Goal: Task Accomplishment & Management: Manage account settings

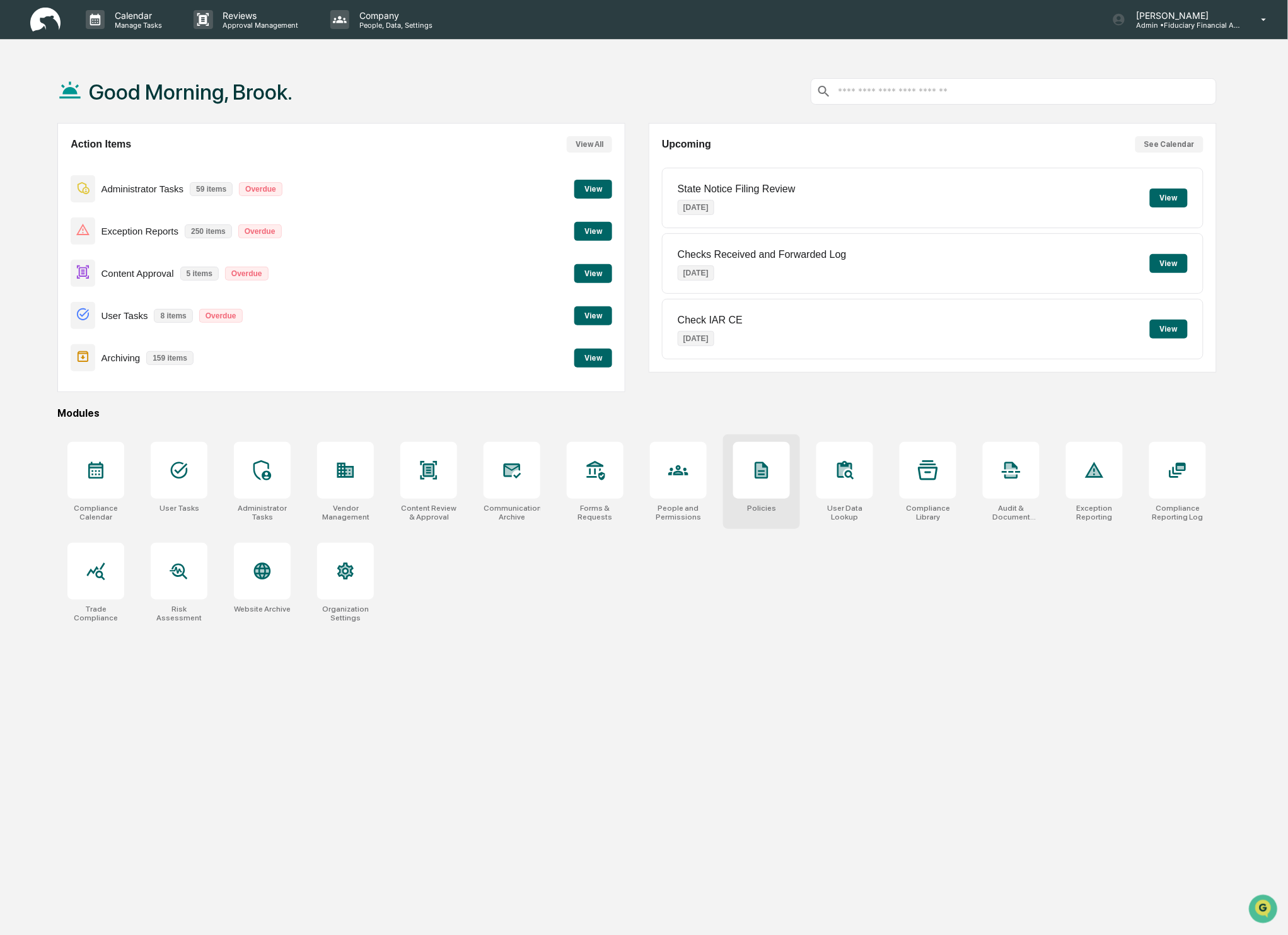
click at [767, 492] on div at bounding box center [762, 470] width 57 height 57
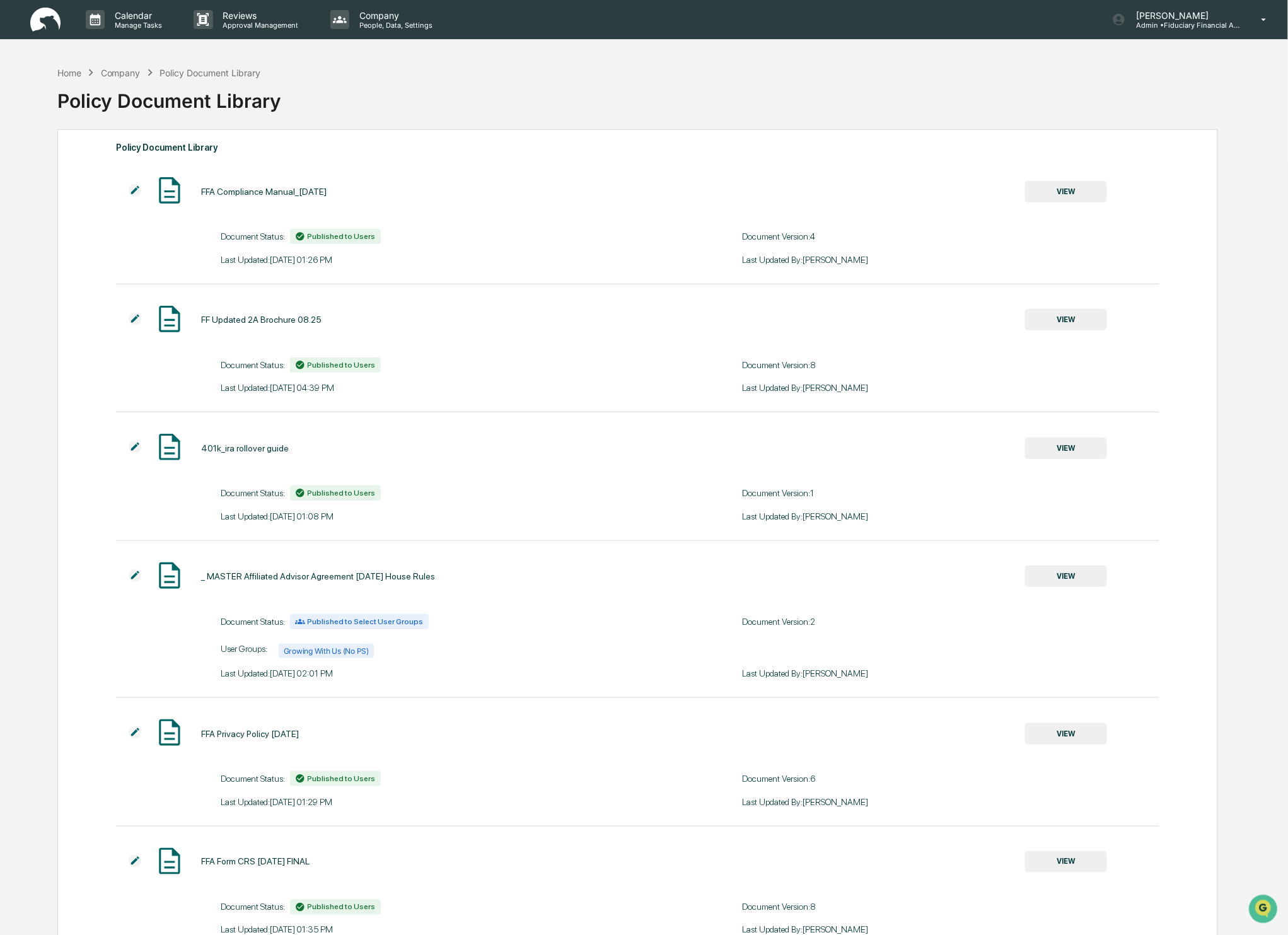
click at [1076, 192] on button "VIEW" at bounding box center [1065, 192] width 82 height 22
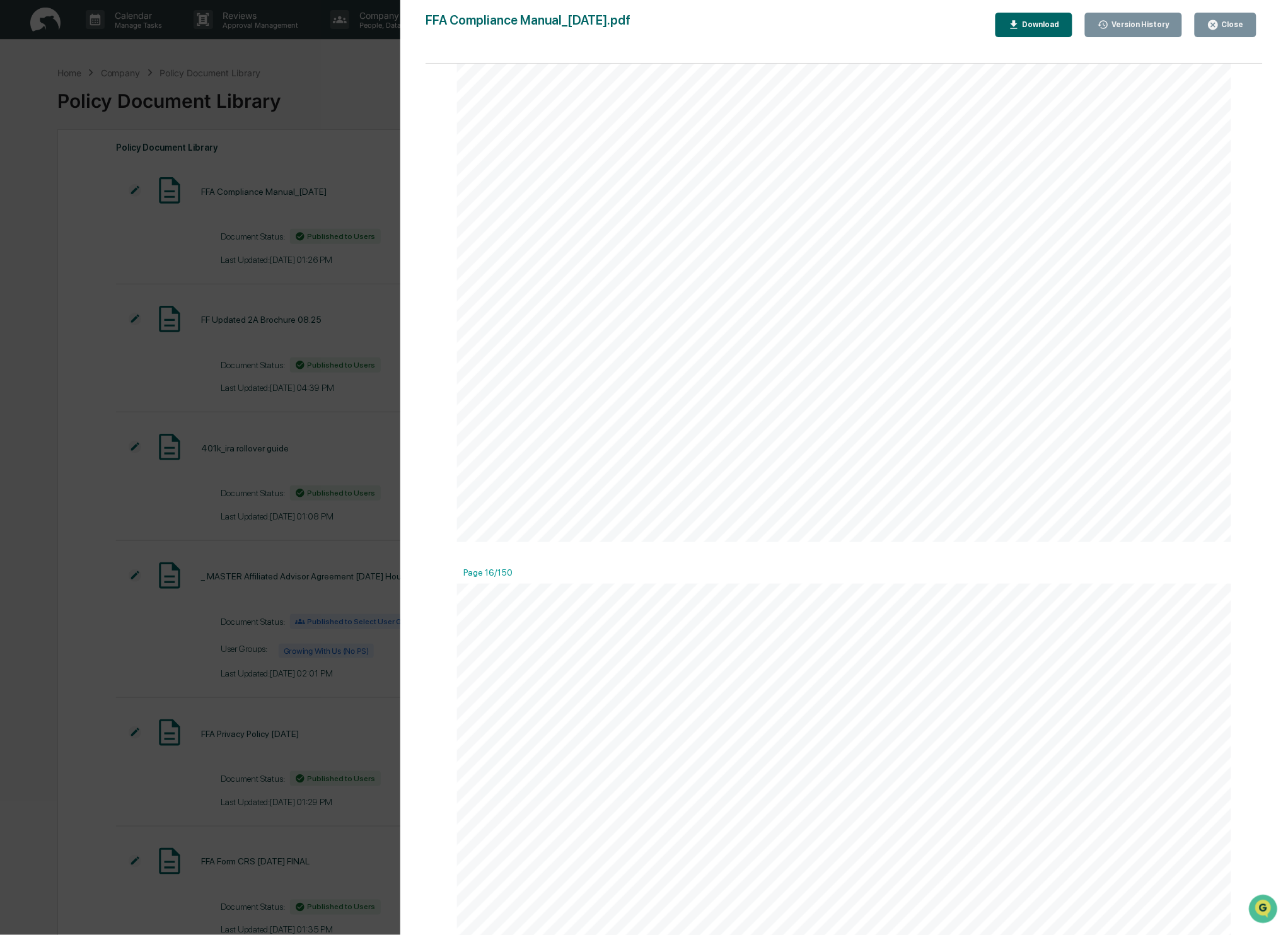
scroll to position [15171, 0]
click at [1240, 13] on button "Close" at bounding box center [1226, 25] width 61 height 25
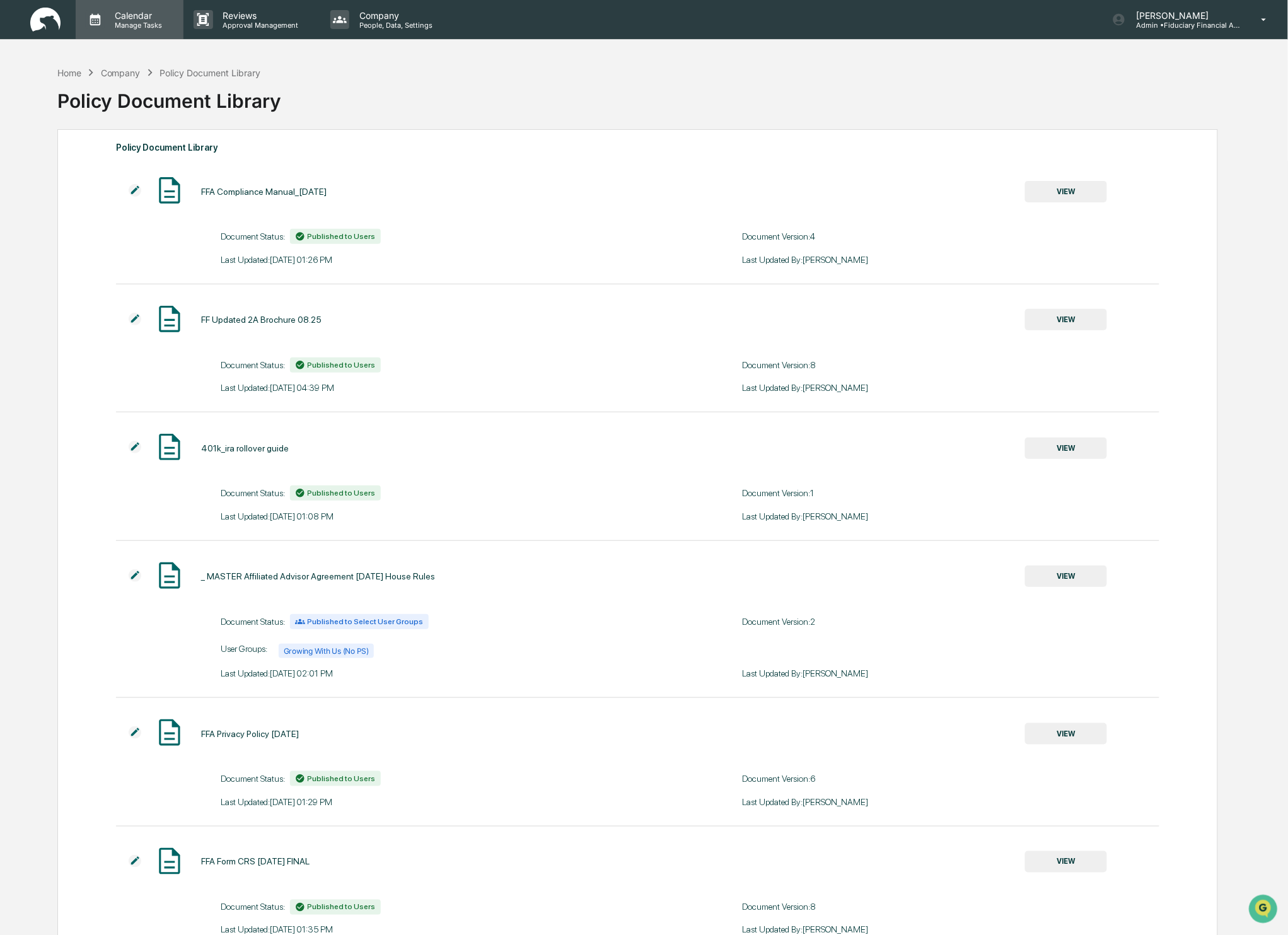
click at [115, 7] on div "Calendar Manage Tasks" at bounding box center [130, 19] width 108 height 39
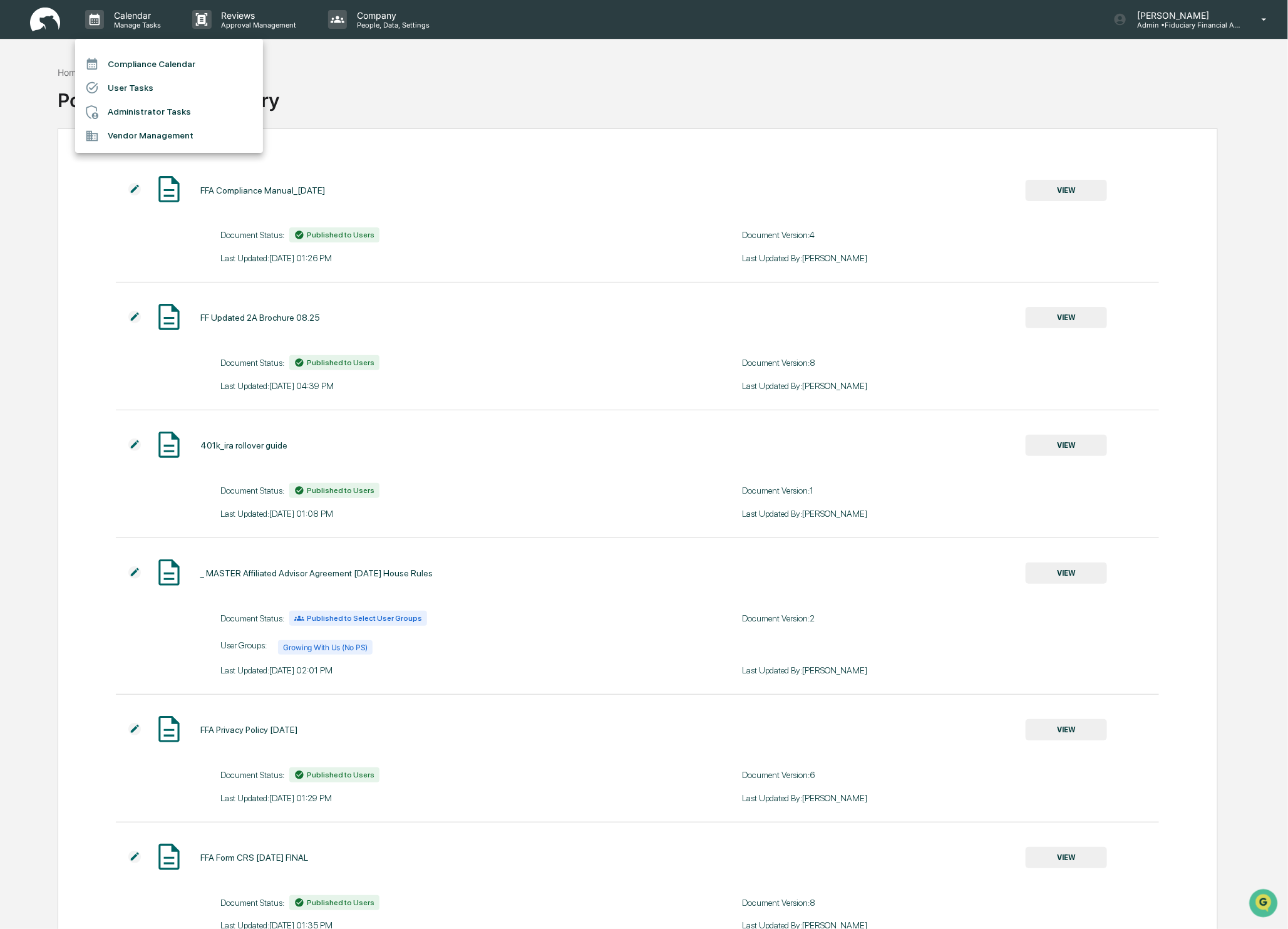
click at [555, 93] on div at bounding box center [644, 464] width 1288 height 929
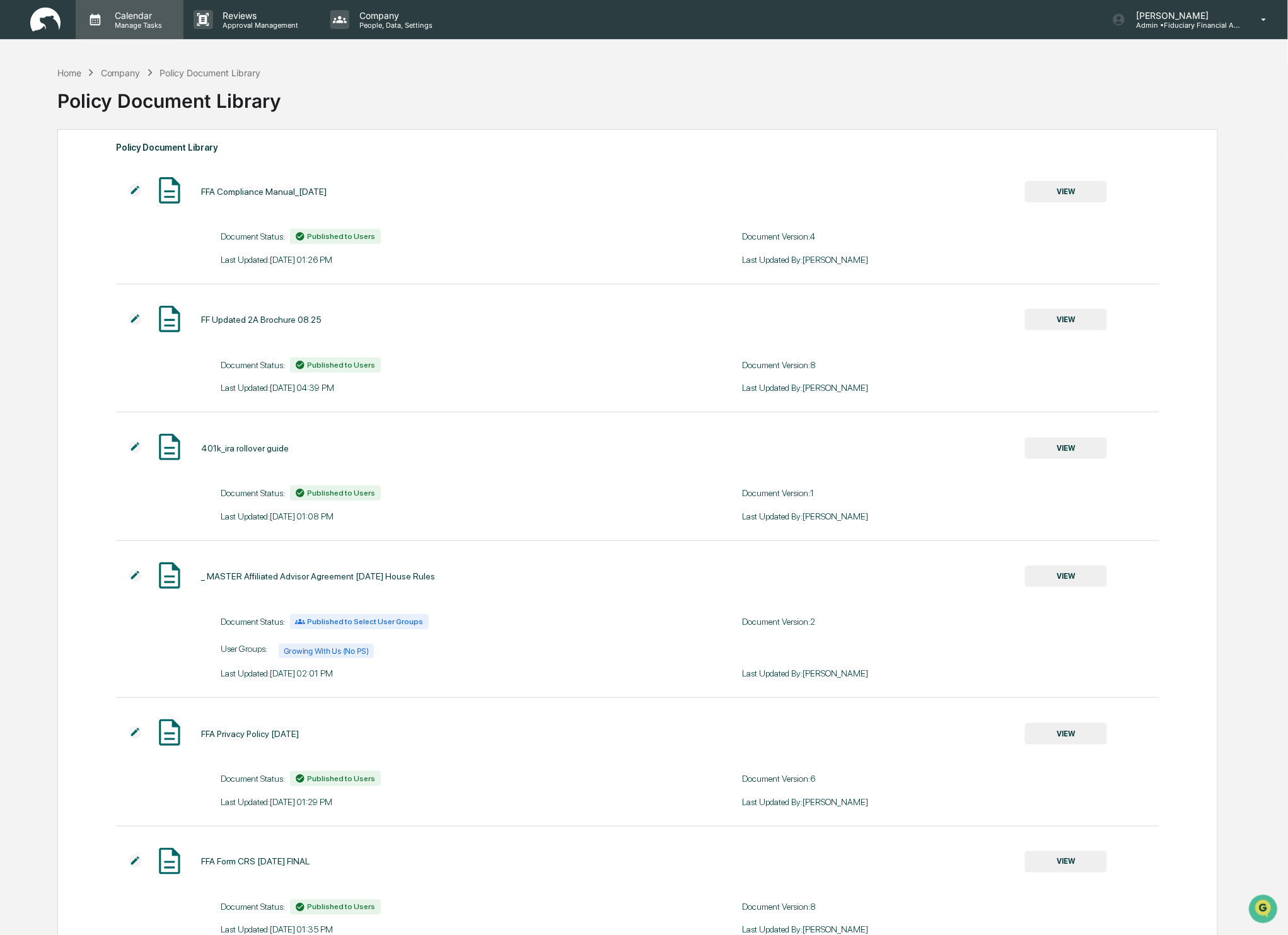
click at [156, 22] on p "Manage Tasks" at bounding box center [136, 25] width 64 height 9
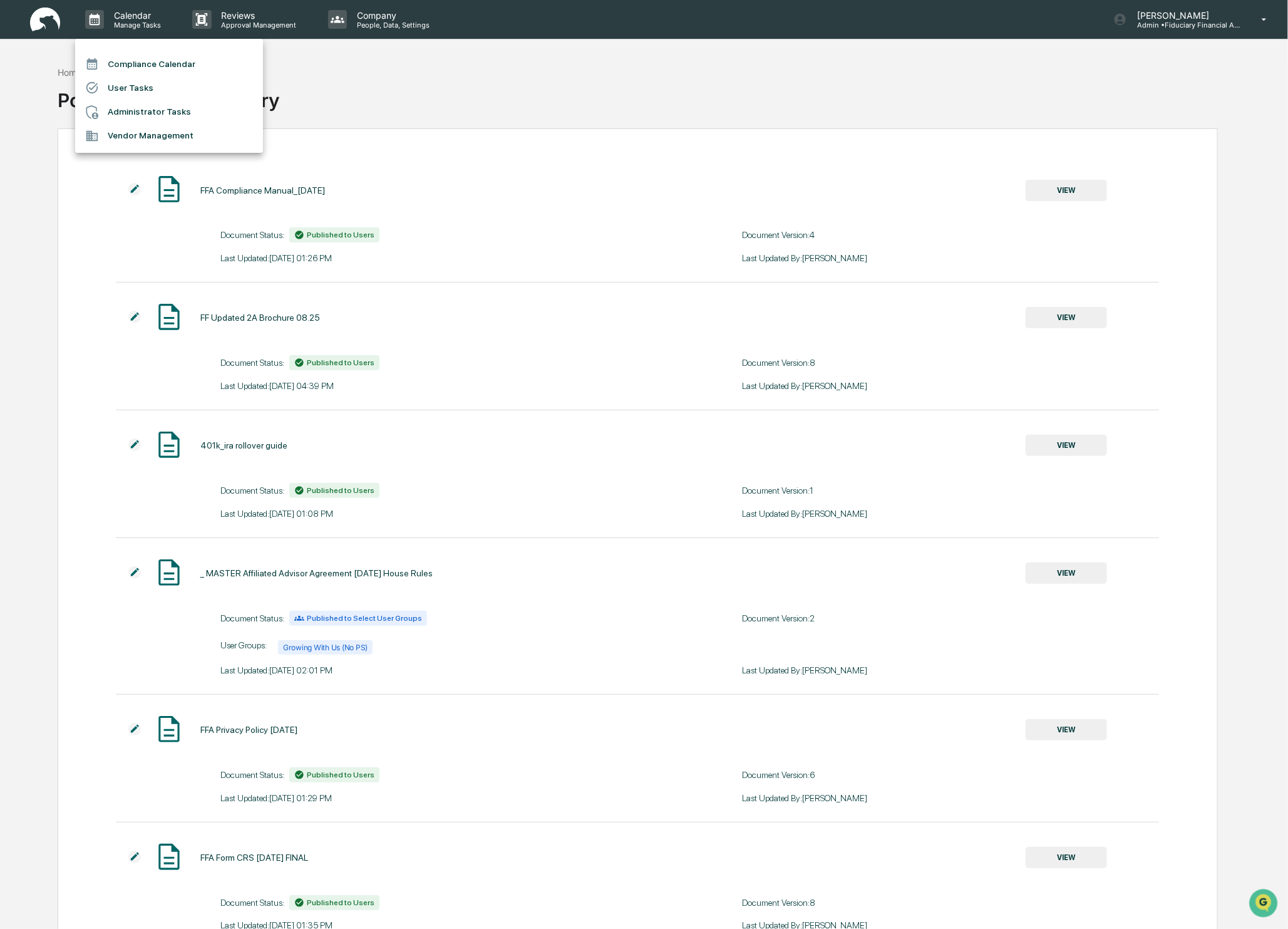
click at [551, 77] on div at bounding box center [644, 464] width 1288 height 929
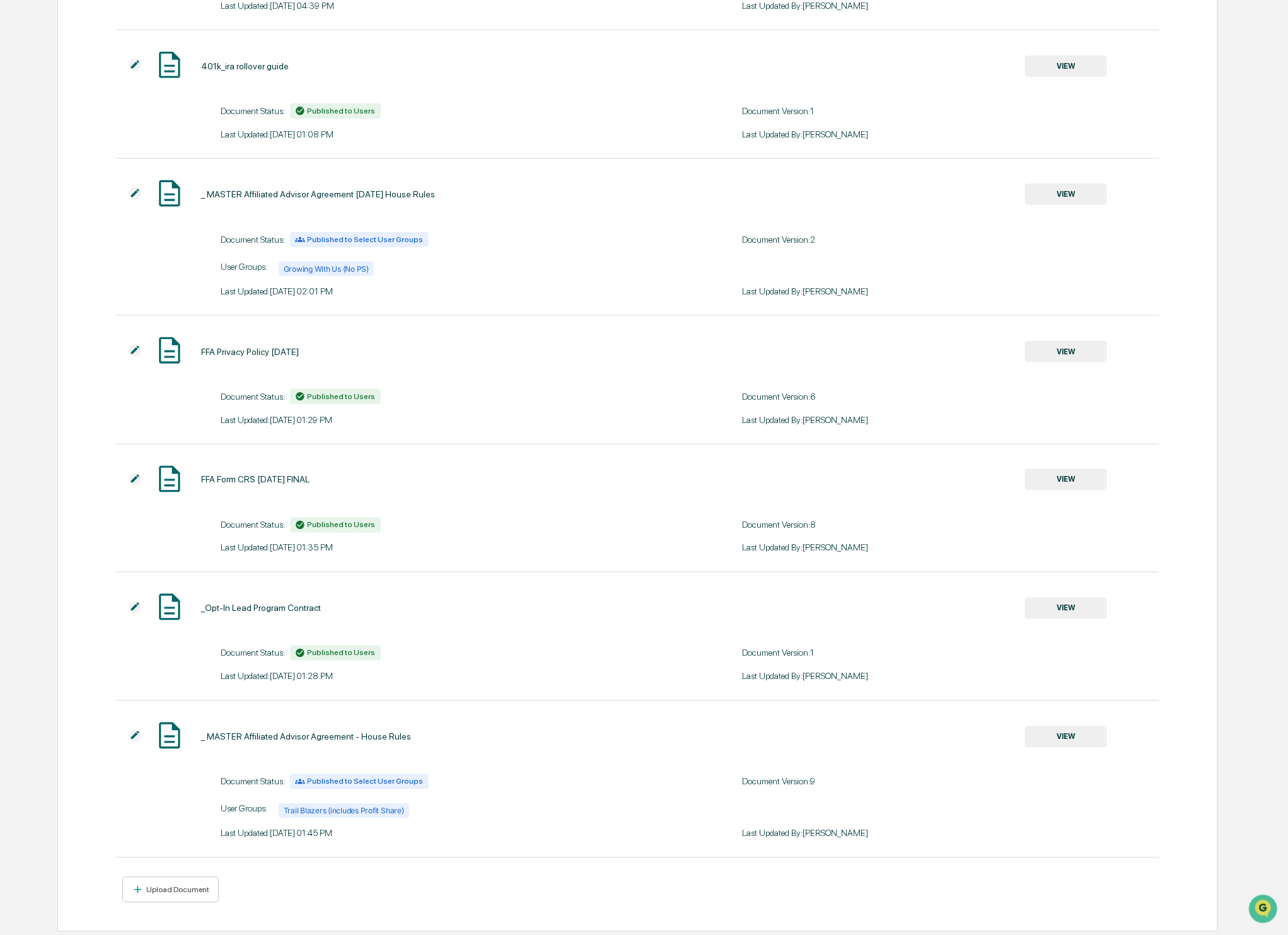
scroll to position [0, 0]
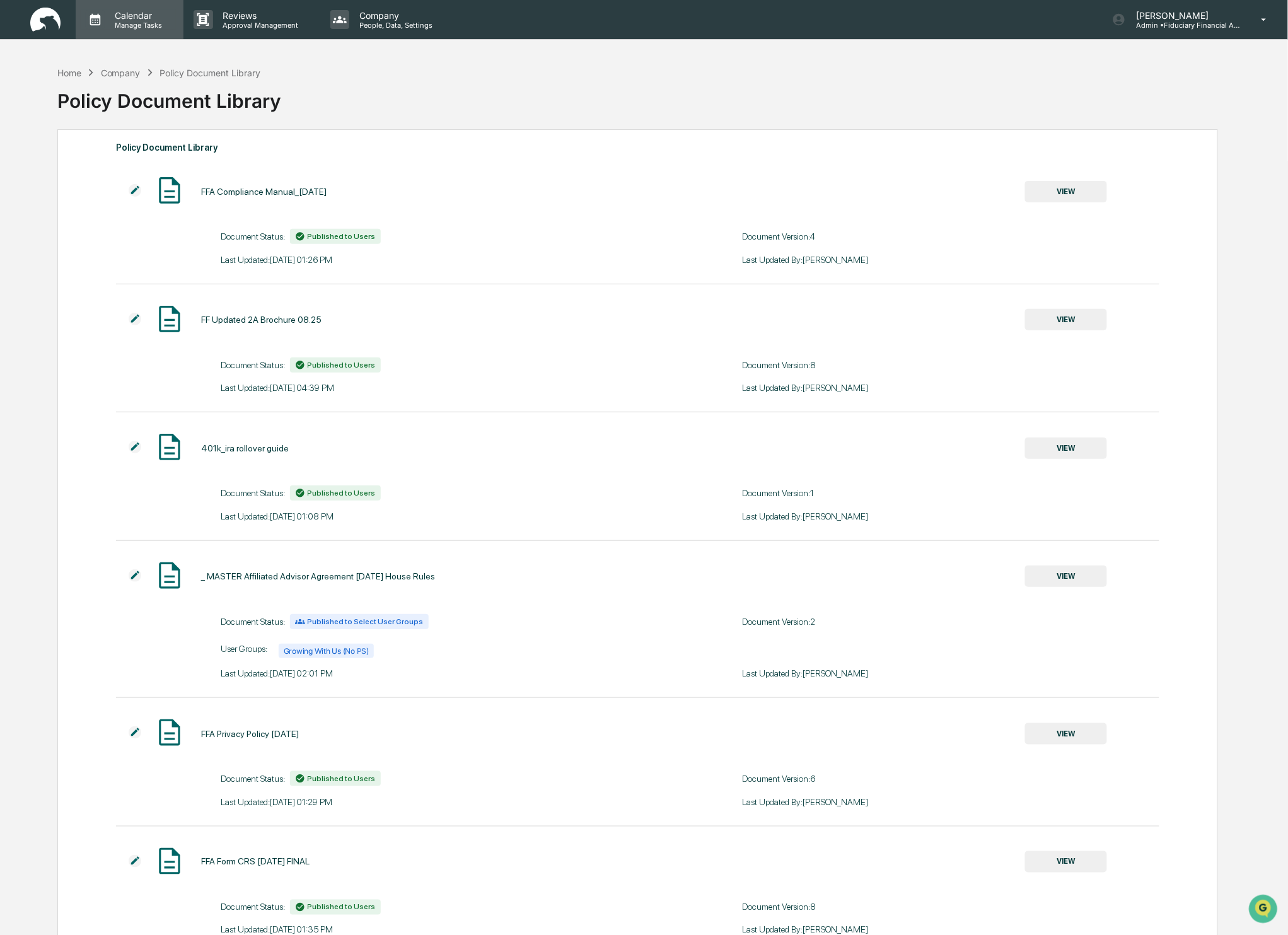
click at [129, 19] on p "Calendar" at bounding box center [136, 15] width 64 height 10
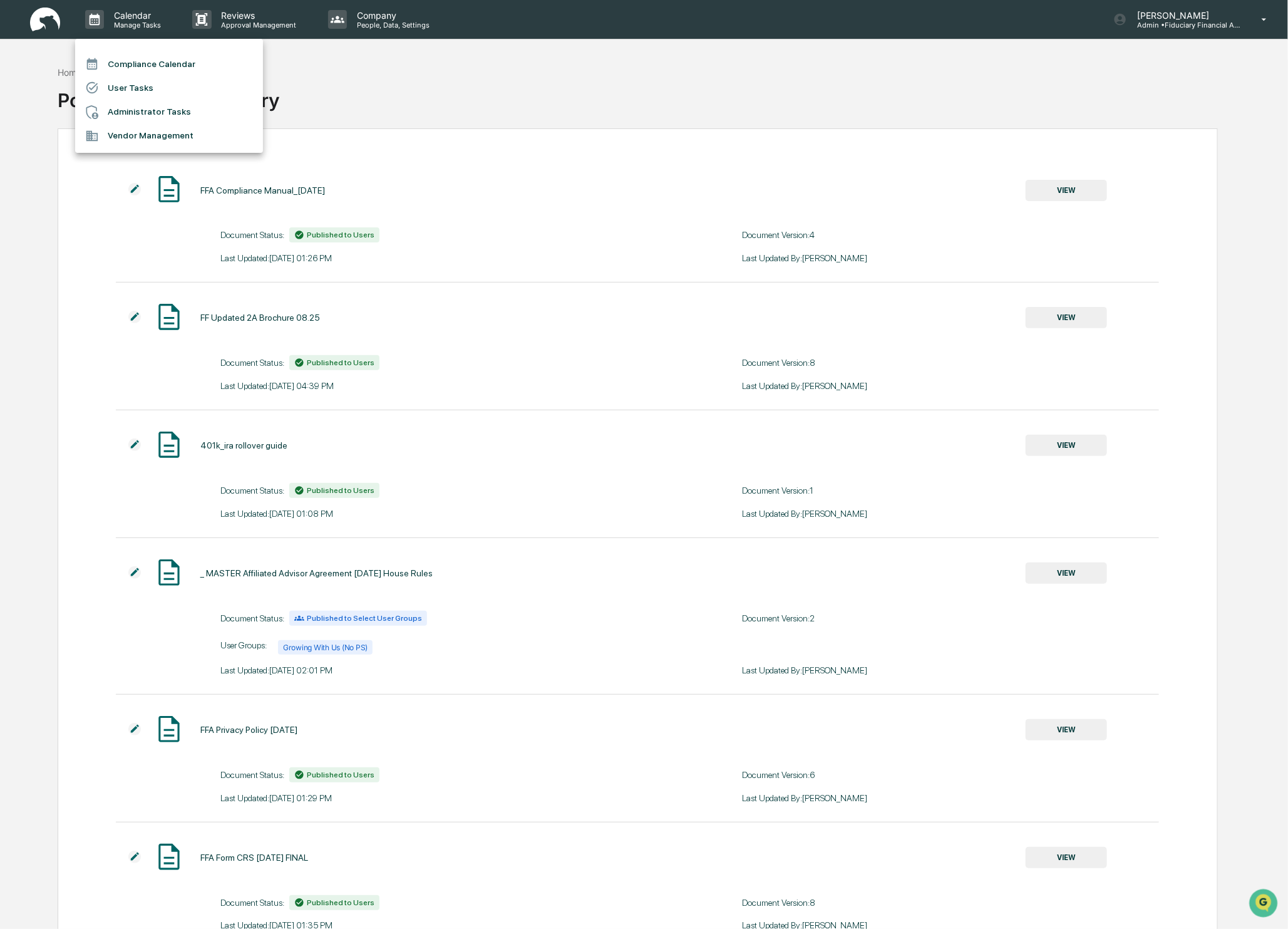
click at [139, 26] on div at bounding box center [644, 464] width 1288 height 929
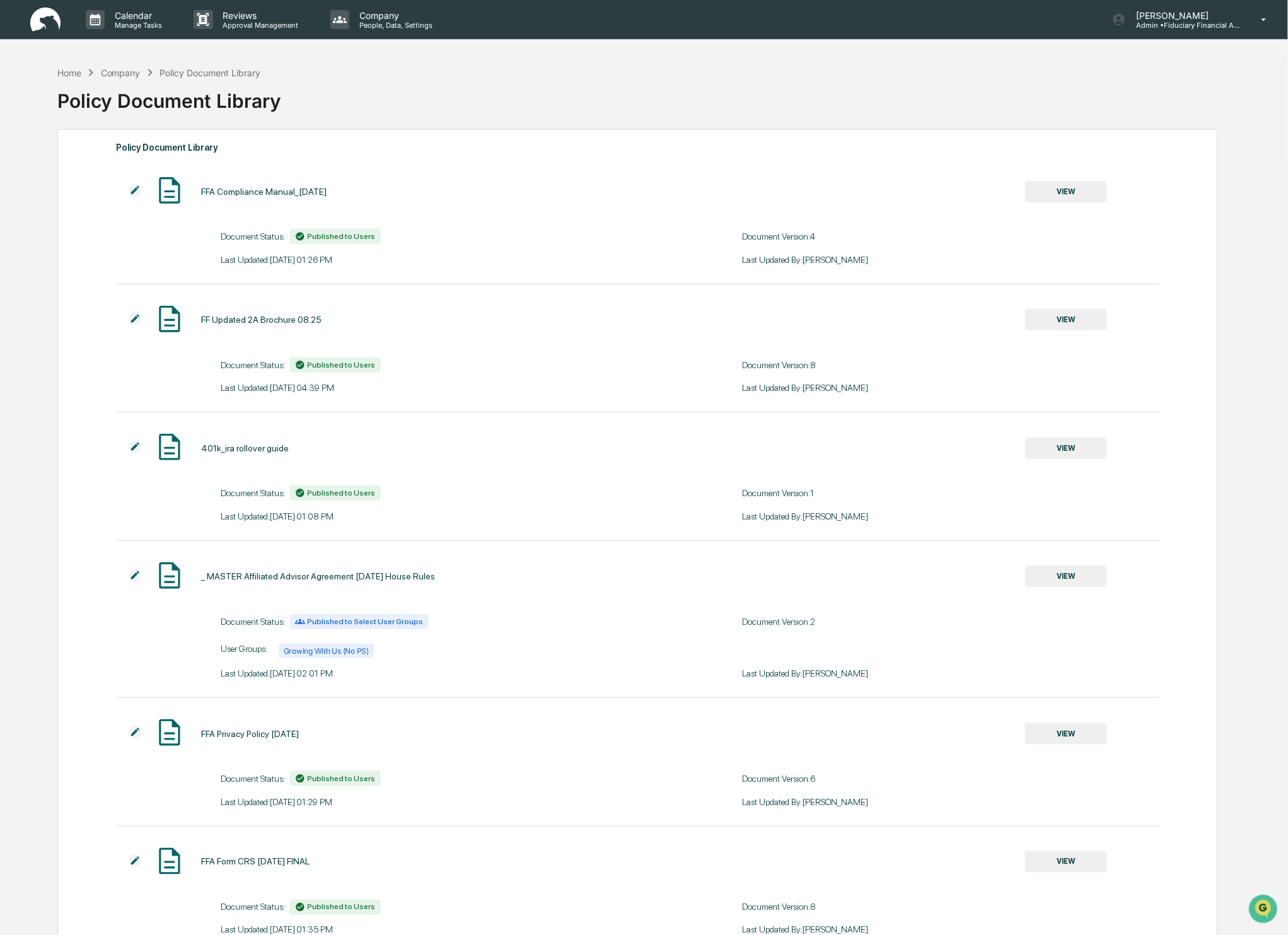
click at [140, 26] on p "Manage Tasks" at bounding box center [136, 25] width 64 height 9
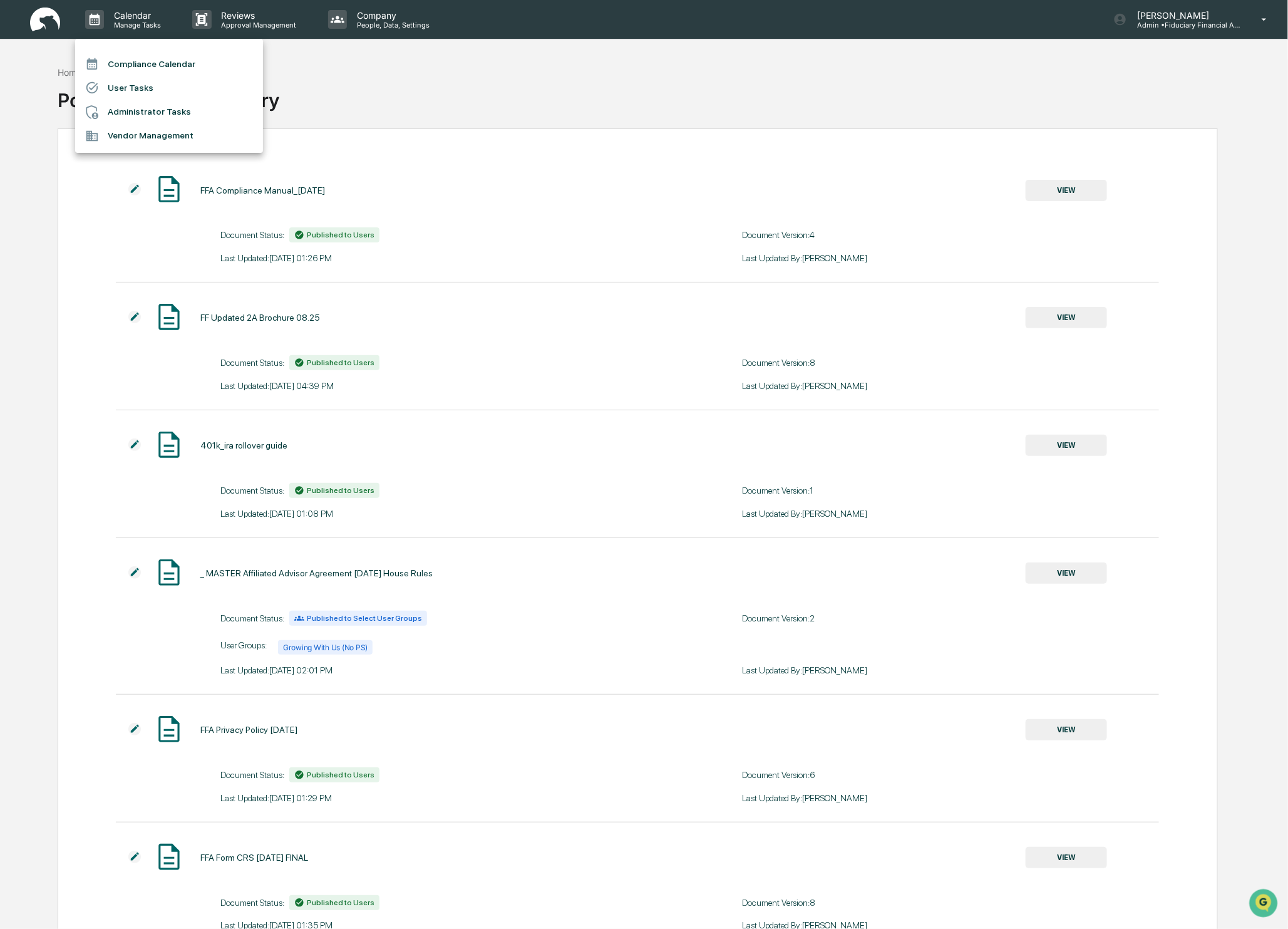
click at [47, 21] on div at bounding box center [644, 464] width 1288 height 929
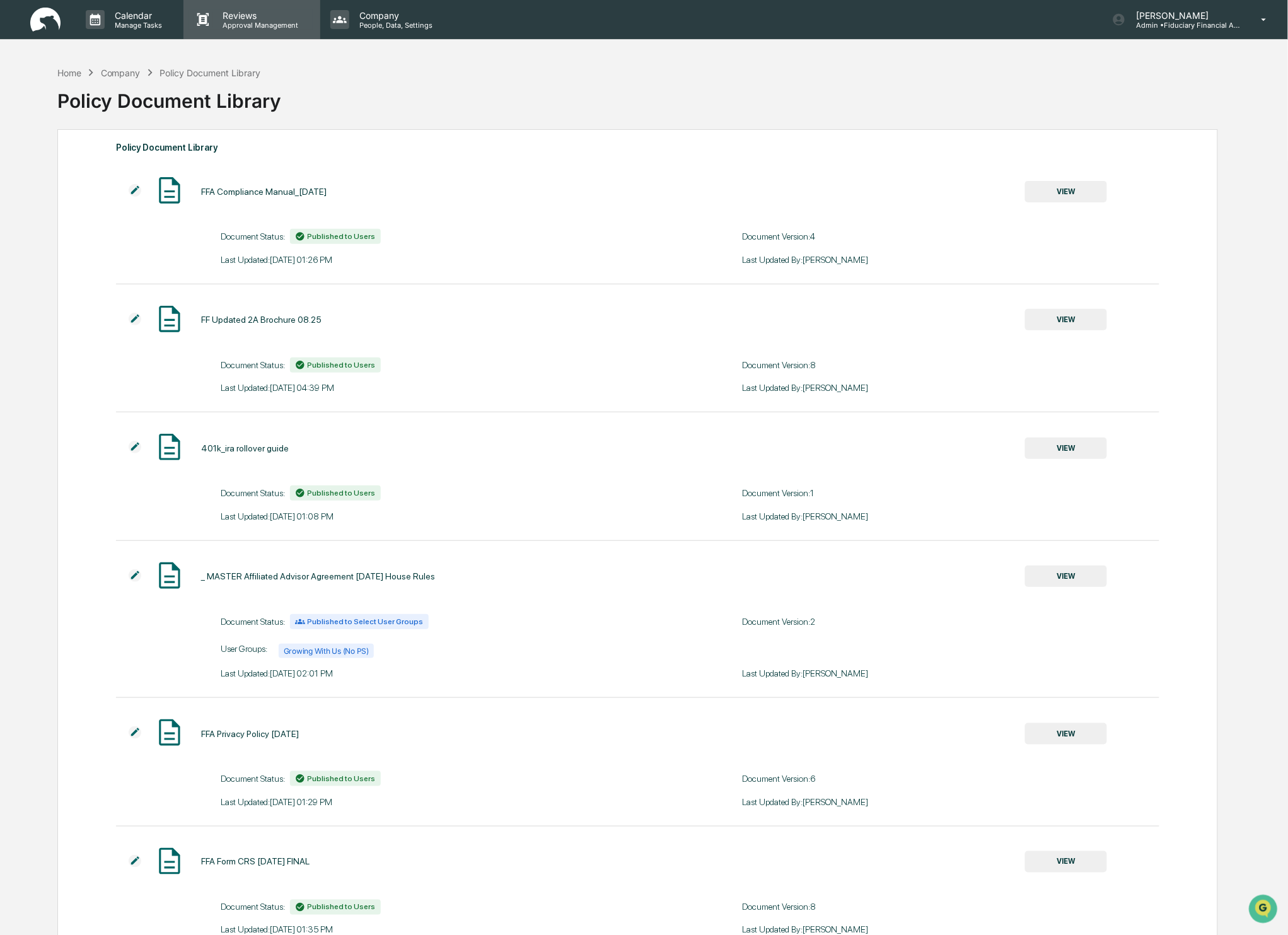
click at [223, 16] on p "Reviews" at bounding box center [258, 15] width 92 height 10
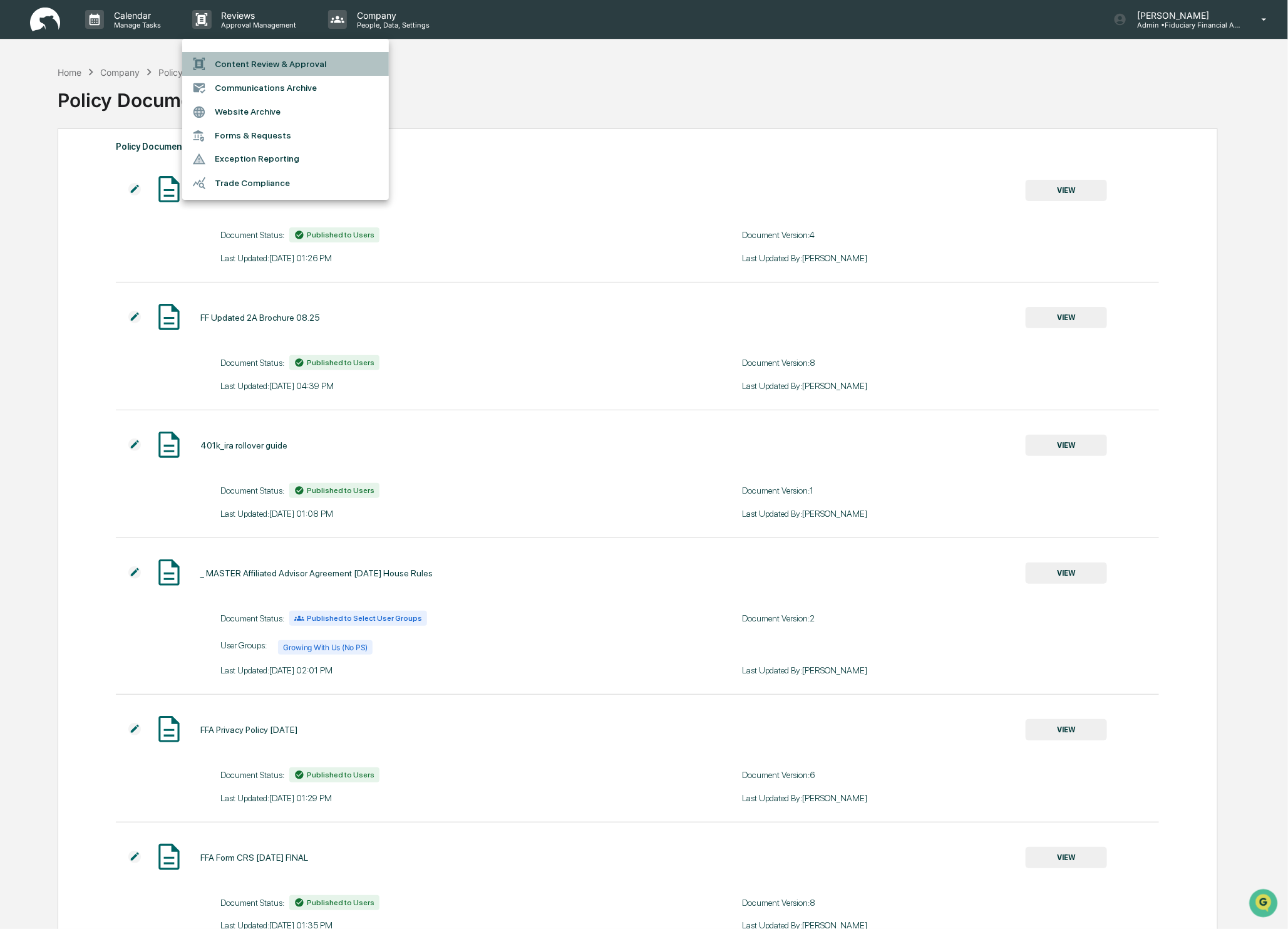
click at [315, 66] on li "Content Review & Approval" at bounding box center [286, 64] width 207 height 24
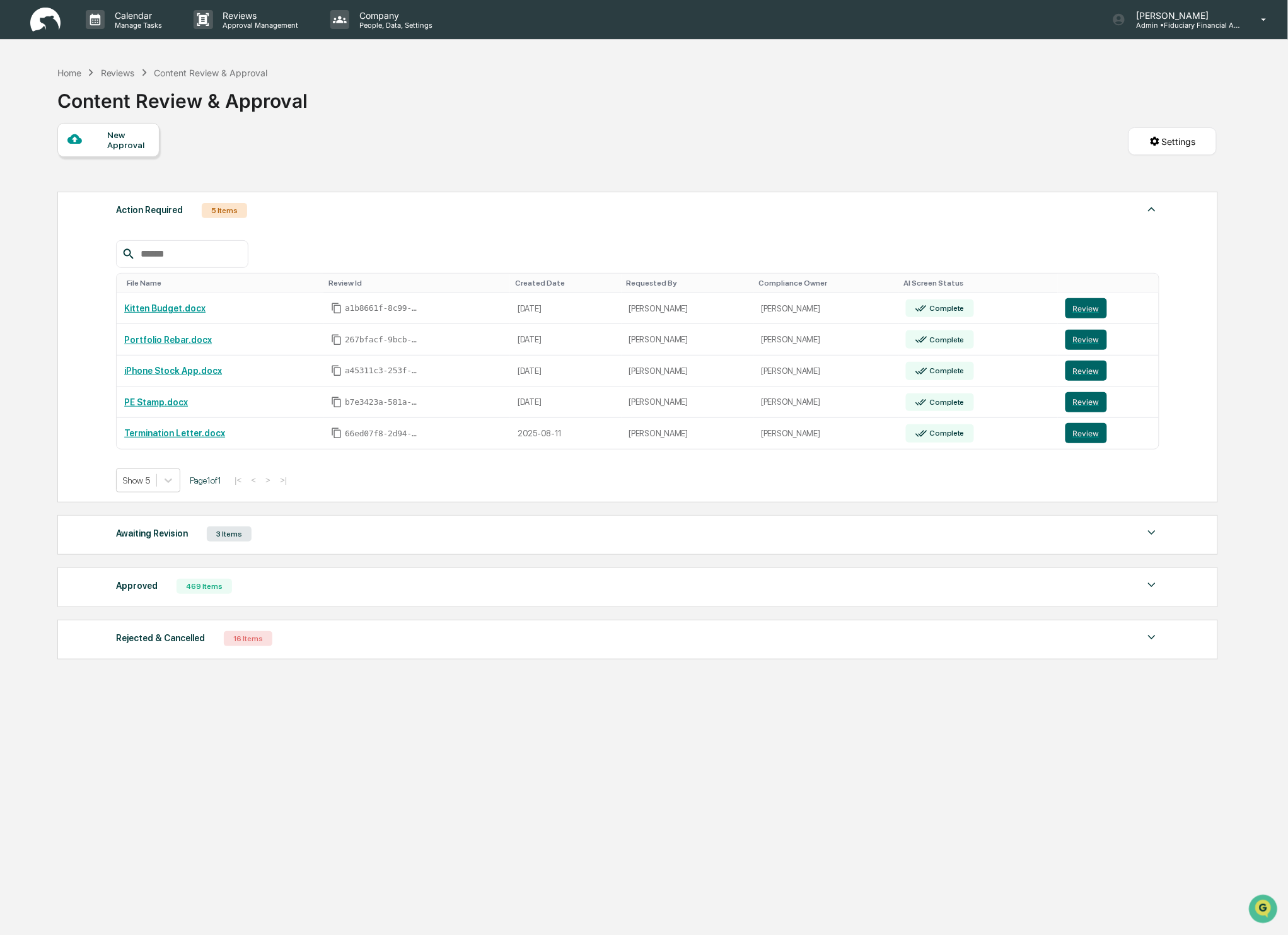
scroll to position [10, 0]
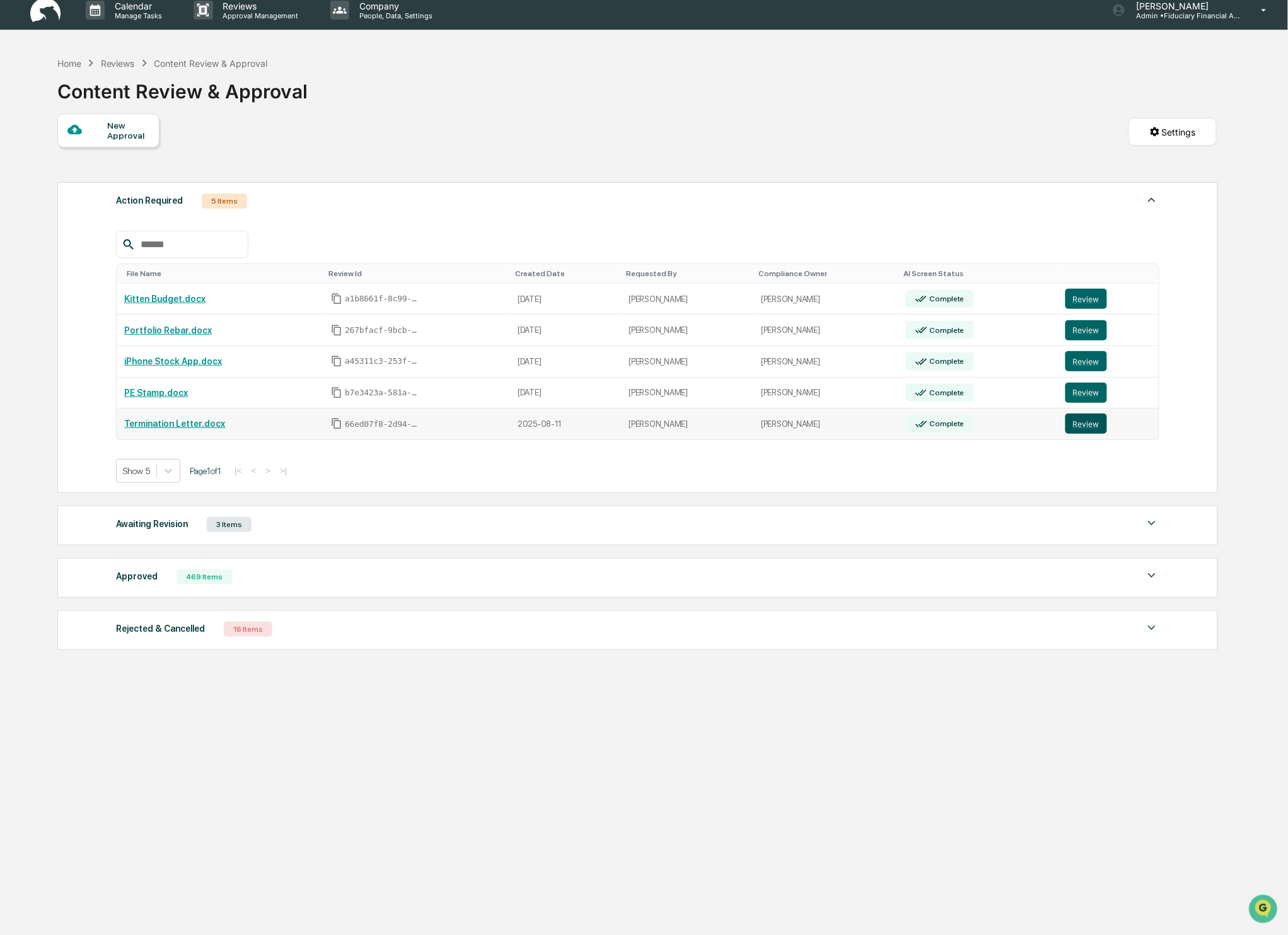
click at [1095, 432] on button "Review" at bounding box center [1086, 423] width 42 height 20
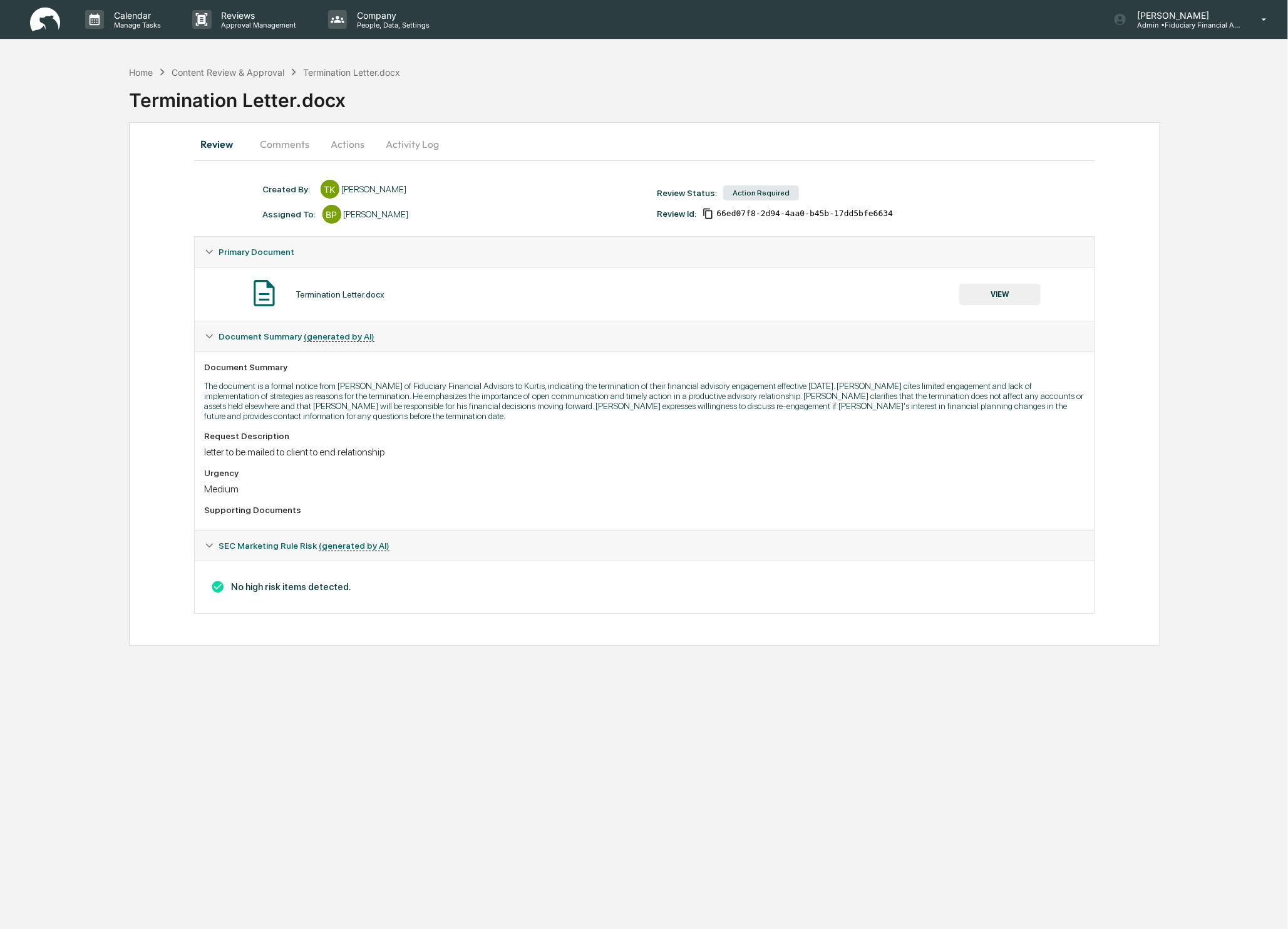
click at [994, 293] on button "VIEW" at bounding box center [999, 294] width 81 height 22
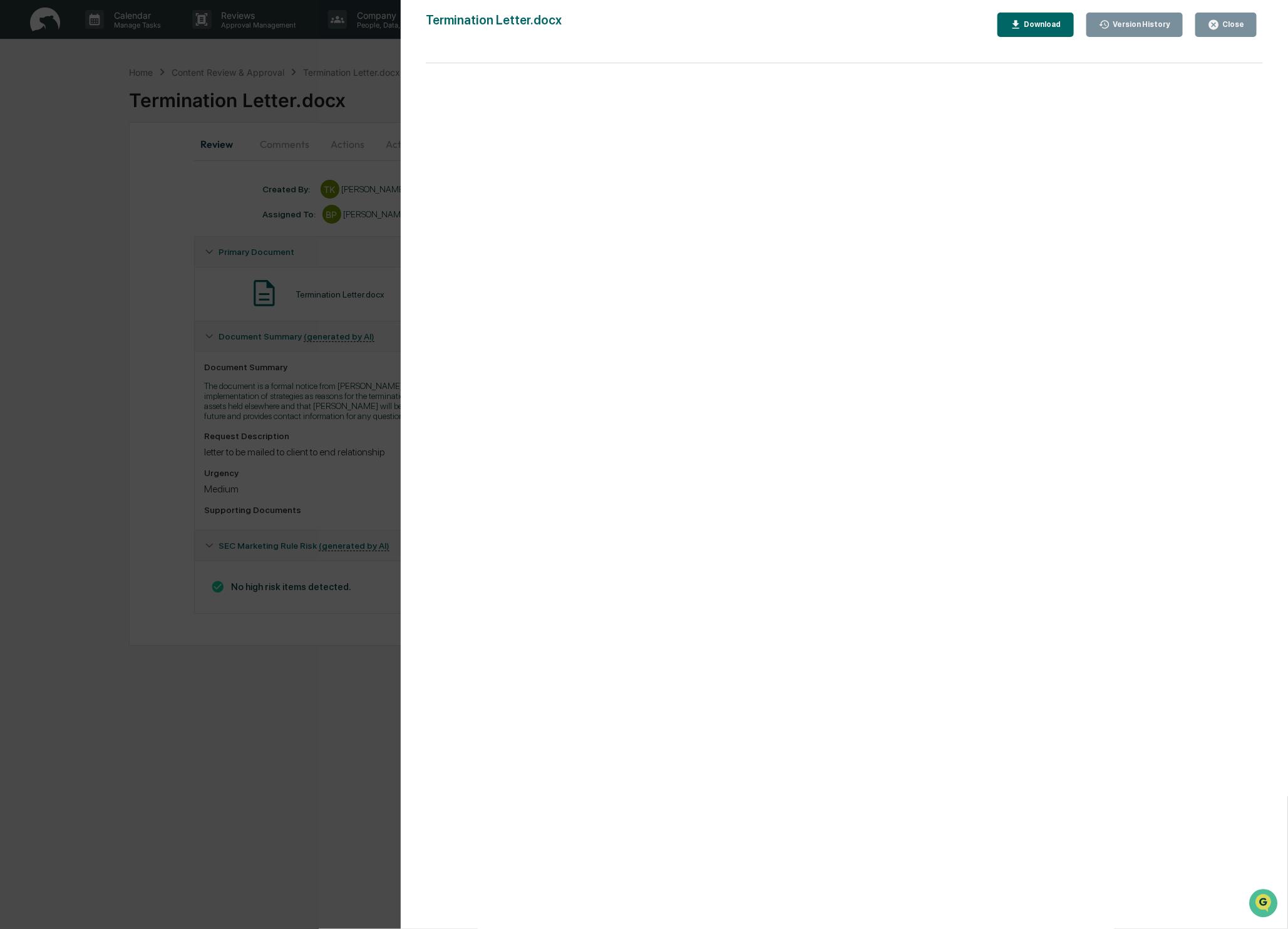
click at [1222, 13] on button "Close" at bounding box center [1226, 25] width 61 height 25
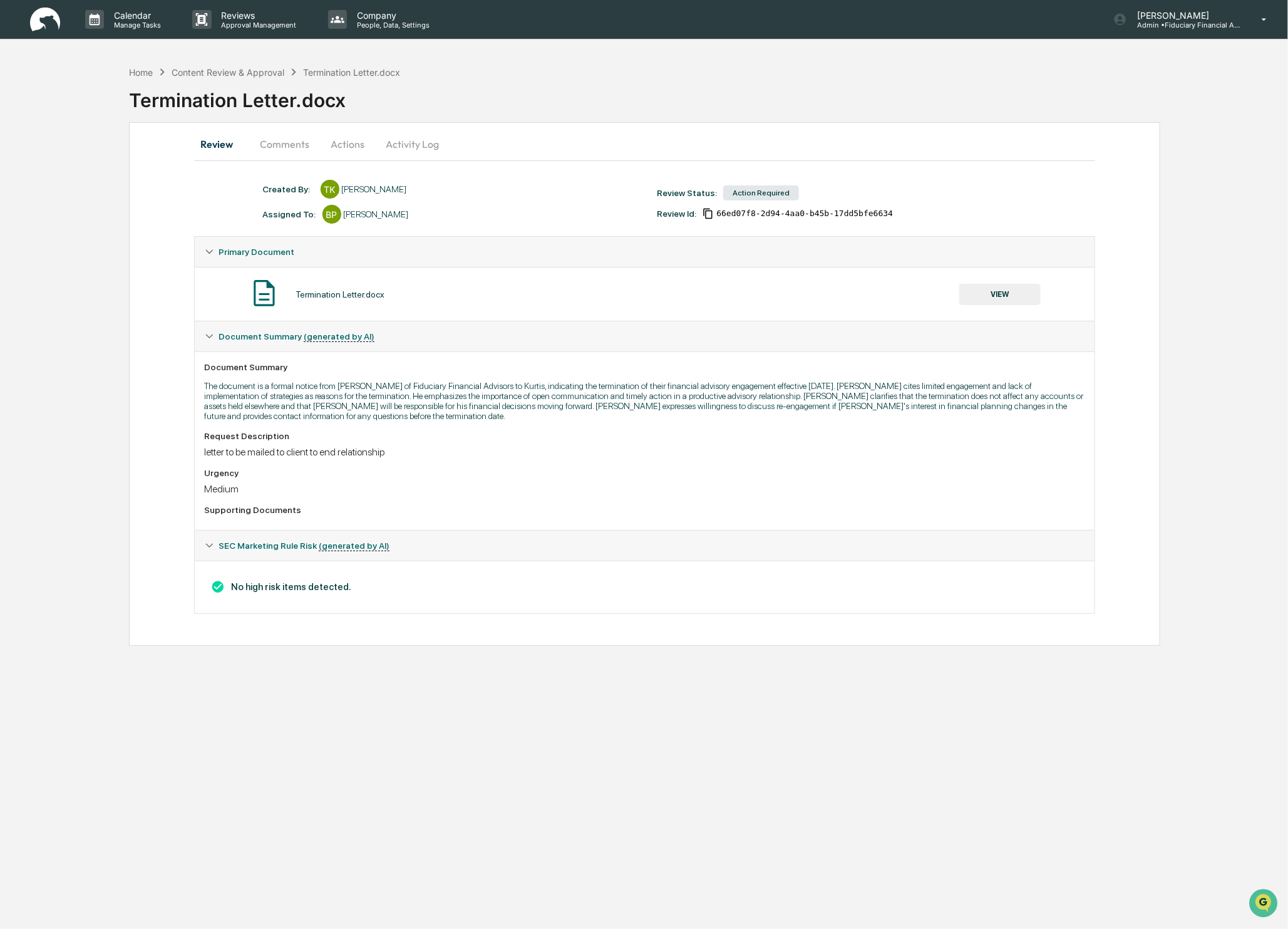
click at [366, 141] on button "Actions" at bounding box center [348, 144] width 57 height 30
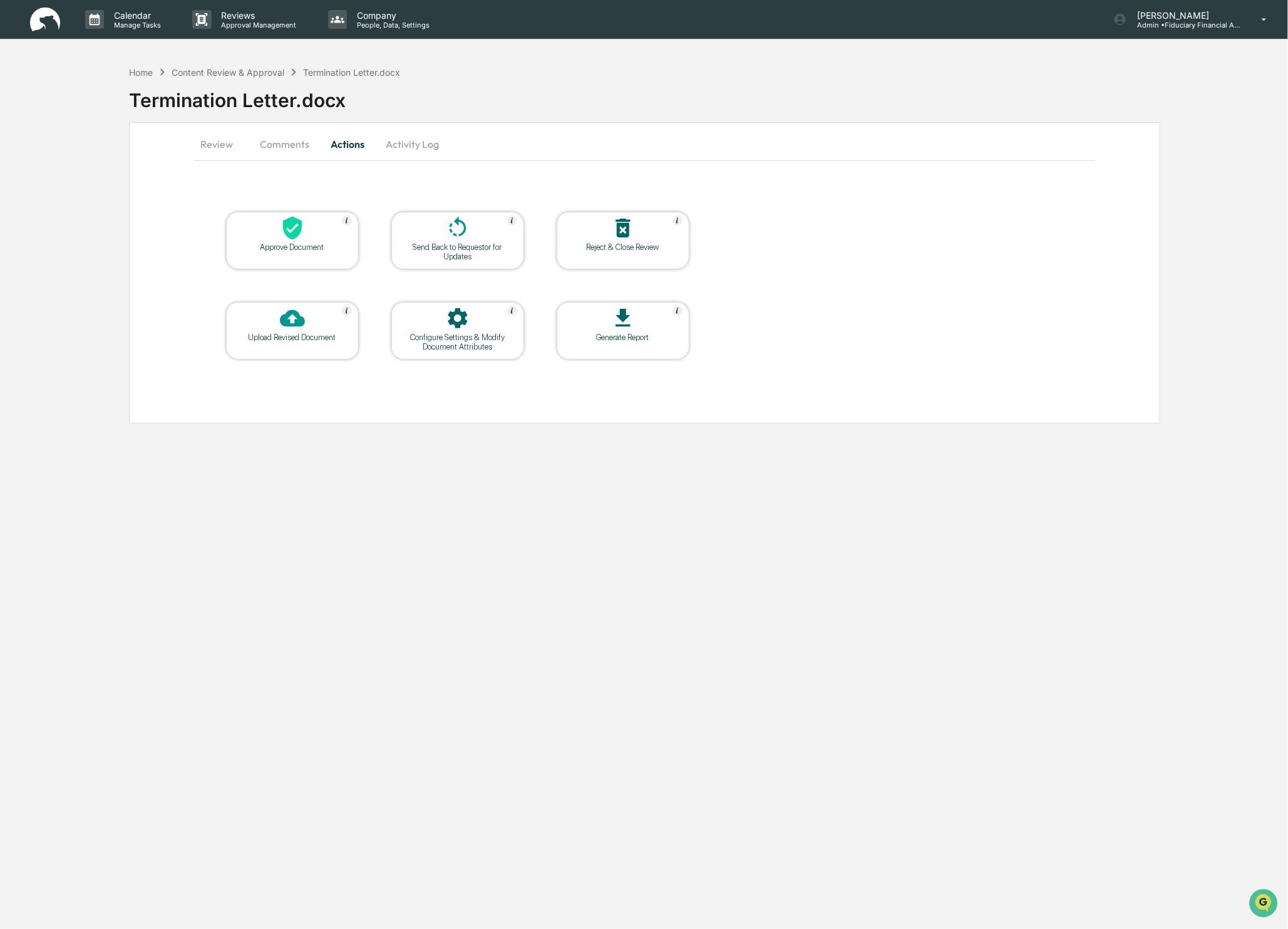
click at [289, 258] on div "Approve Document" at bounding box center [292, 240] width 132 height 57
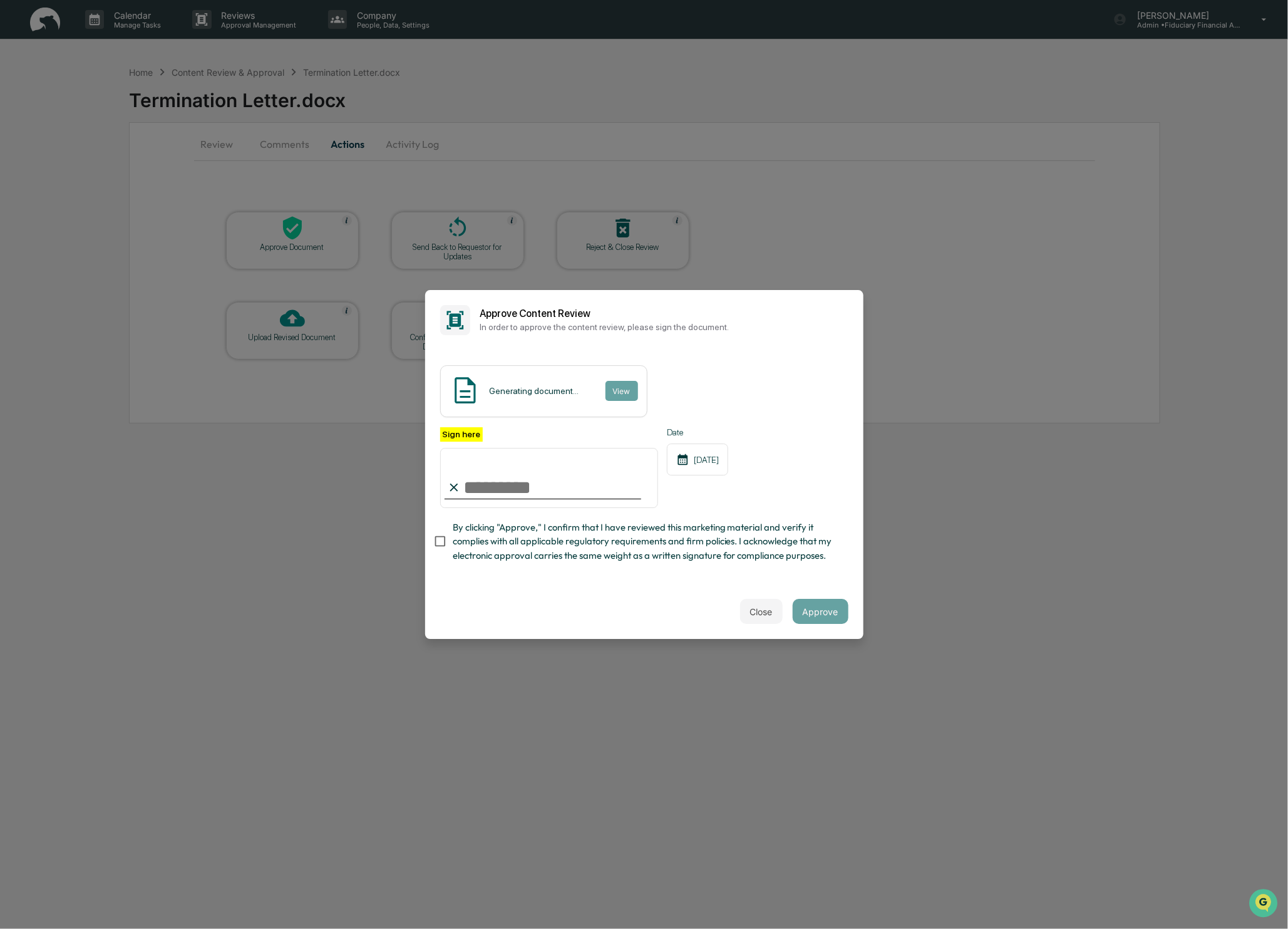
click at [520, 495] on input "Sign here" at bounding box center [550, 478] width 219 height 60
type input "**********"
click at [842, 620] on button "Approve" at bounding box center [820, 612] width 56 height 25
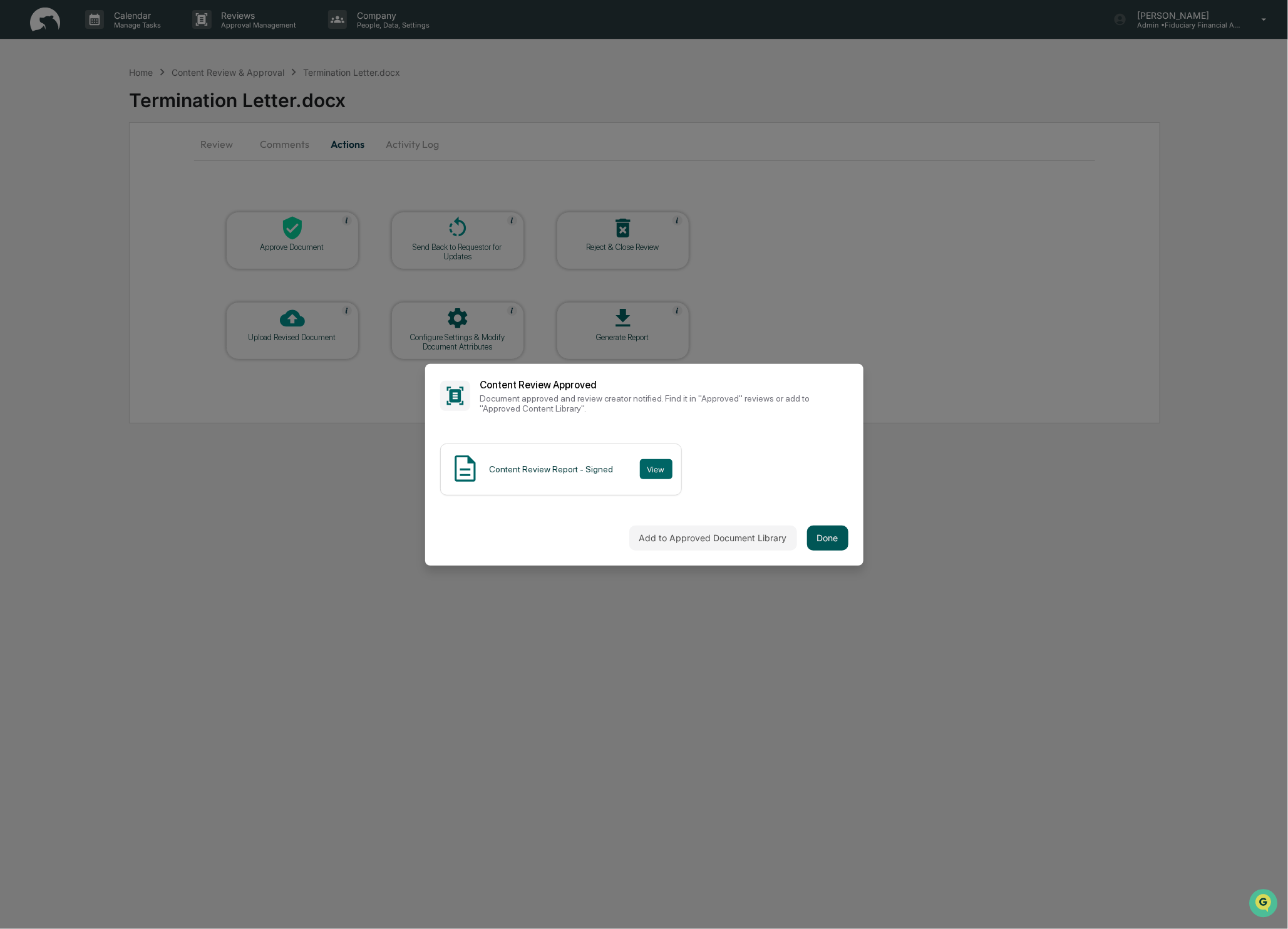
click at [838, 530] on button "Done" at bounding box center [828, 538] width 42 height 25
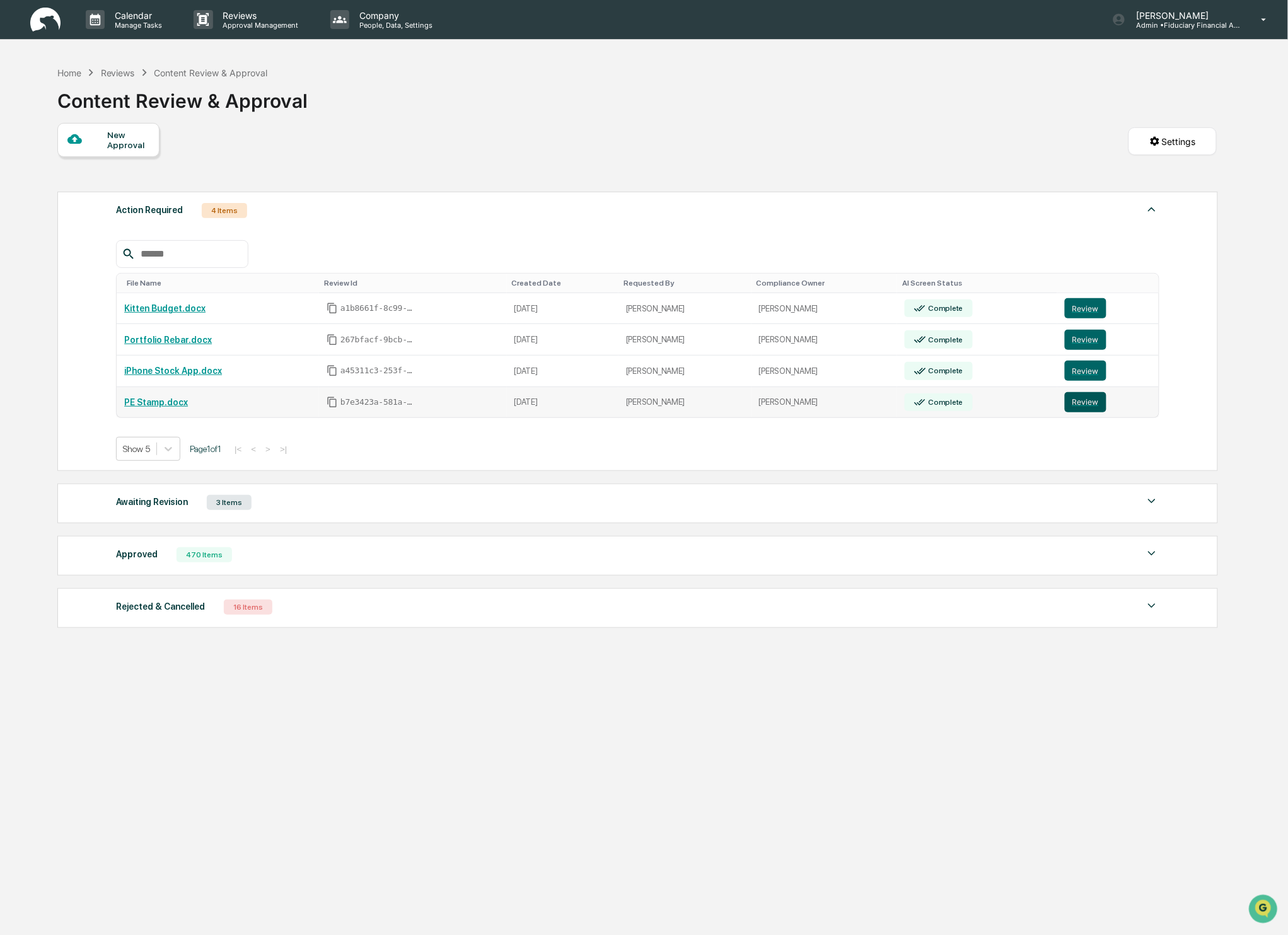
click at [1080, 404] on button "Review" at bounding box center [1086, 402] width 42 height 20
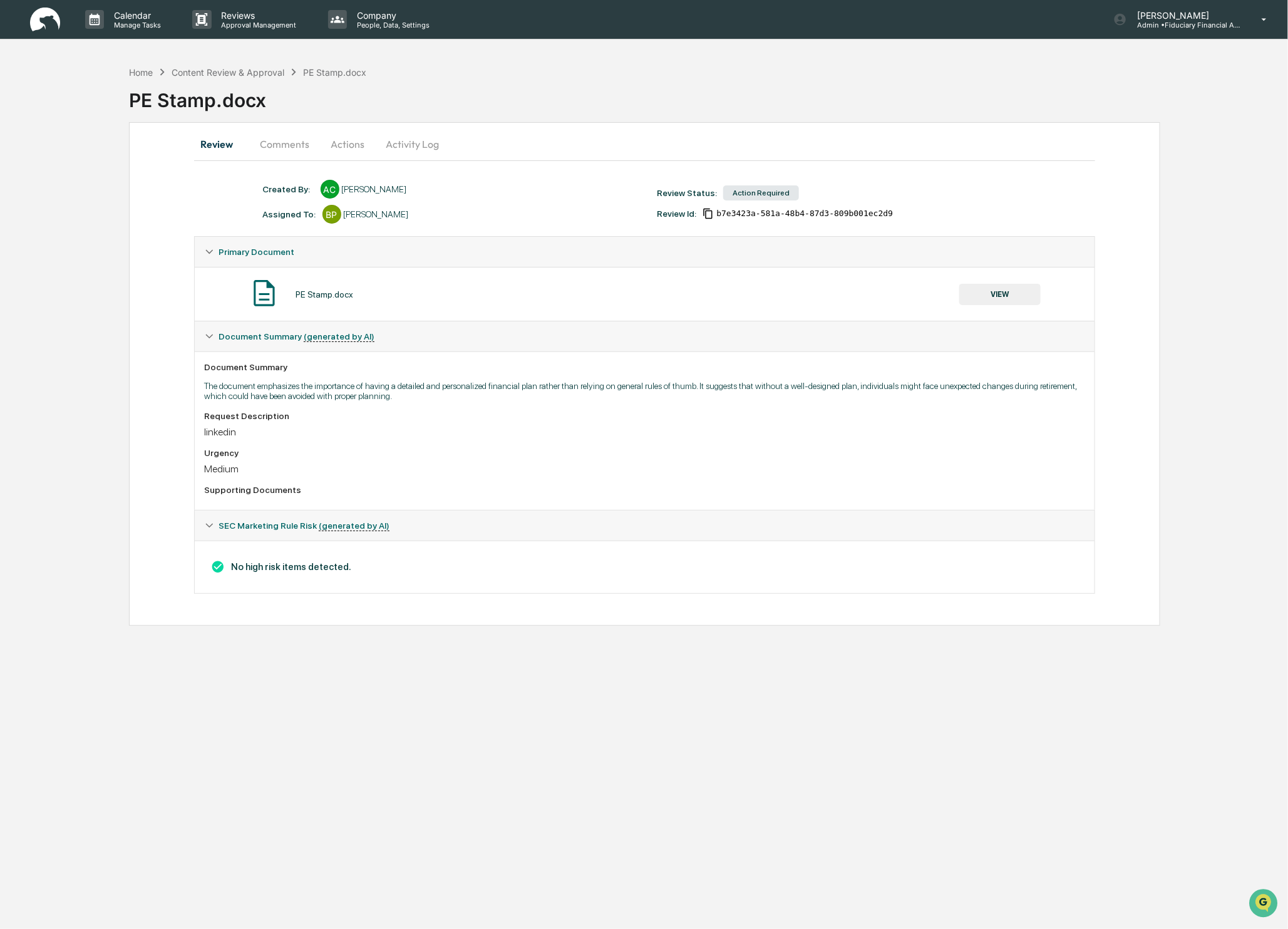
click at [994, 294] on button "VIEW" at bounding box center [999, 294] width 81 height 22
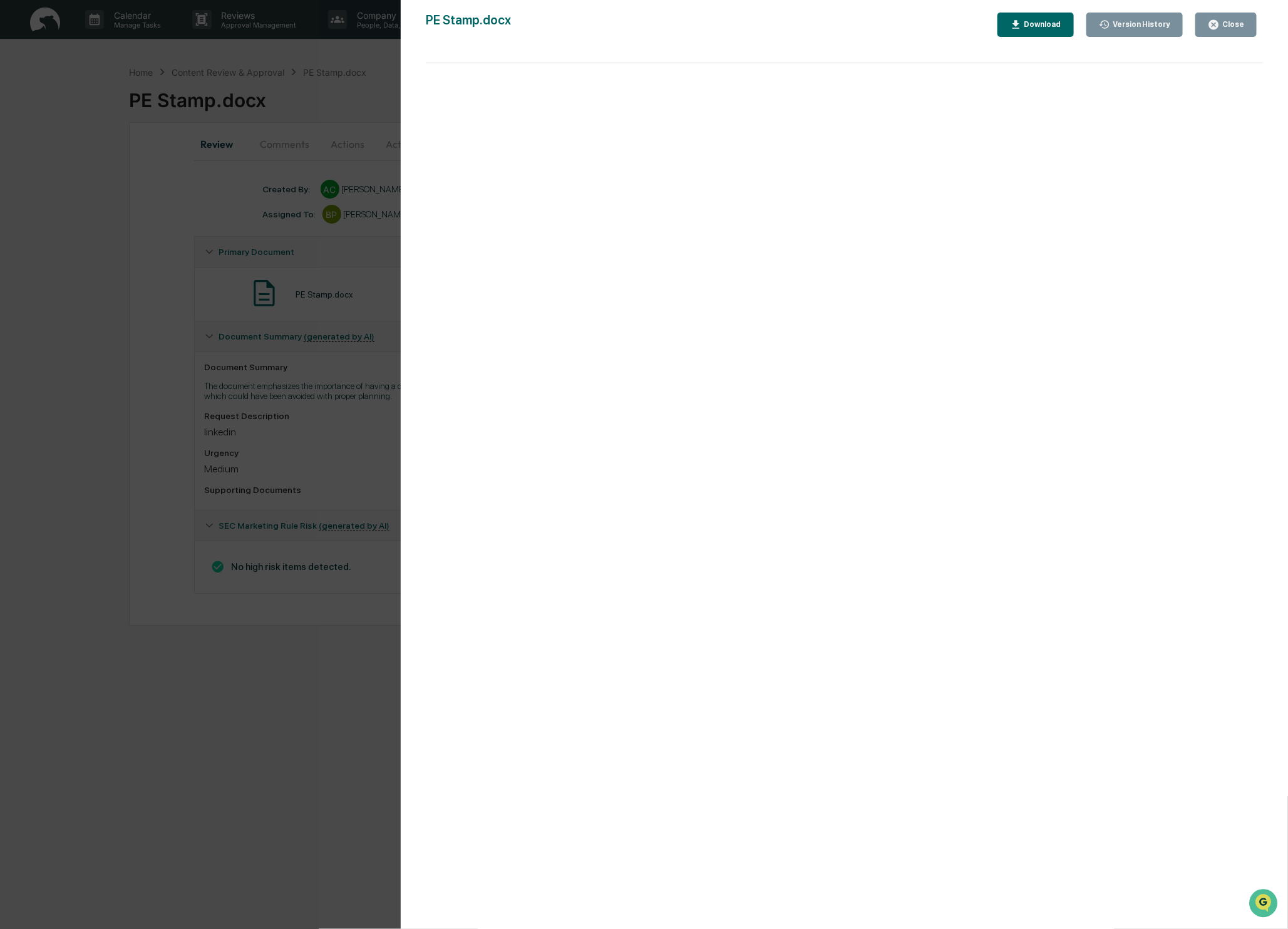
click at [1254, 21] on button "Close" at bounding box center [1226, 25] width 61 height 25
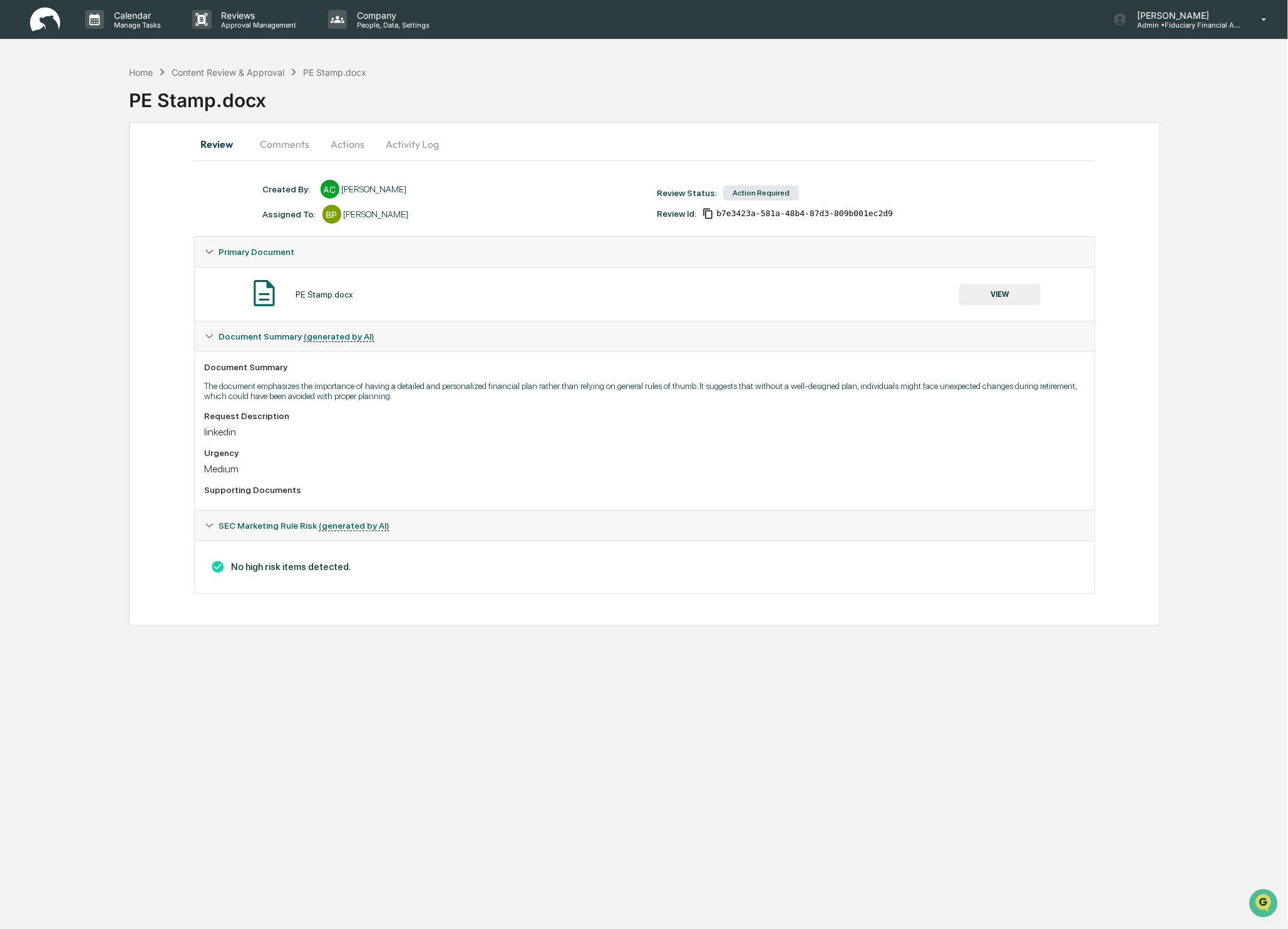
click at [348, 141] on button "Actions" at bounding box center [348, 144] width 57 height 30
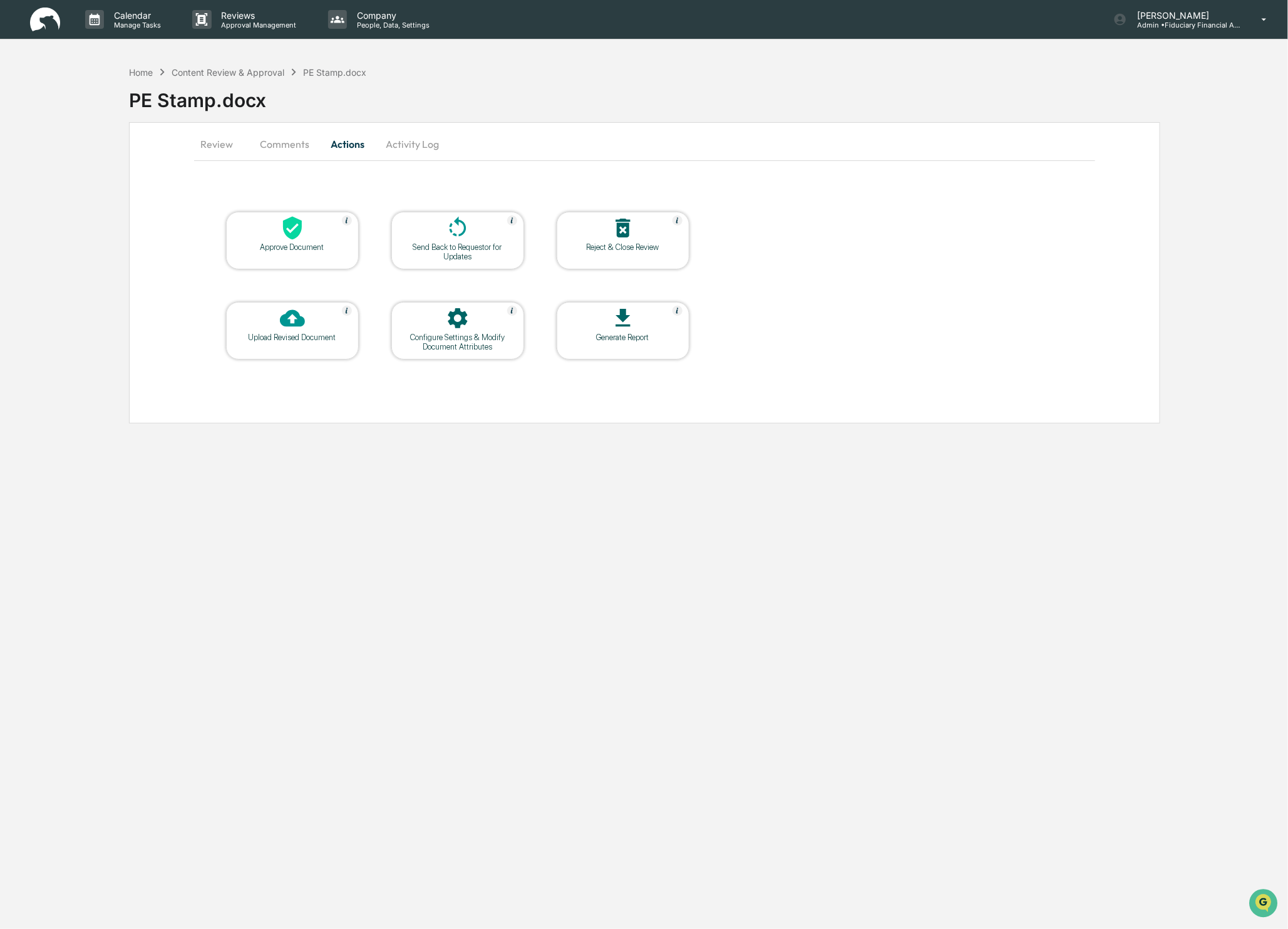
click at [297, 249] on div "Approve Document" at bounding box center [292, 247] width 112 height 10
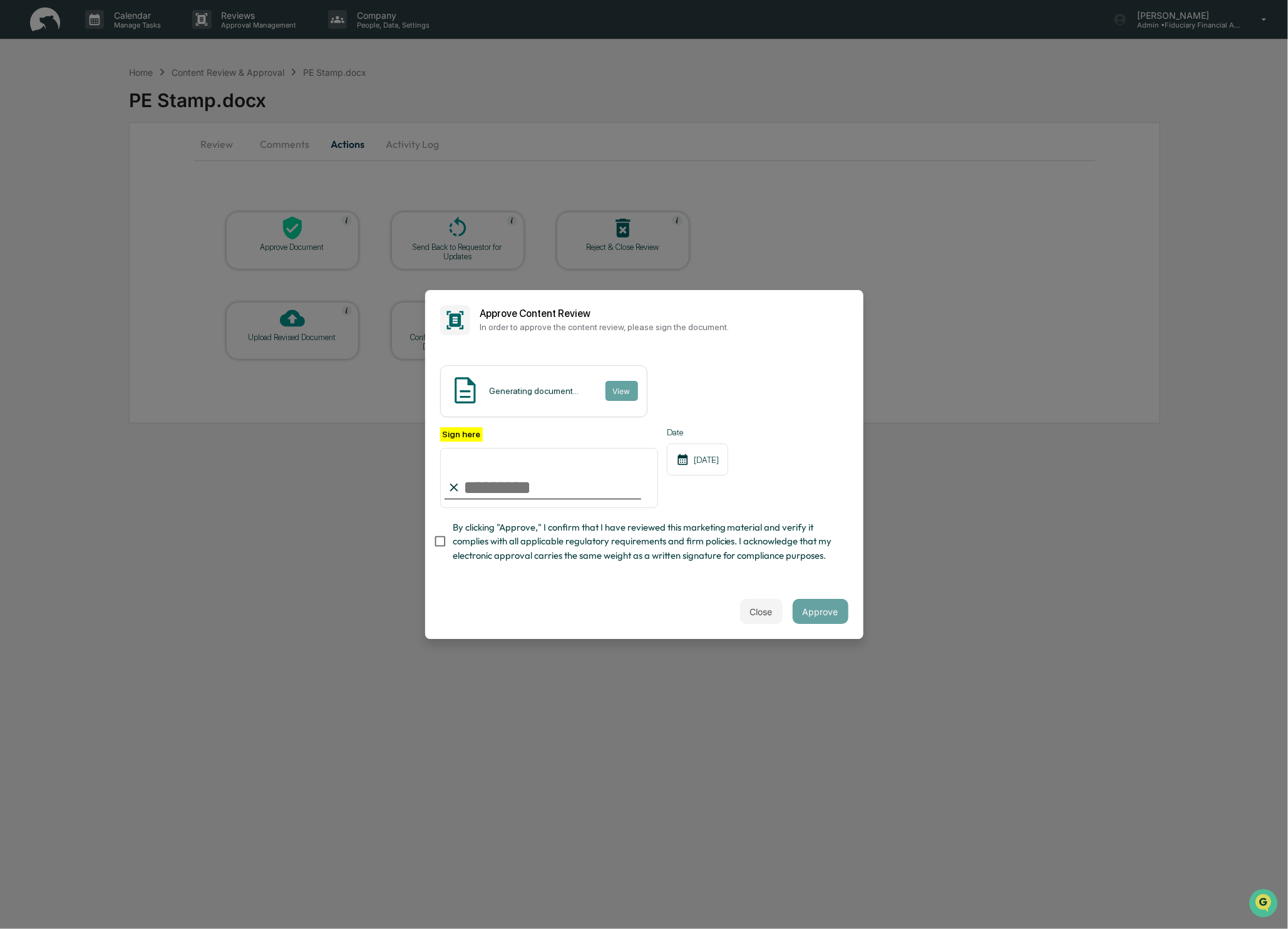
type input "**********"
click at [816, 617] on button "Approve" at bounding box center [820, 612] width 56 height 25
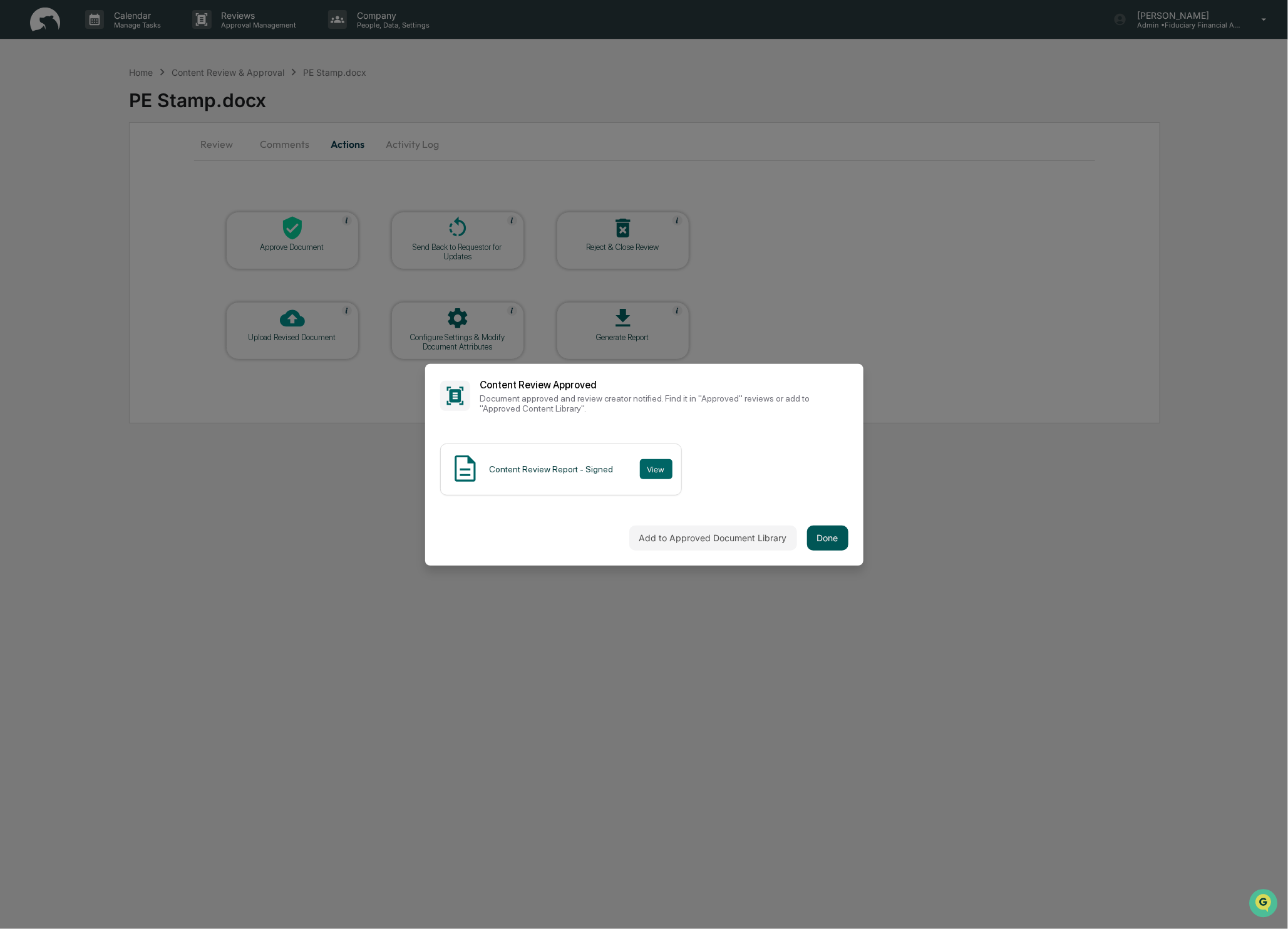
click at [832, 540] on button "Done" at bounding box center [828, 538] width 42 height 25
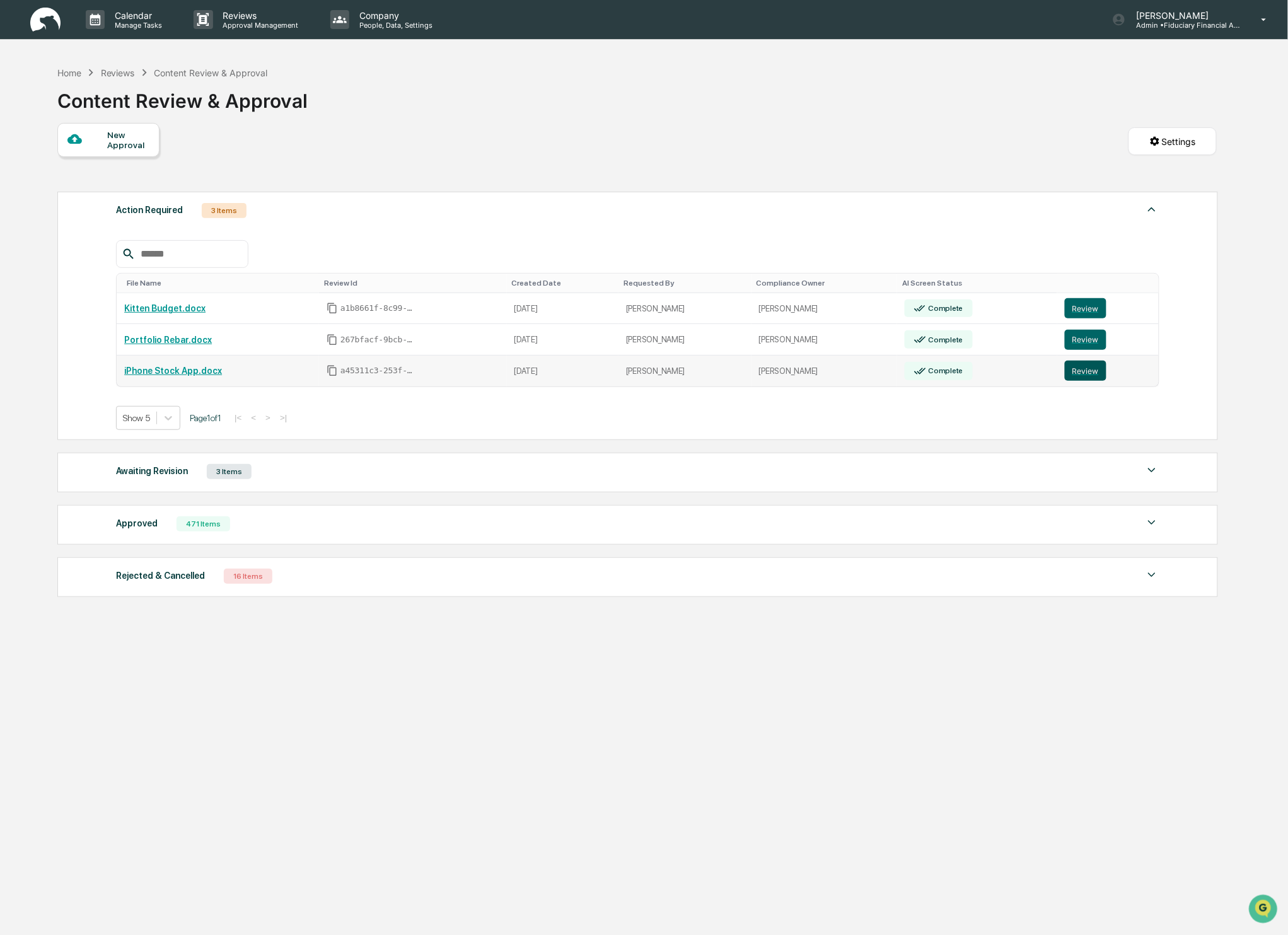
click at [1092, 374] on button "Review" at bounding box center [1086, 370] width 42 height 20
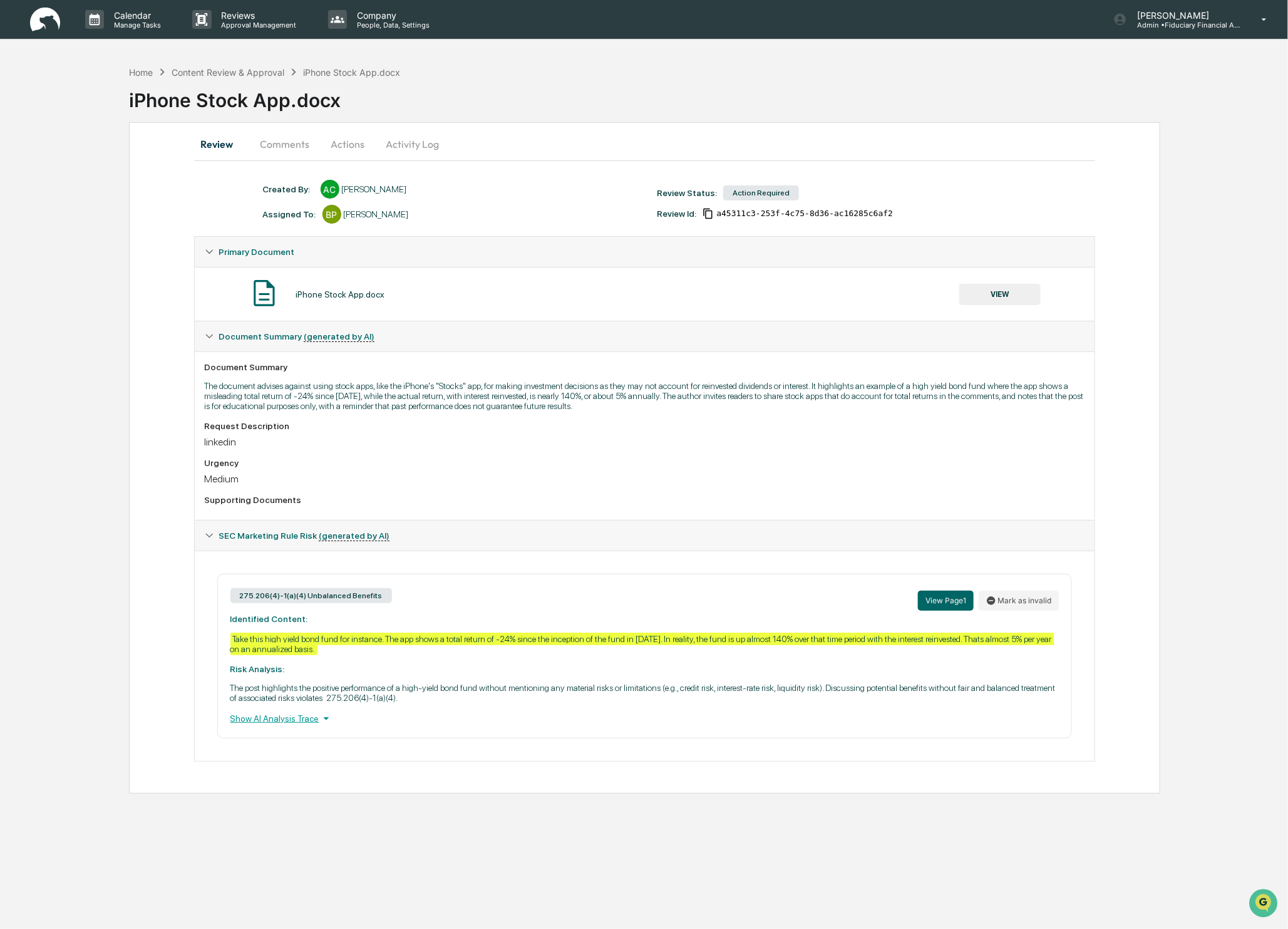
click at [1010, 290] on button "VIEW" at bounding box center [999, 294] width 81 height 22
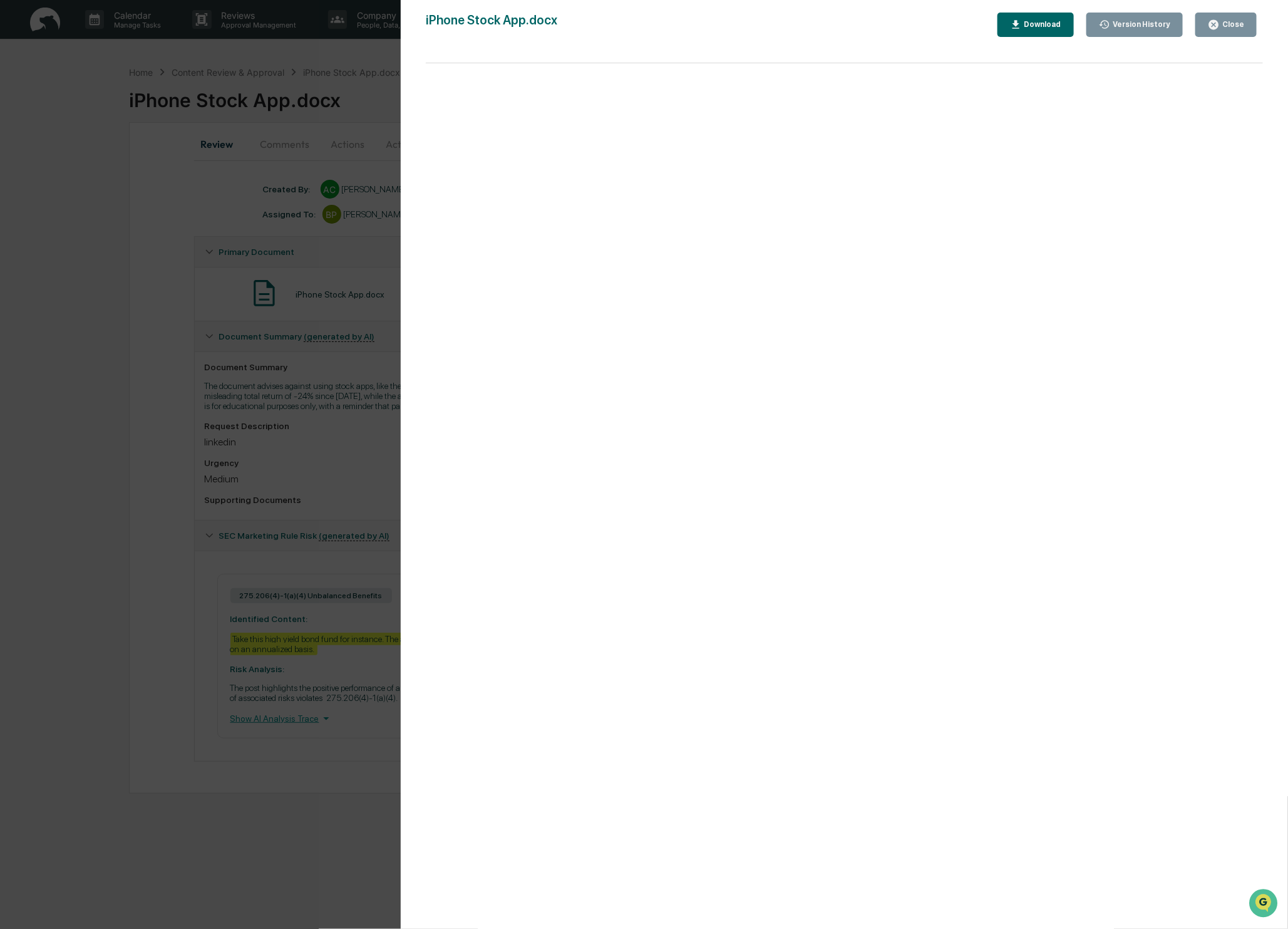
click at [1229, 21] on div "Close" at bounding box center [1231, 25] width 25 height 9
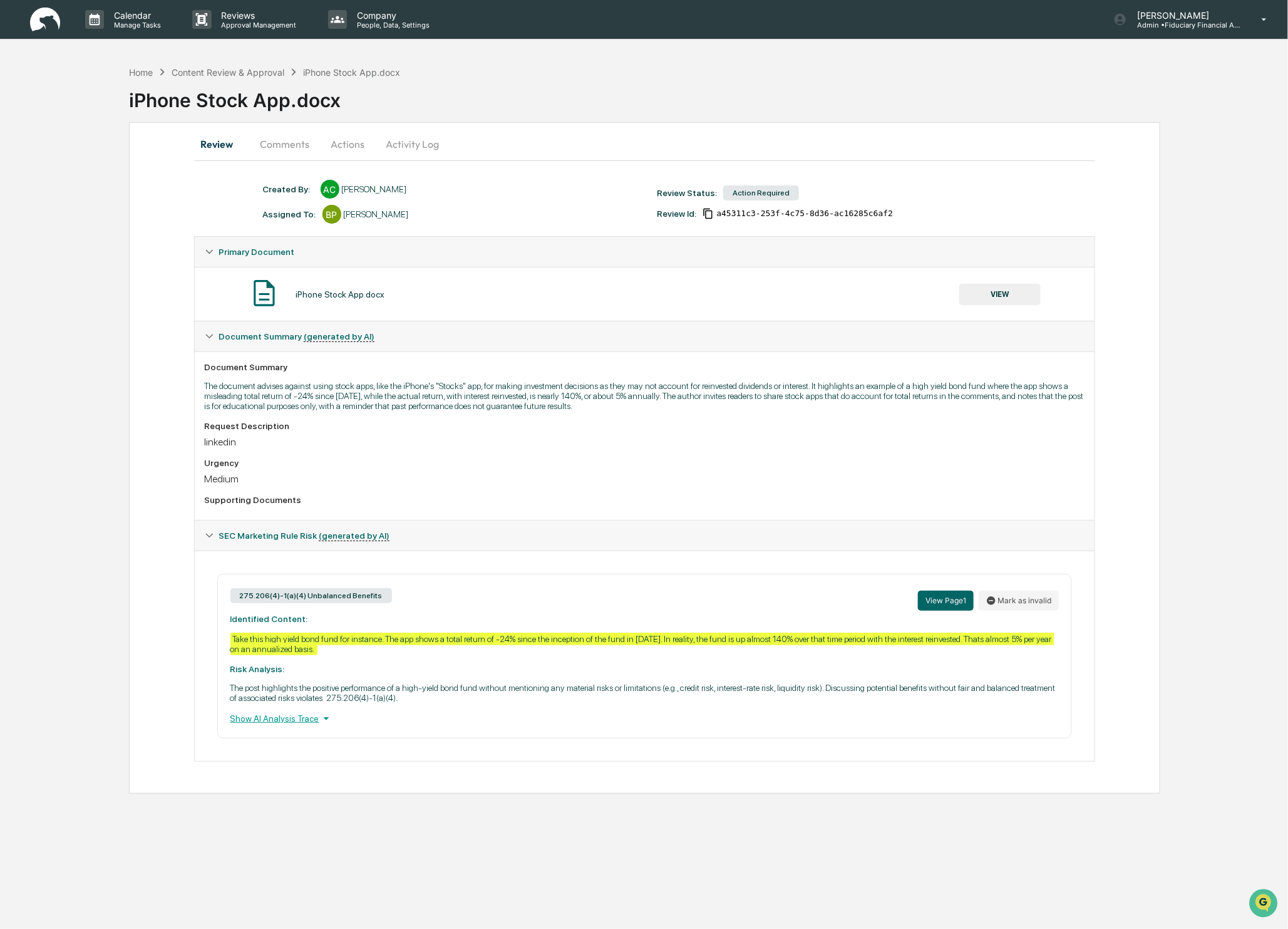
click at [336, 144] on button "Actions" at bounding box center [348, 144] width 57 height 30
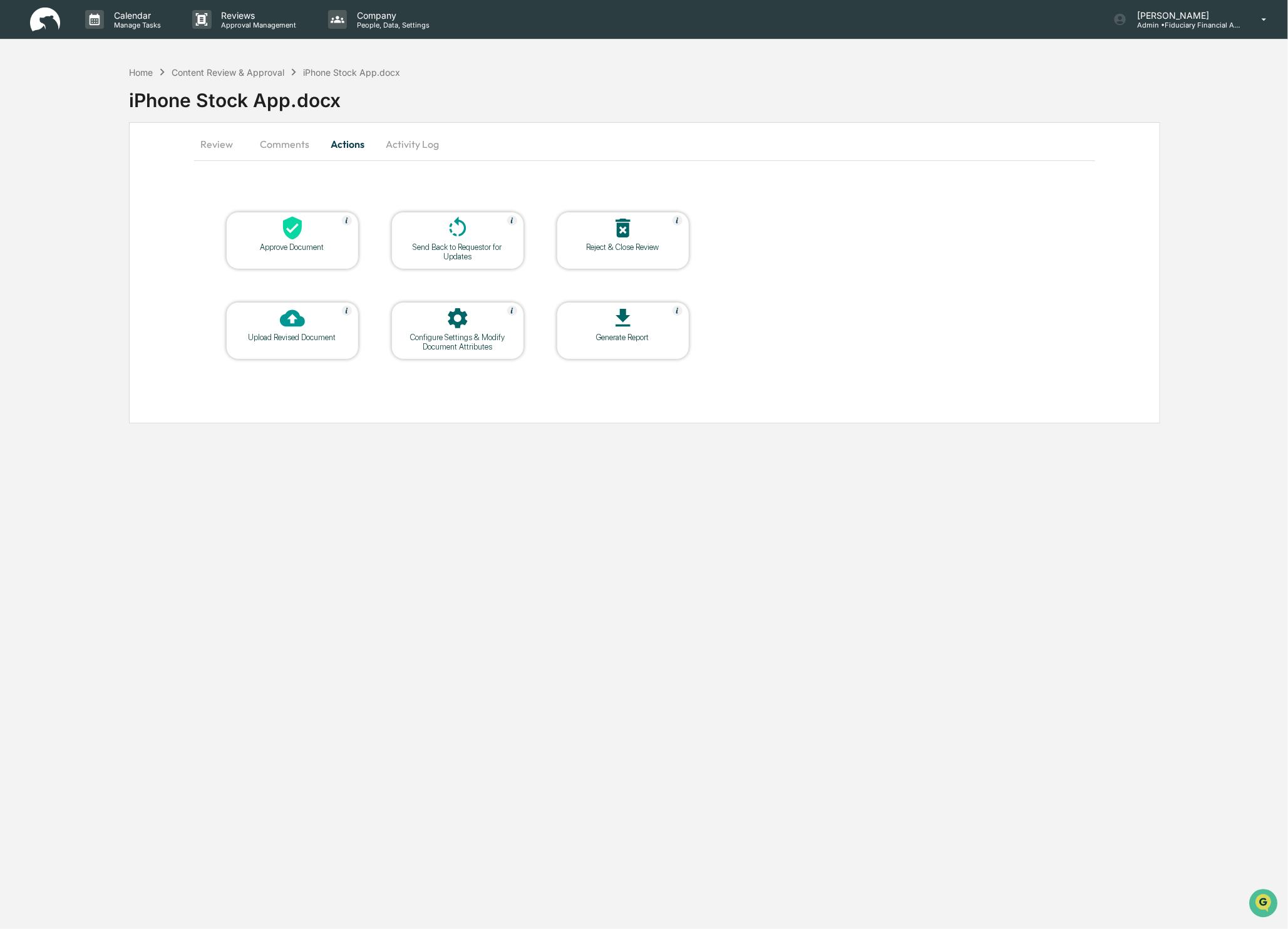
click at [291, 232] on icon at bounding box center [292, 229] width 25 height 25
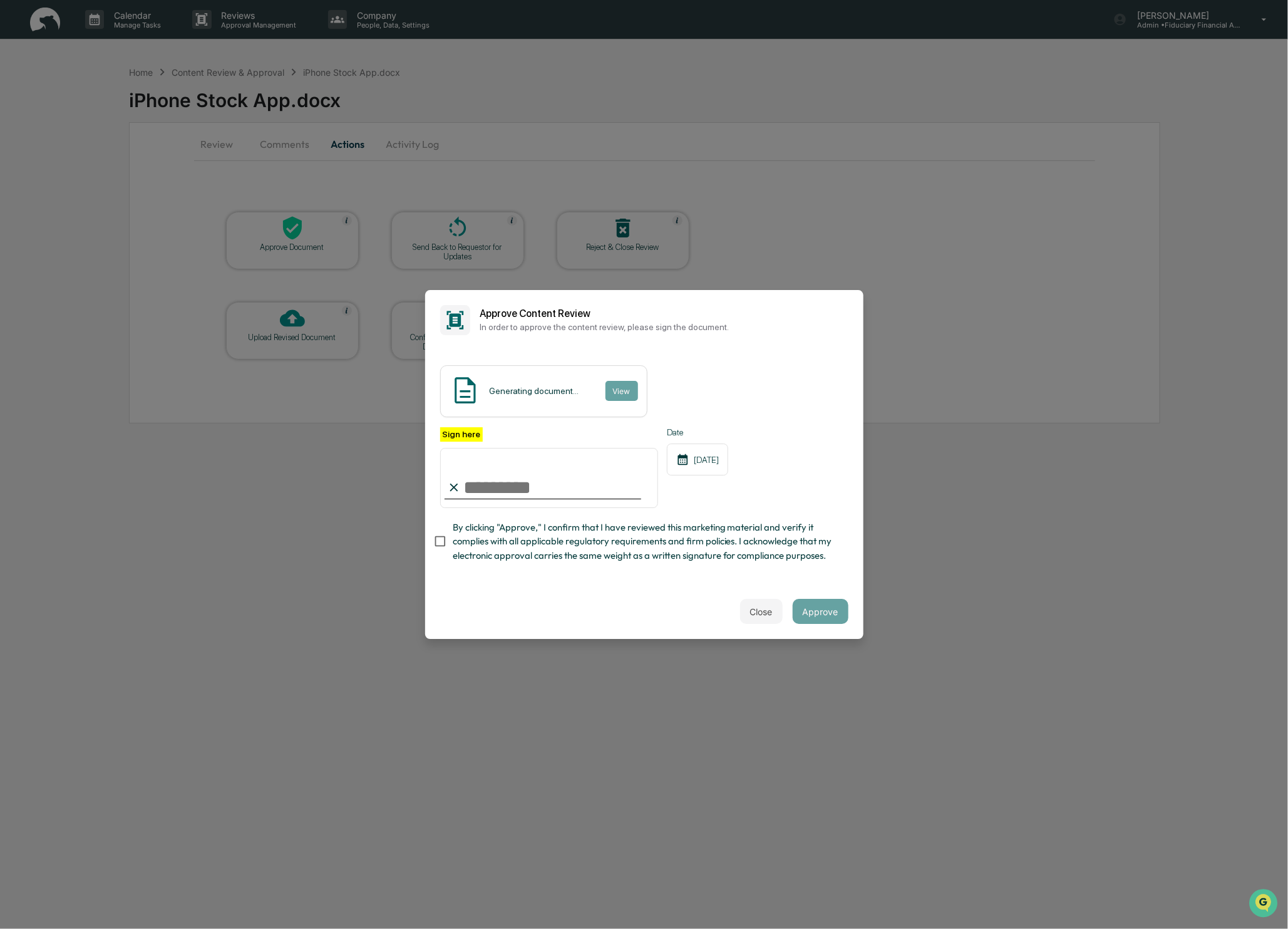
type input "**********"
click at [830, 603] on button "Approve" at bounding box center [820, 612] width 56 height 25
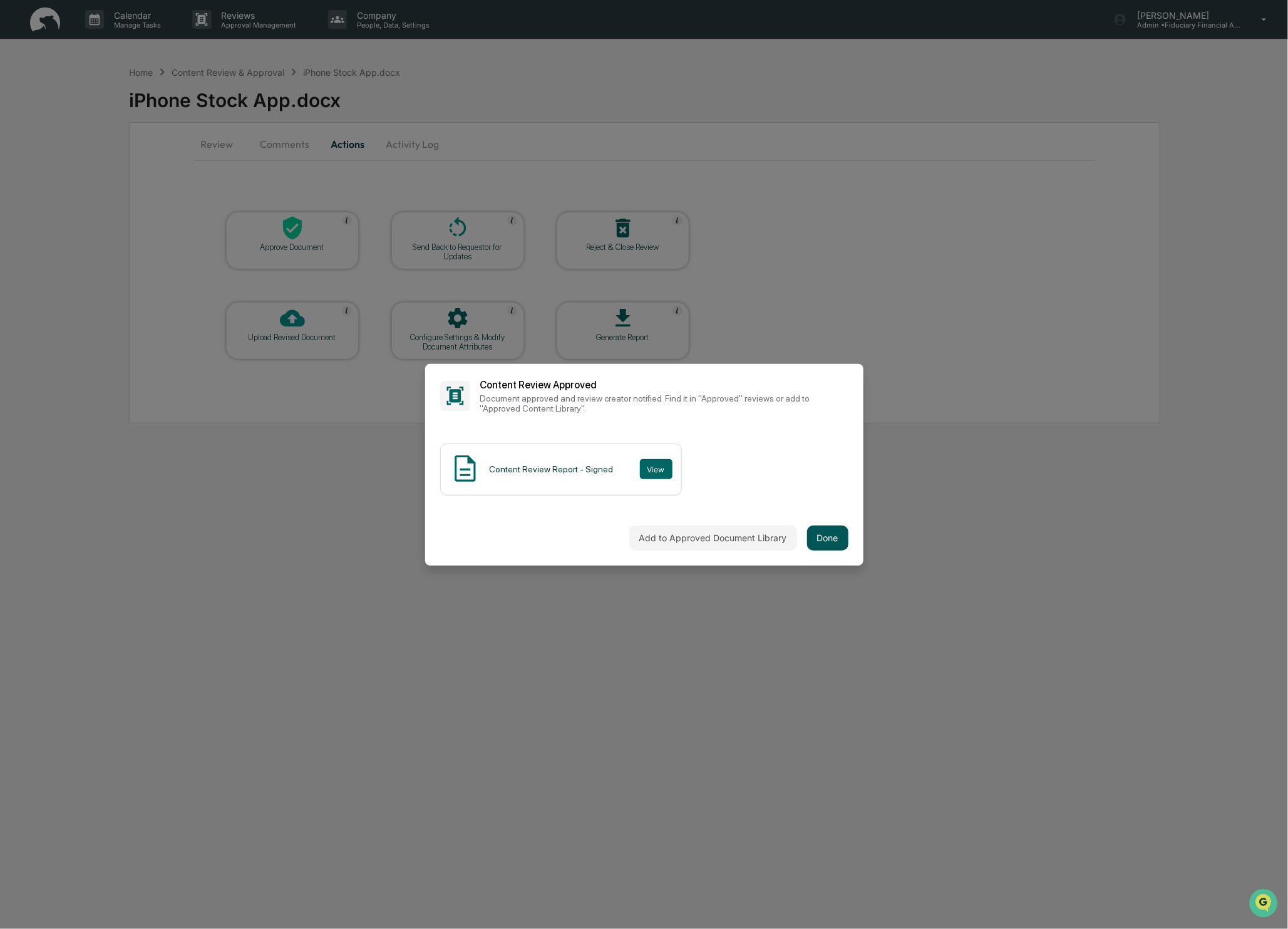
click at [835, 536] on button "Done" at bounding box center [828, 538] width 42 height 25
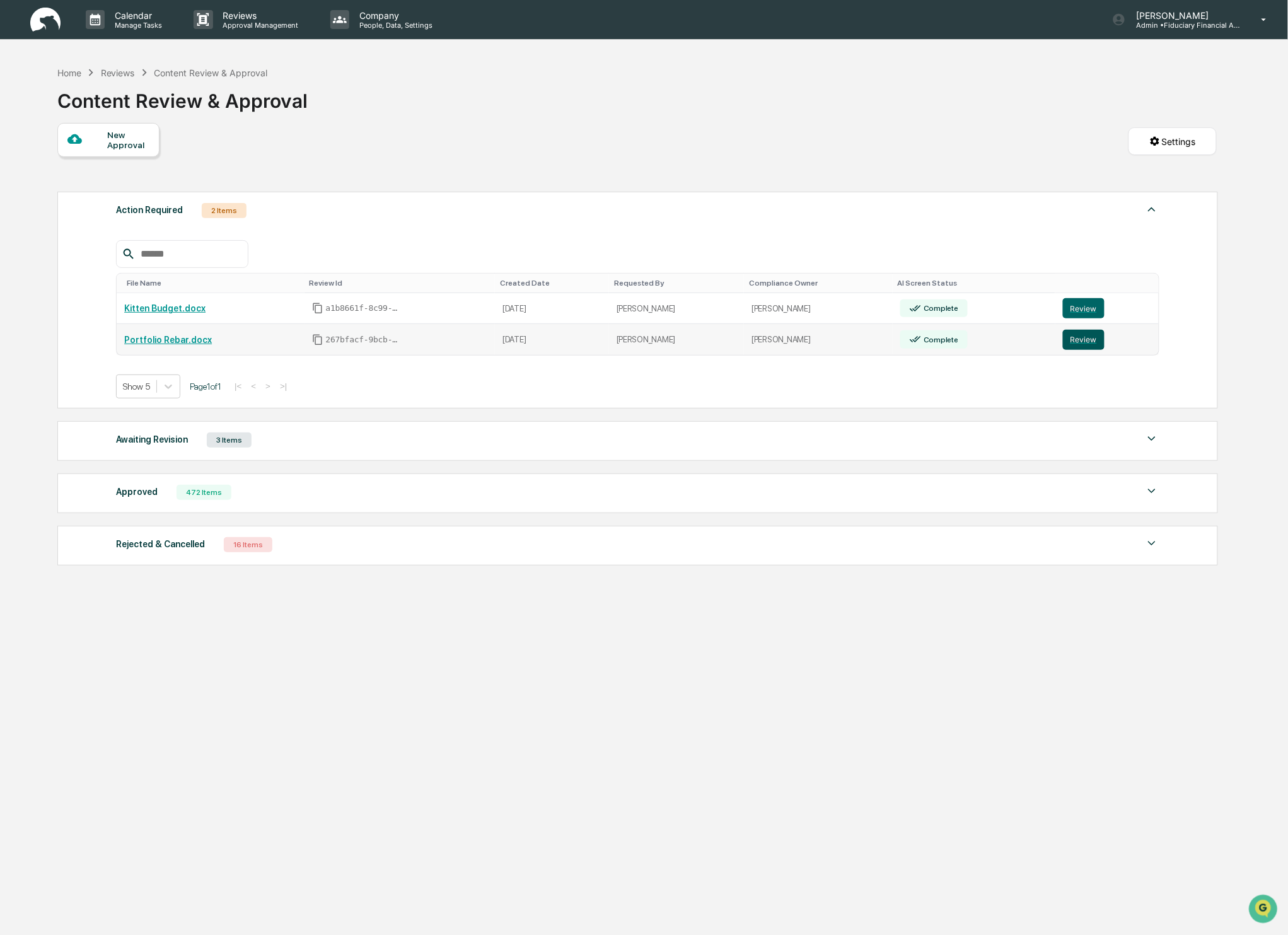
click at [1089, 341] on button "Review" at bounding box center [1084, 339] width 42 height 20
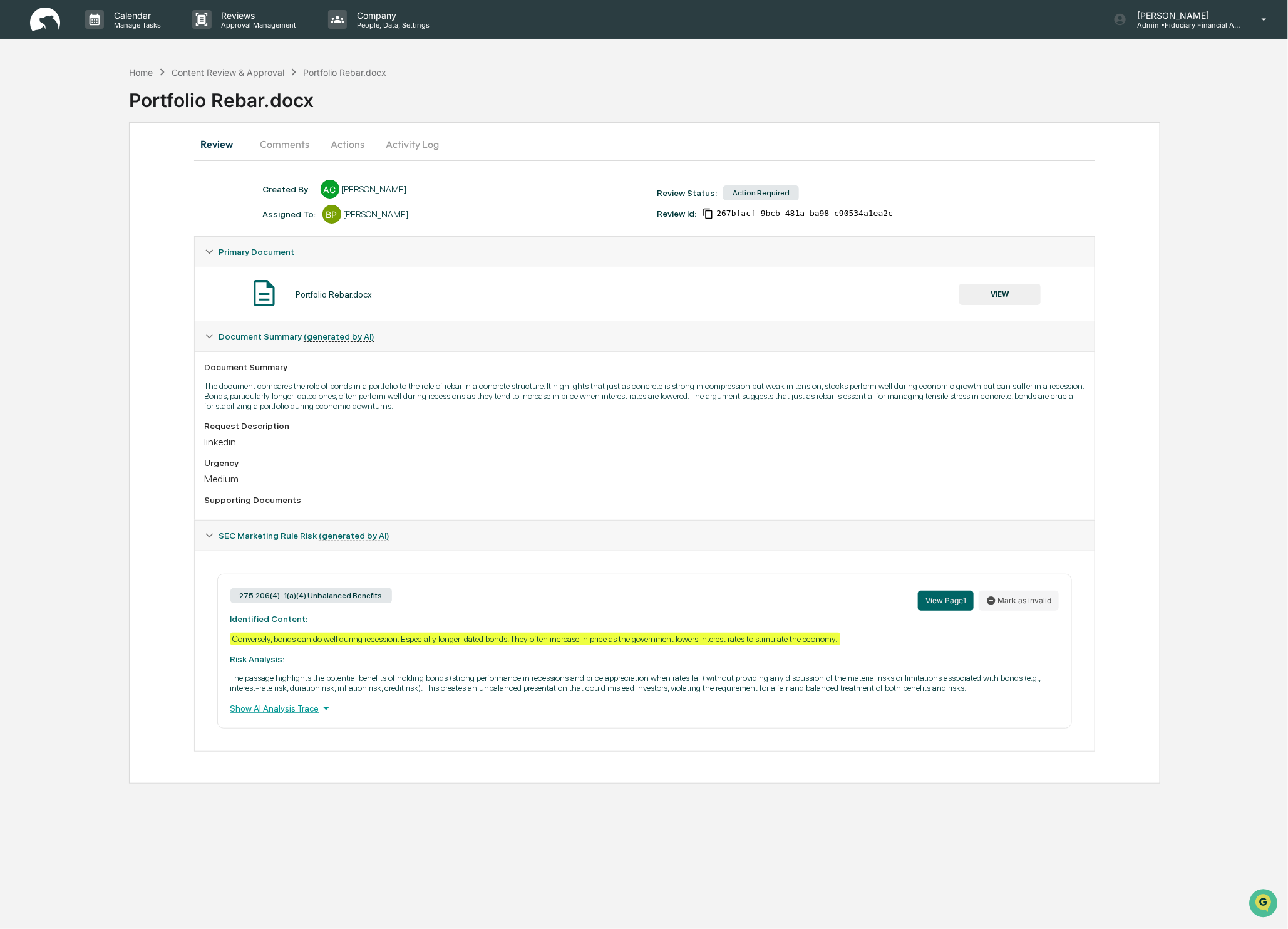
drag, startPoint x: 998, startPoint y: 267, endPoint x: 1002, endPoint y: 304, distance: 37.2
click at [998, 268] on div "Portfolio Rebar.docx VIEW" at bounding box center [645, 294] width 900 height 54
click at [1002, 304] on button "VIEW" at bounding box center [999, 294] width 81 height 22
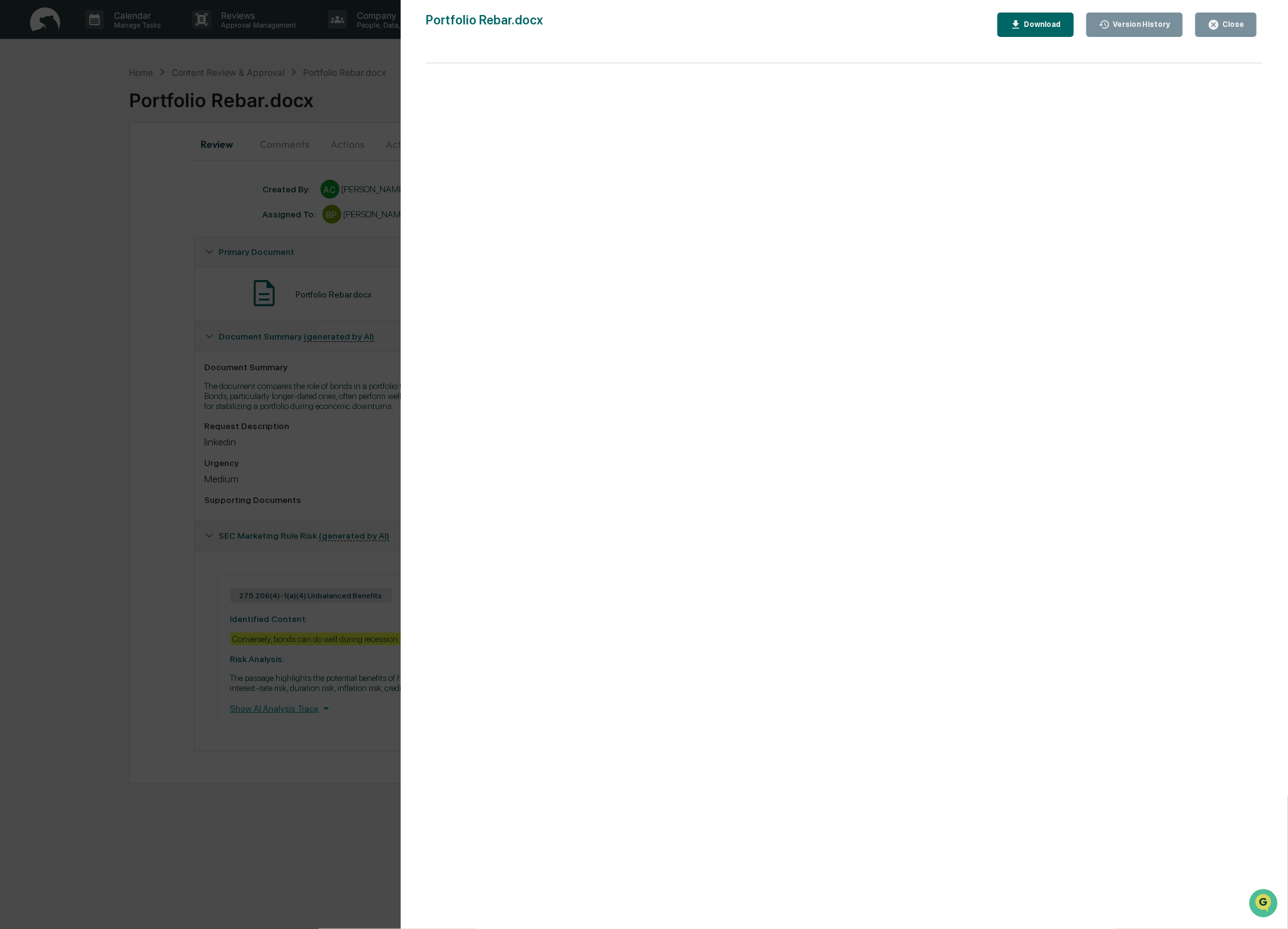
click at [1220, 31] on button "Close" at bounding box center [1226, 25] width 61 height 25
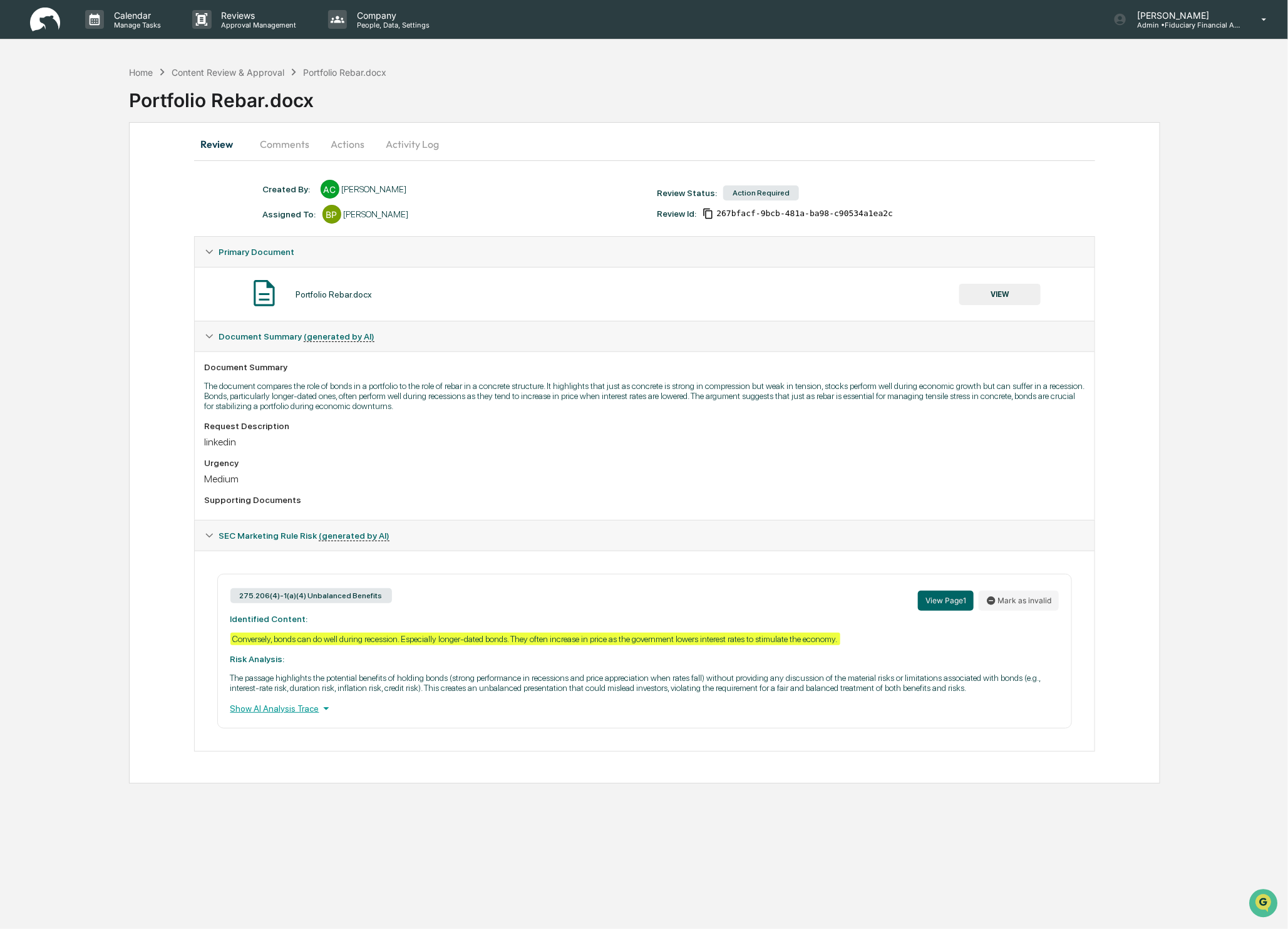
click at [335, 144] on button "Actions" at bounding box center [348, 144] width 57 height 30
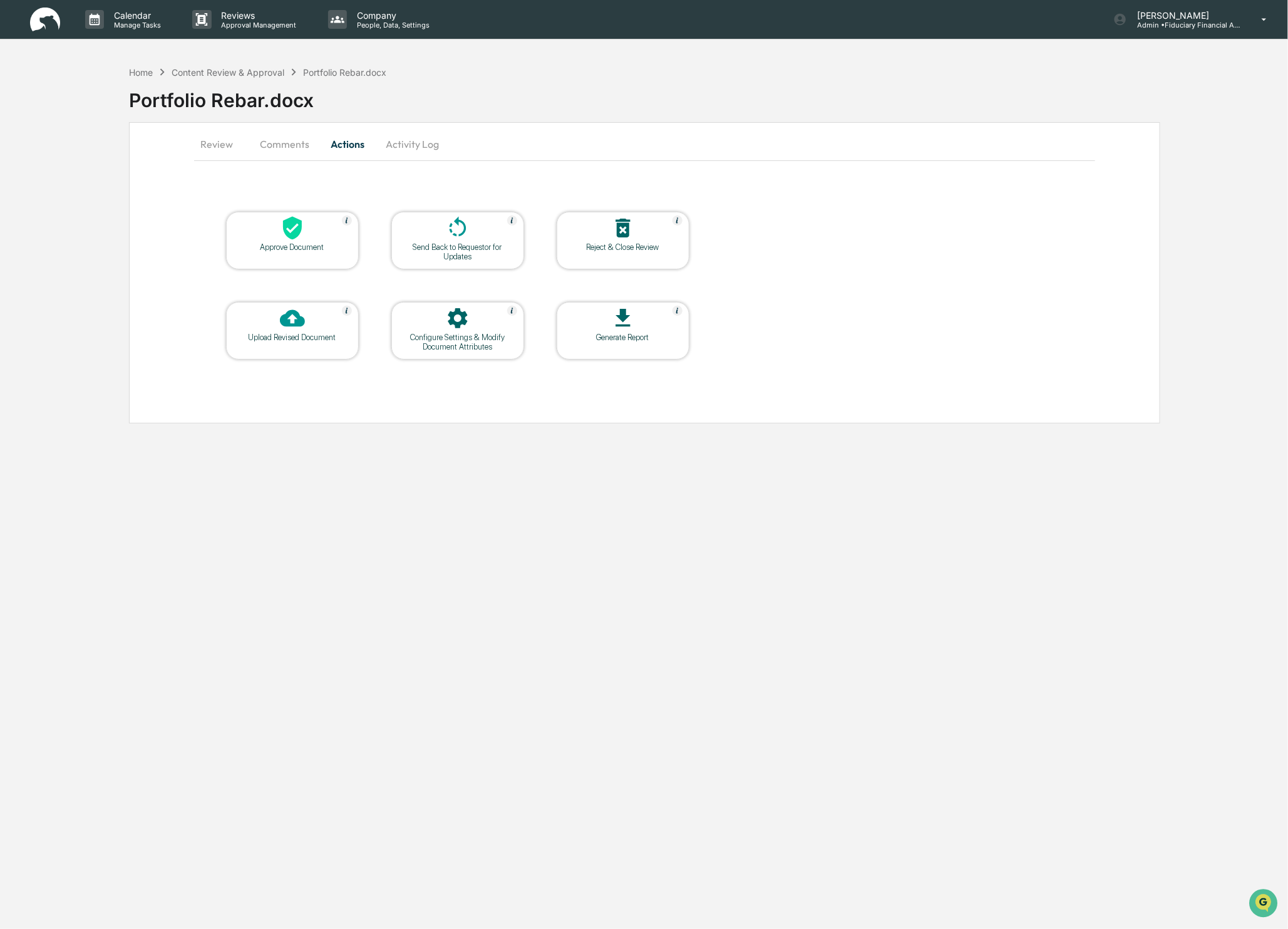
click at [334, 231] on div at bounding box center [292, 229] width 125 height 27
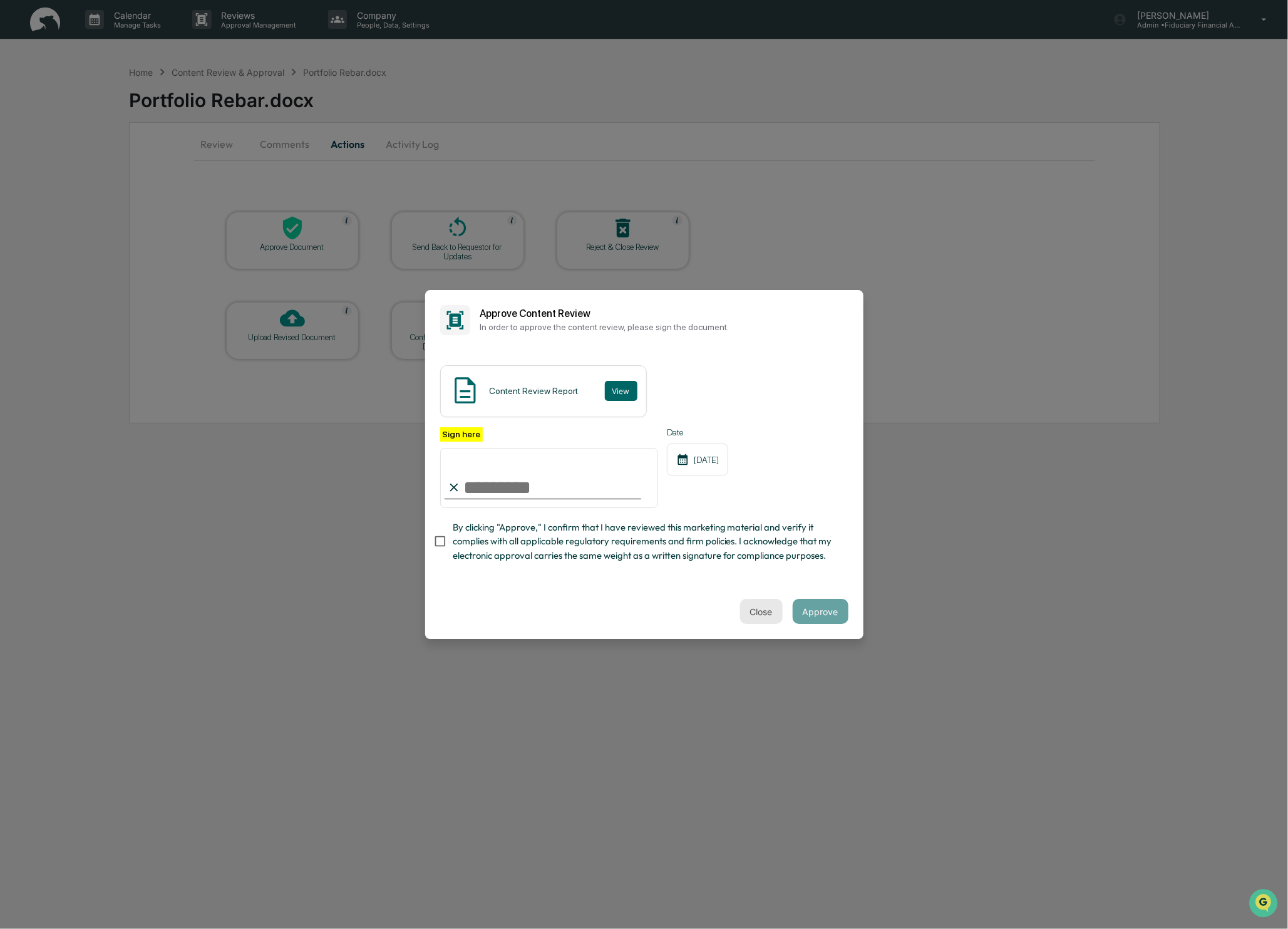
click at [749, 615] on button "Close" at bounding box center [761, 612] width 42 height 25
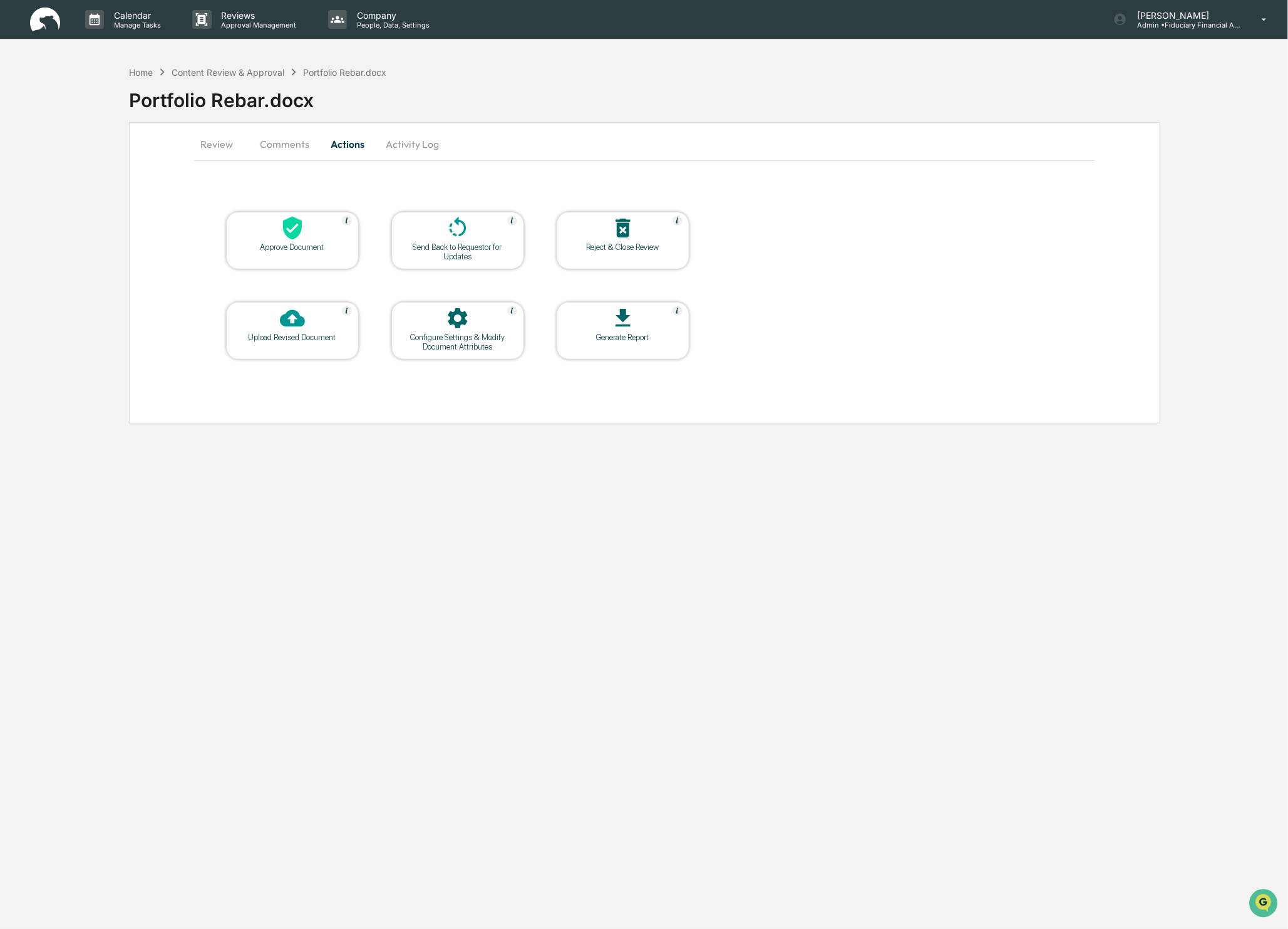
click at [356, 75] on div "Portfolio Rebar.docx" at bounding box center [345, 72] width 83 height 10
click at [228, 75] on div "Content Review & Approval" at bounding box center [228, 72] width 112 height 10
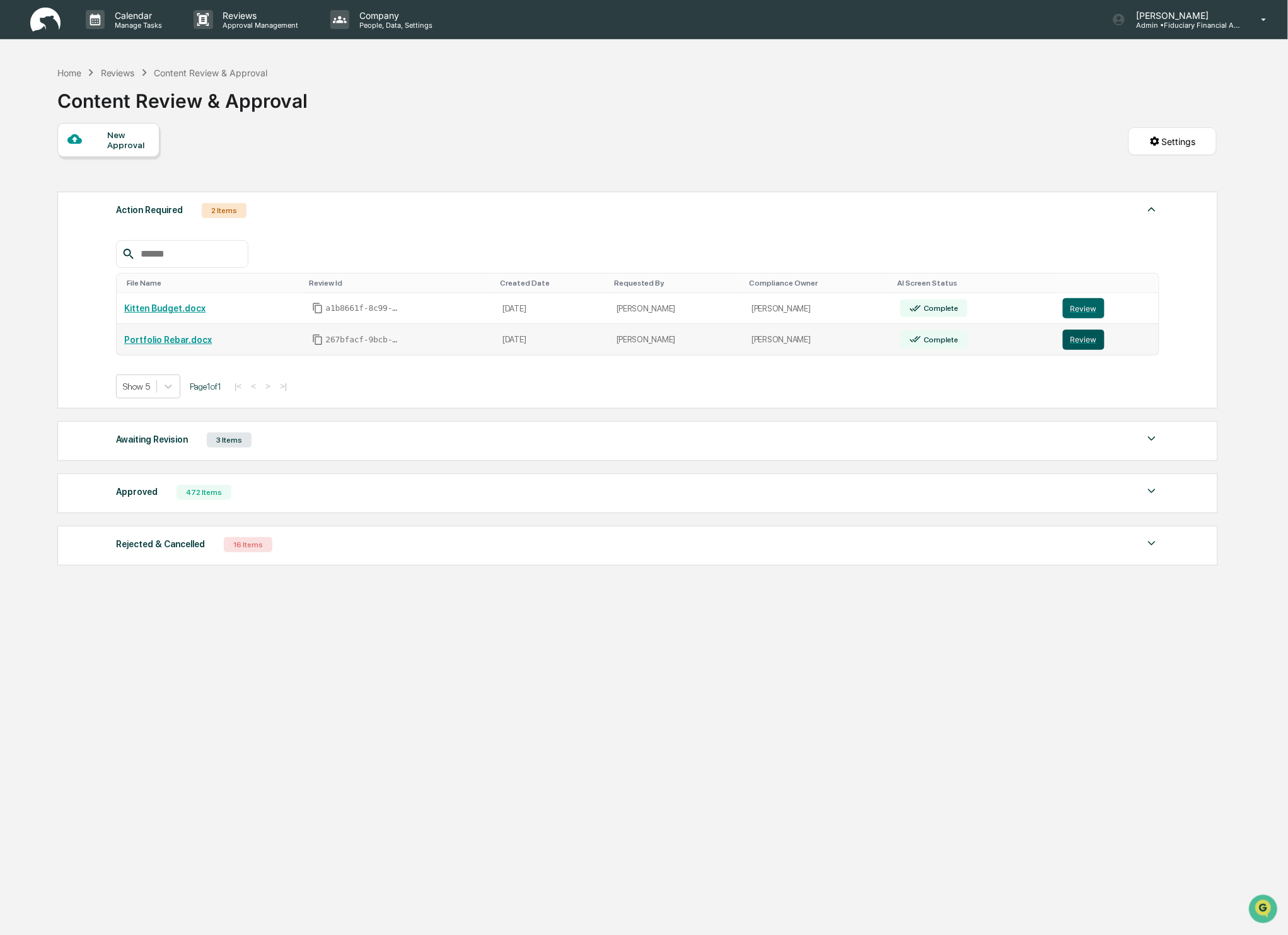
click at [1069, 347] on button "Review" at bounding box center [1084, 339] width 42 height 20
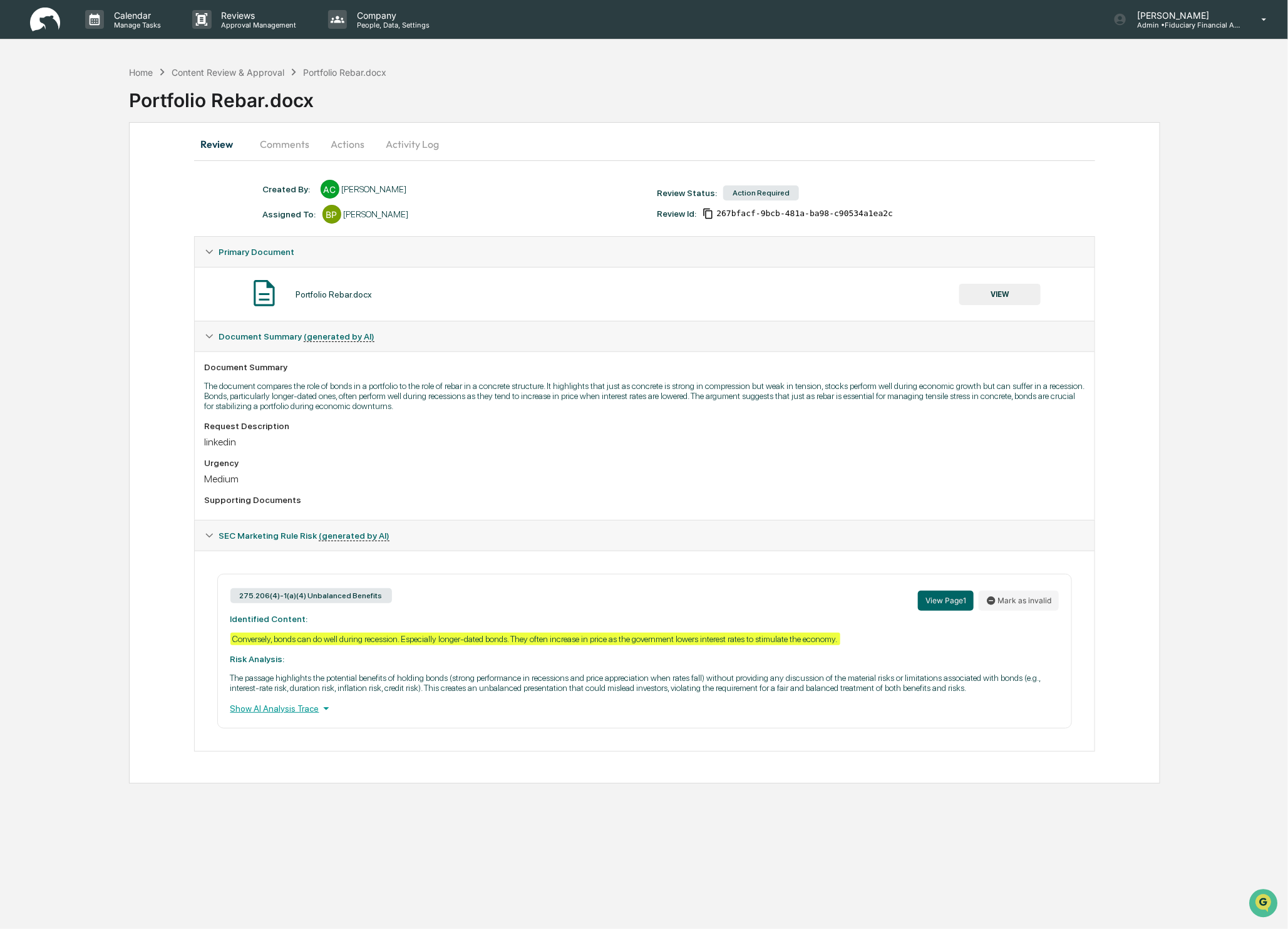
click at [993, 297] on button "VIEW" at bounding box center [999, 294] width 81 height 22
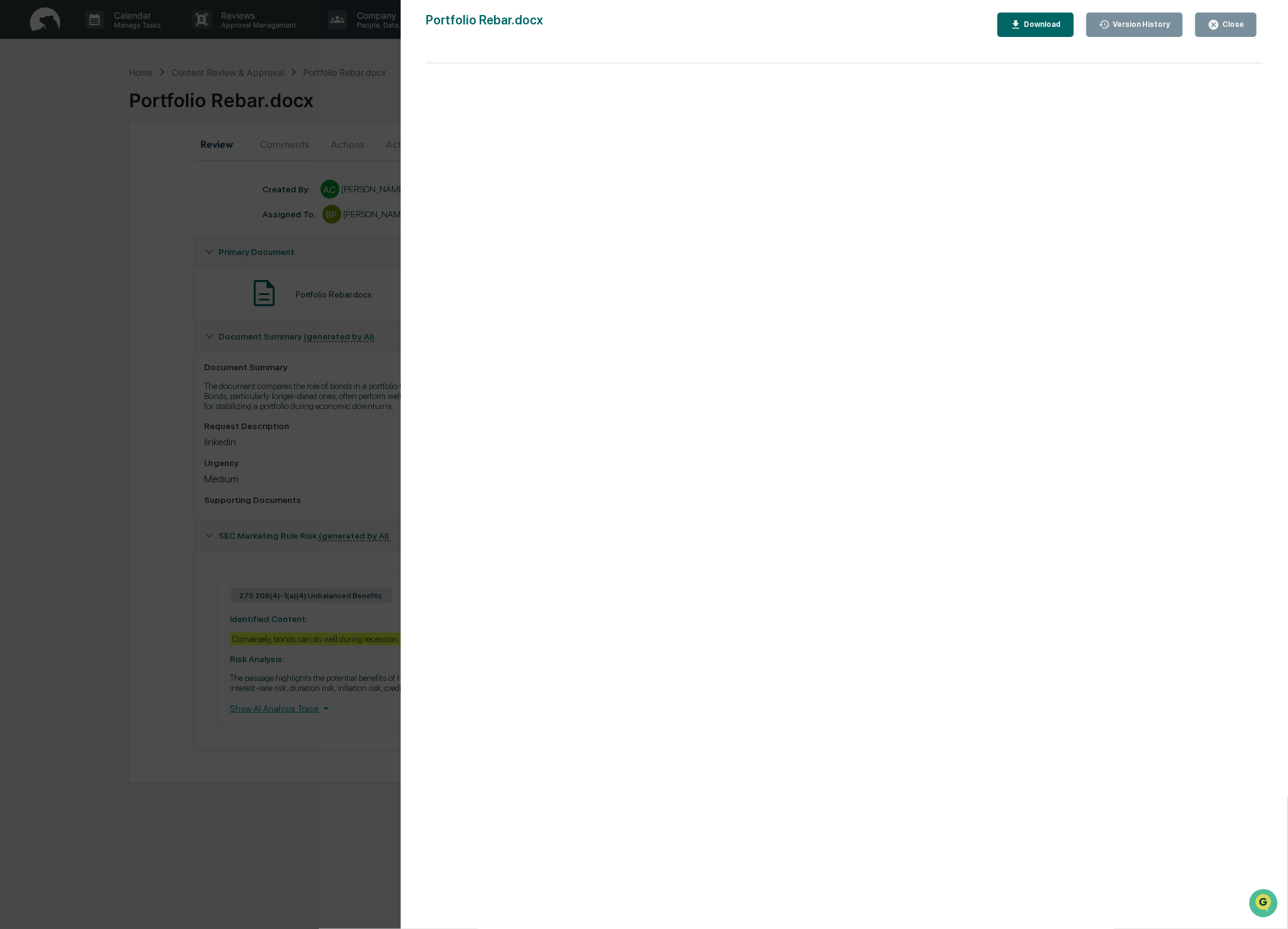
click at [1225, 22] on div "Close" at bounding box center [1231, 25] width 25 height 9
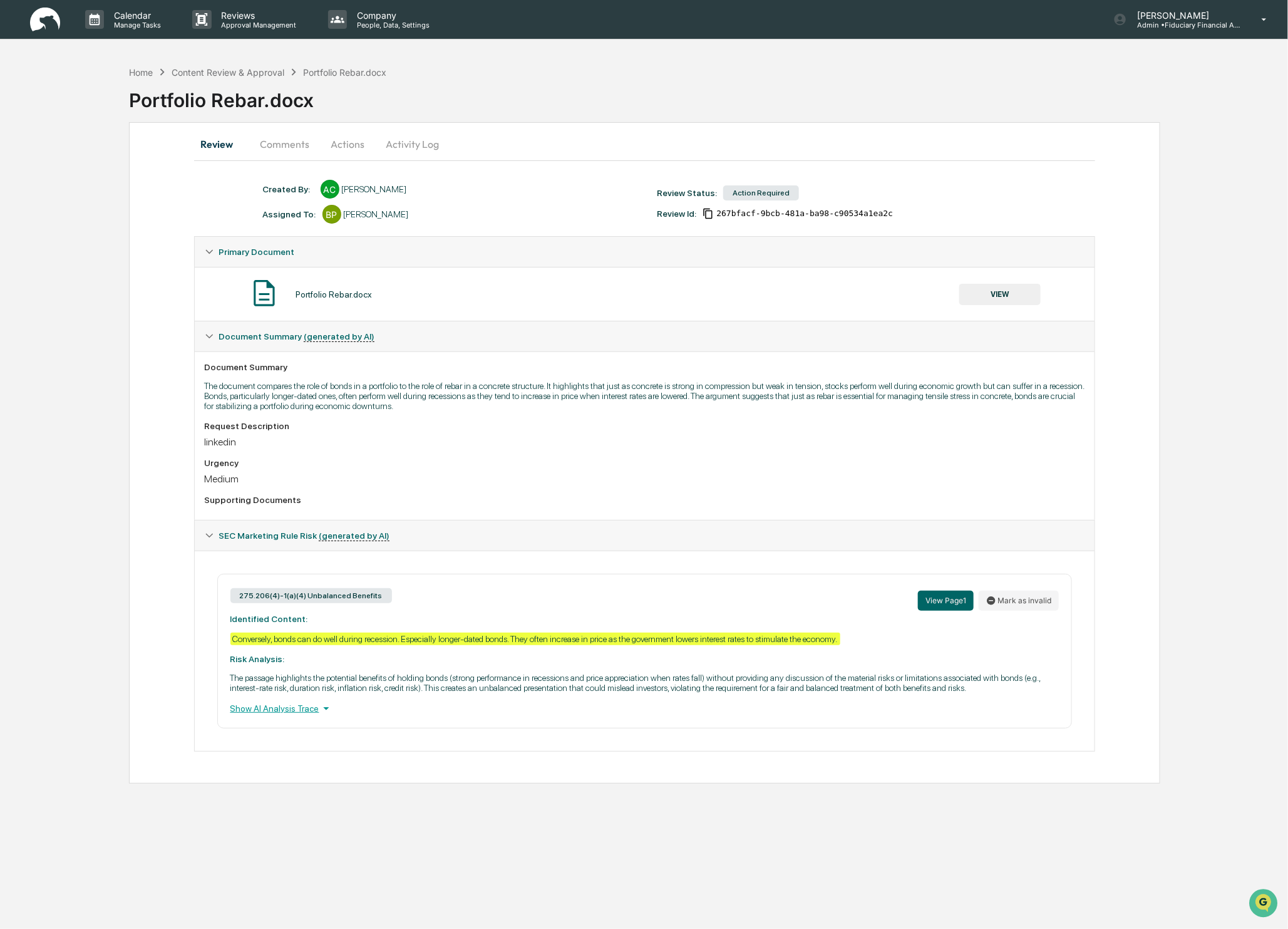
click at [993, 296] on button "VIEW" at bounding box center [999, 294] width 81 height 22
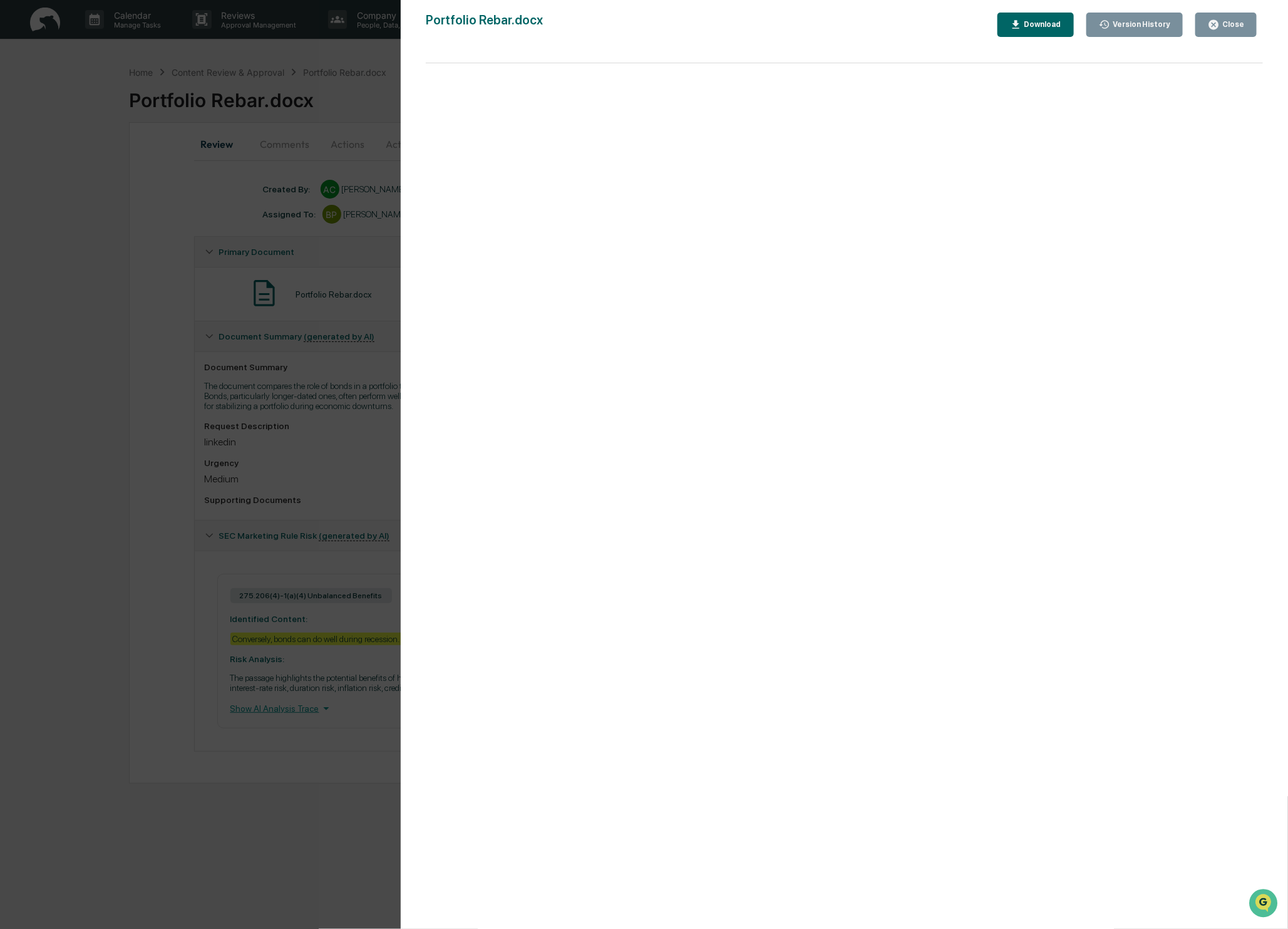
click at [1246, 28] on button "Close" at bounding box center [1226, 25] width 61 height 25
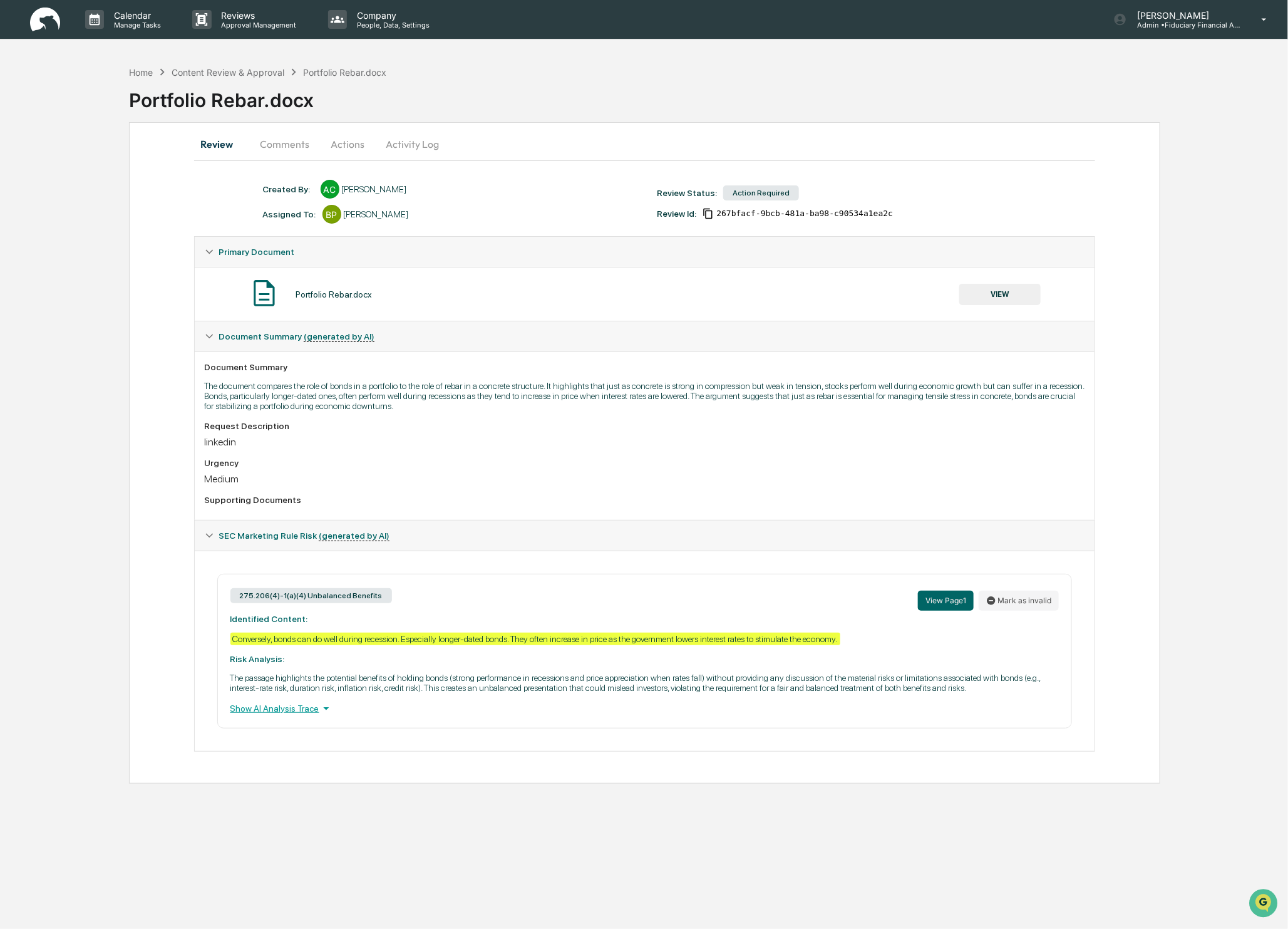
click at [340, 153] on button "Actions" at bounding box center [348, 144] width 57 height 30
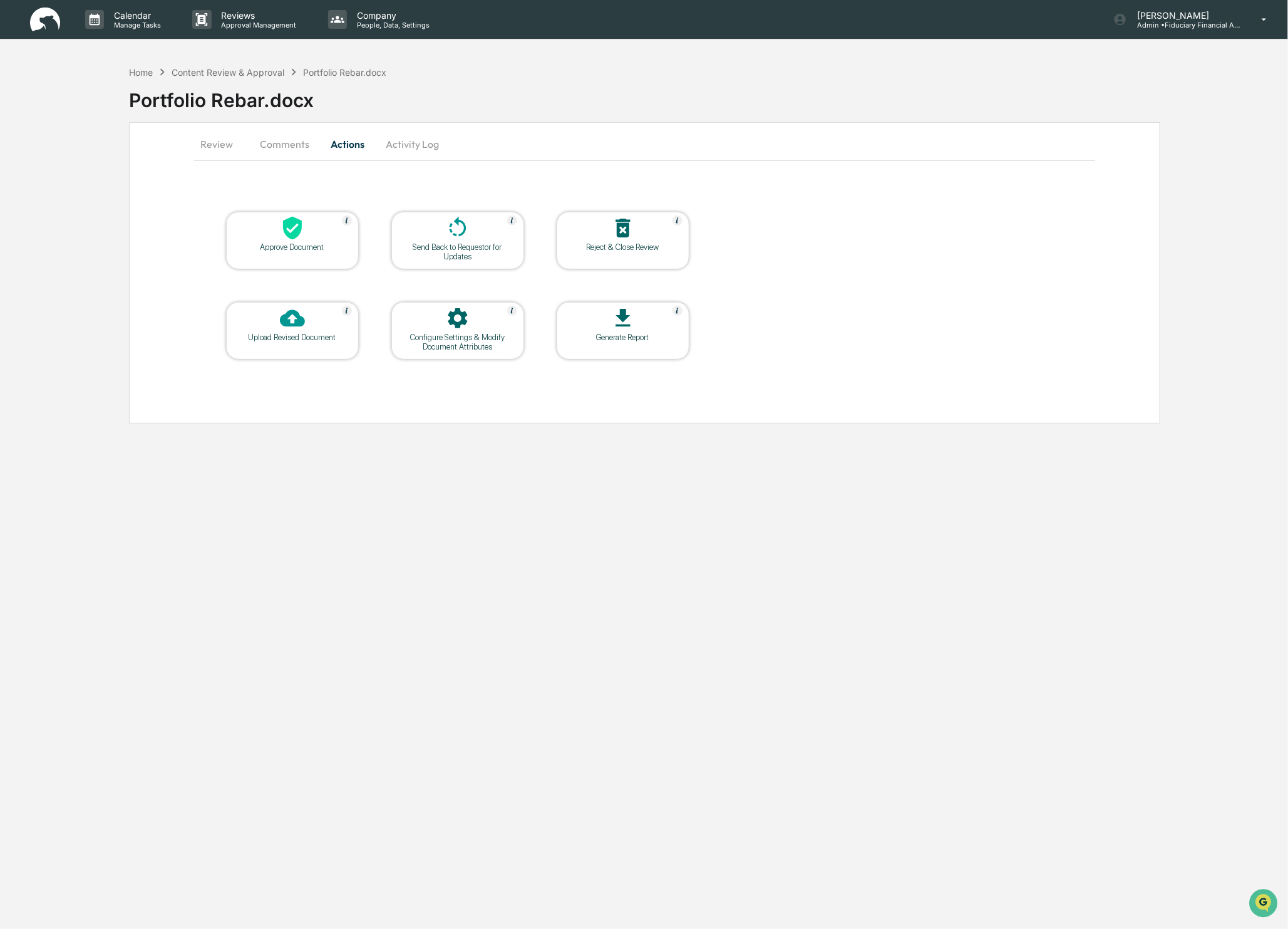
click at [294, 248] on div "Approve Document" at bounding box center [292, 247] width 112 height 10
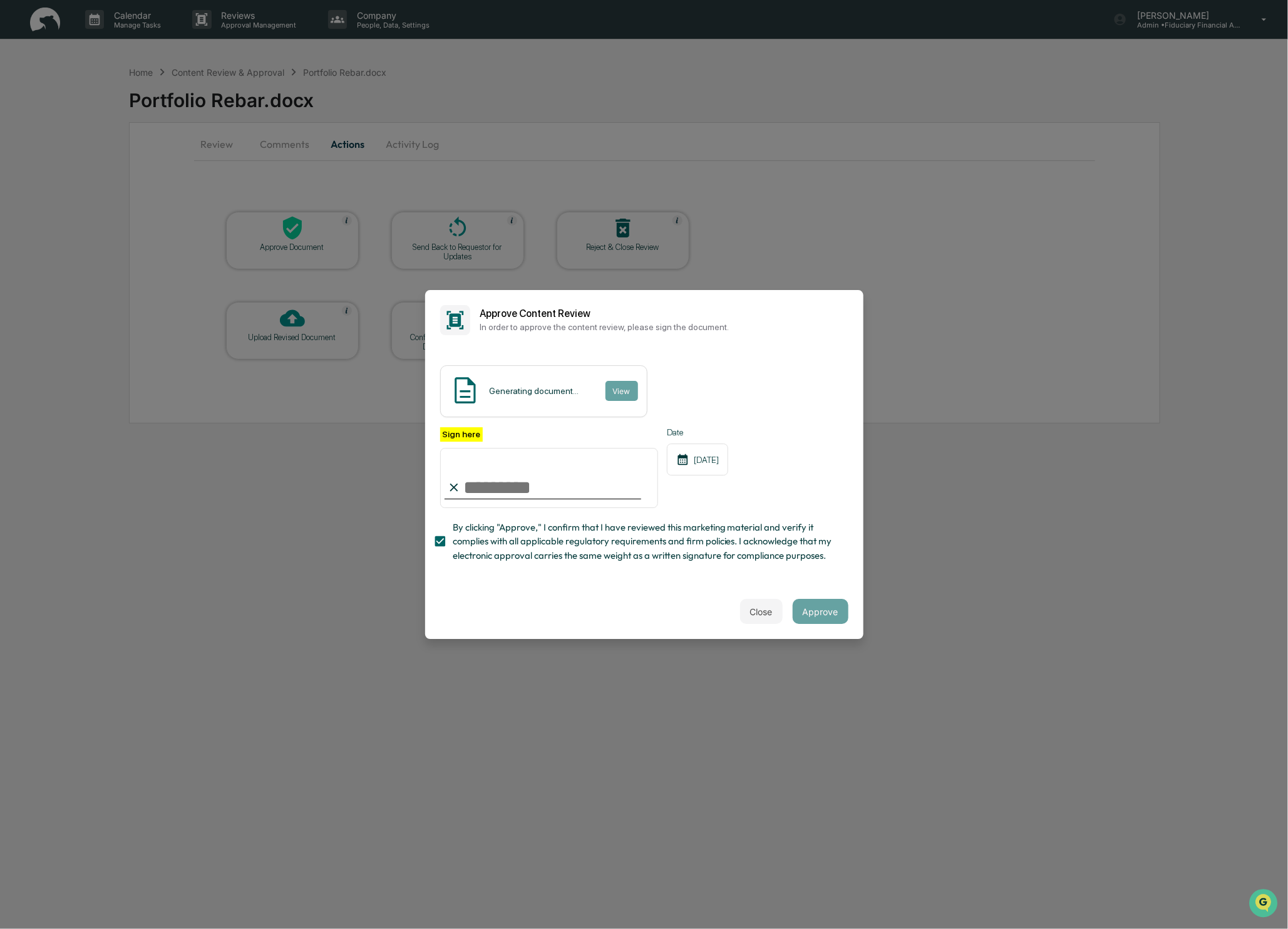
click at [511, 484] on input "Sign here" at bounding box center [550, 478] width 219 height 60
type input "**********"
click at [824, 617] on button "Approve" at bounding box center [820, 612] width 56 height 25
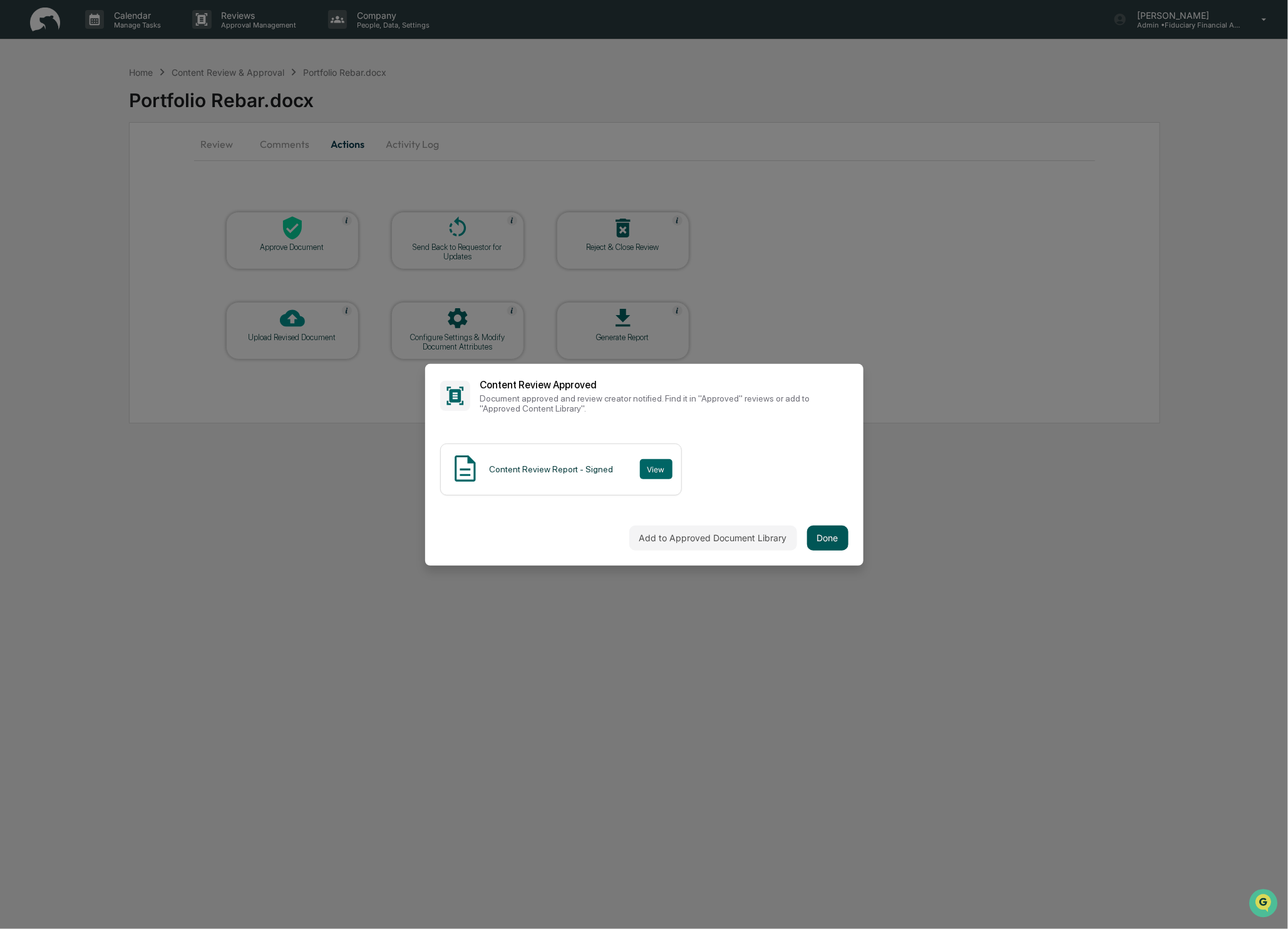
click at [830, 546] on button "Done" at bounding box center [828, 538] width 42 height 25
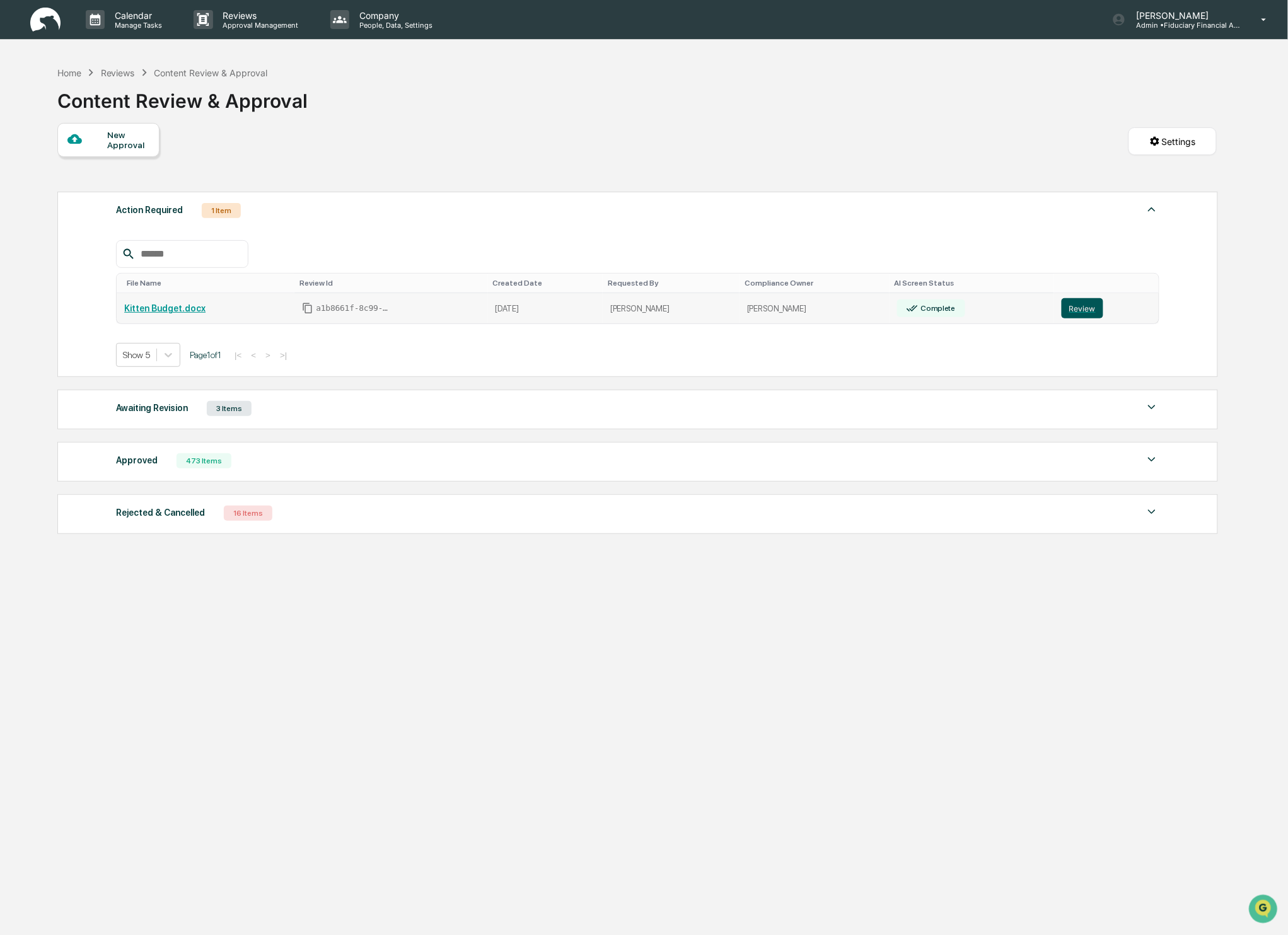
click at [1086, 302] on button "Review" at bounding box center [1083, 308] width 42 height 20
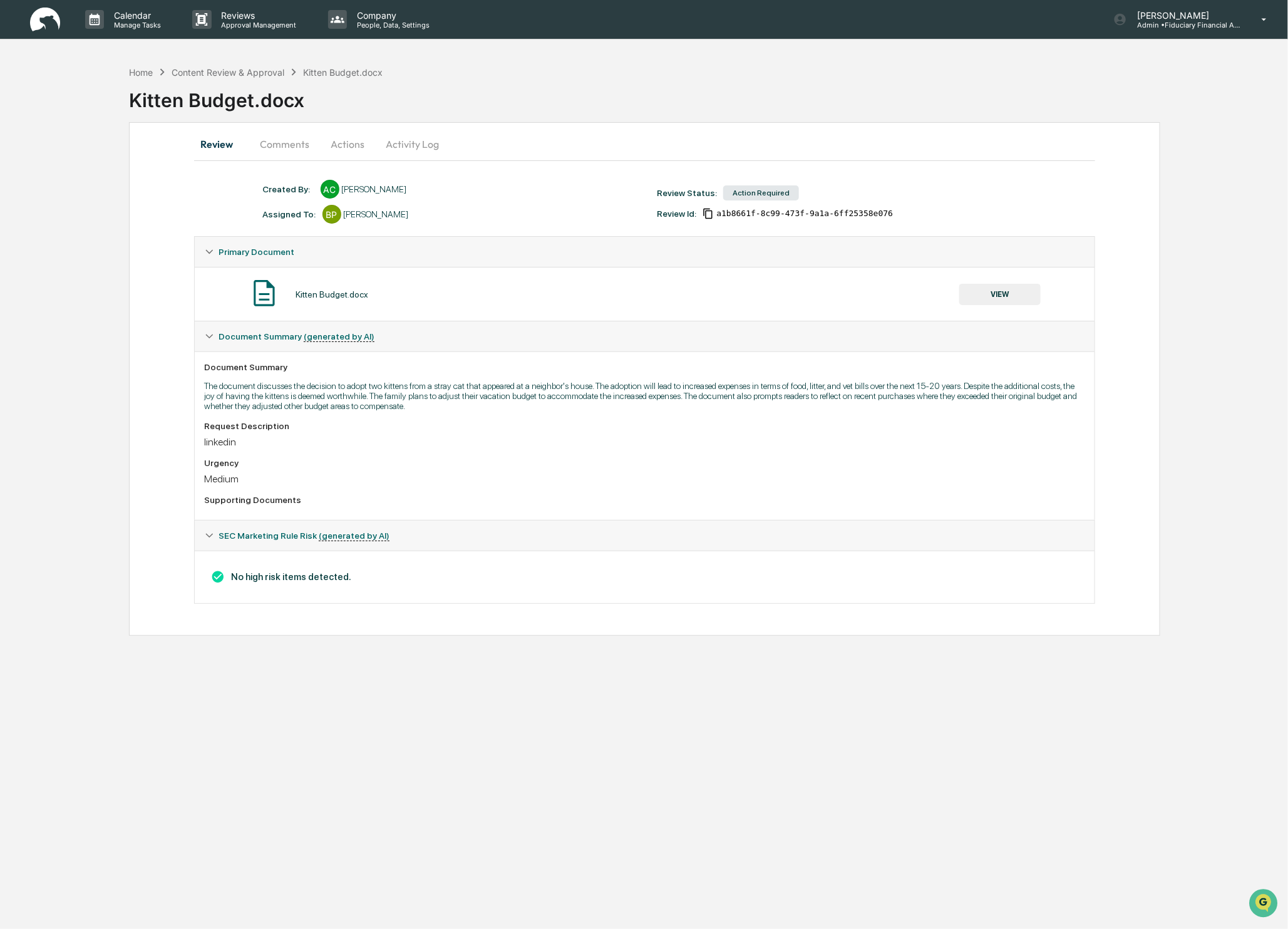
click at [343, 143] on button "Actions" at bounding box center [348, 144] width 57 height 30
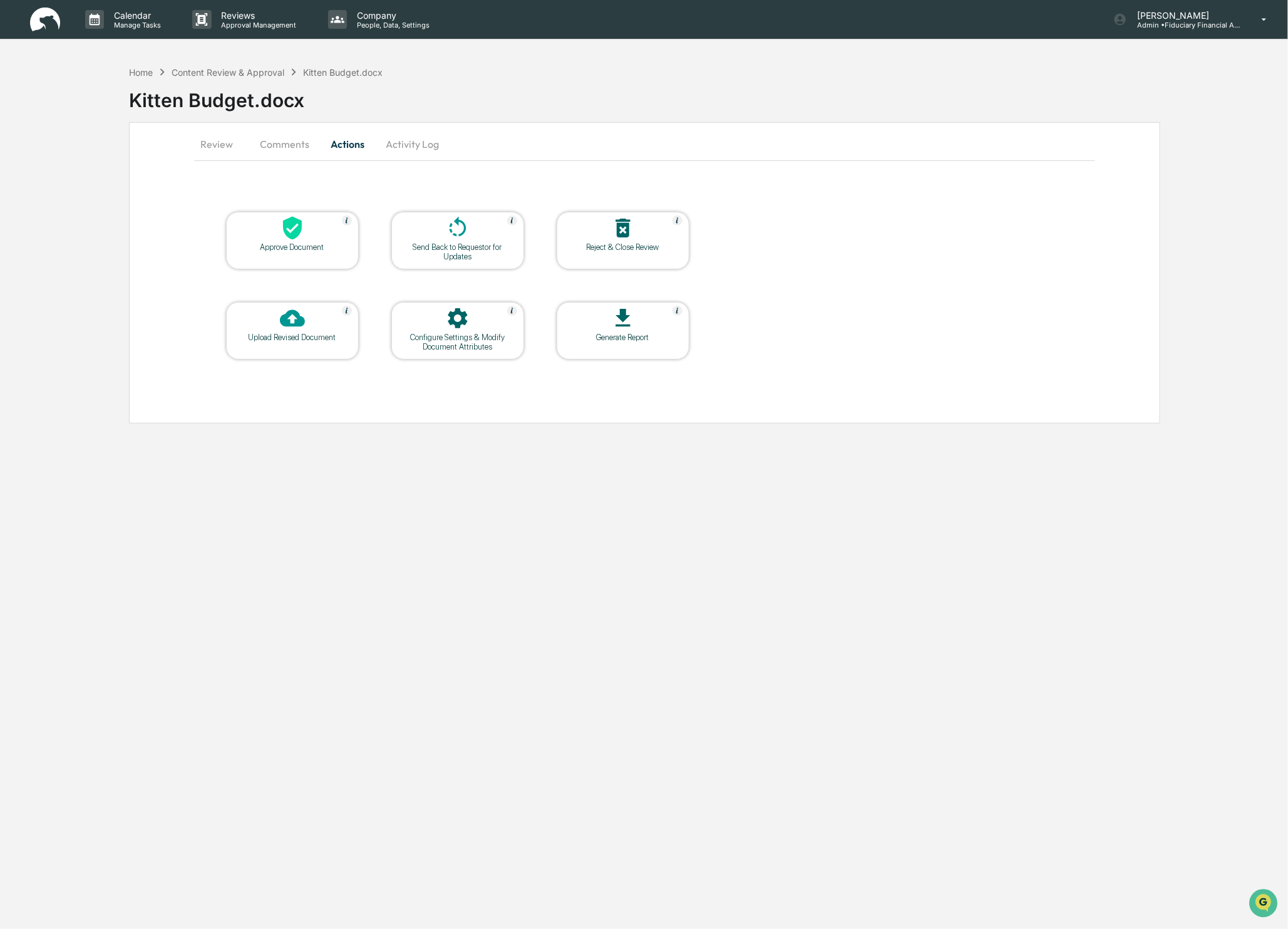
click at [138, 77] on div "Home Content Review & Approval Kitten Budget.docx" at bounding box center [256, 72] width 254 height 14
click at [235, 75] on div "Content Review & Approval" at bounding box center [228, 72] width 112 height 10
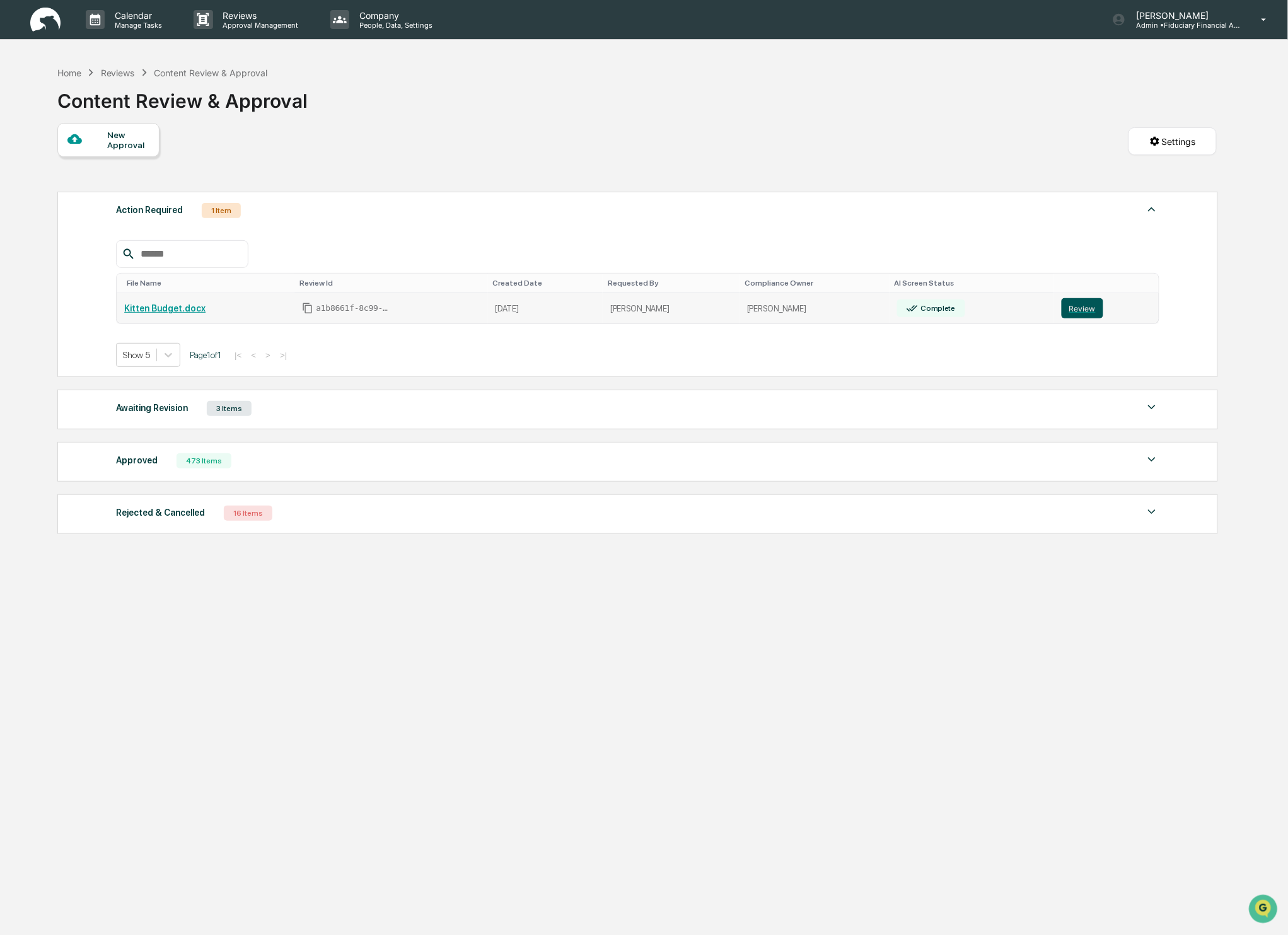
click at [1085, 312] on button "Review" at bounding box center [1083, 308] width 42 height 20
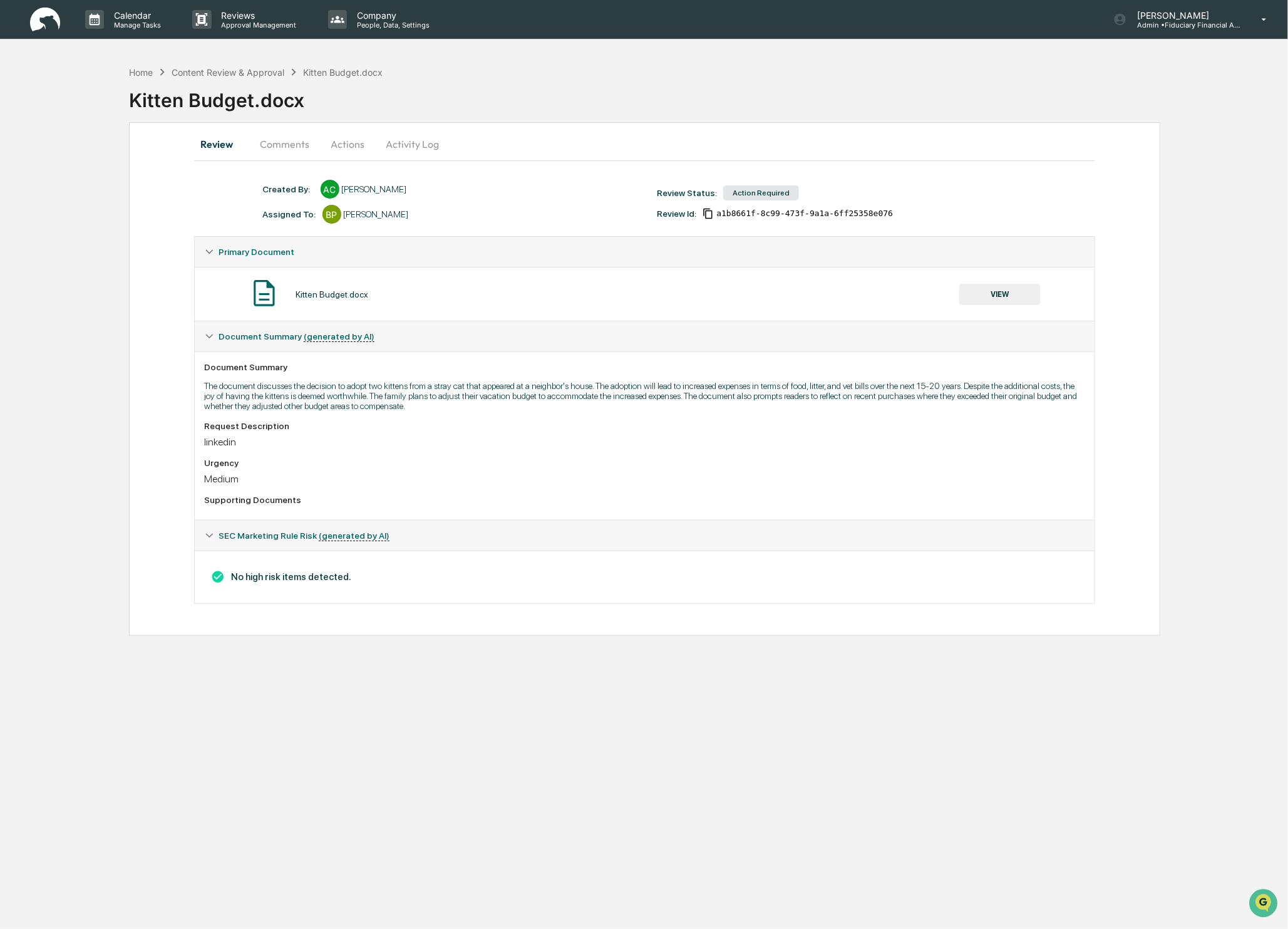
click at [989, 290] on button "VIEW" at bounding box center [999, 294] width 81 height 22
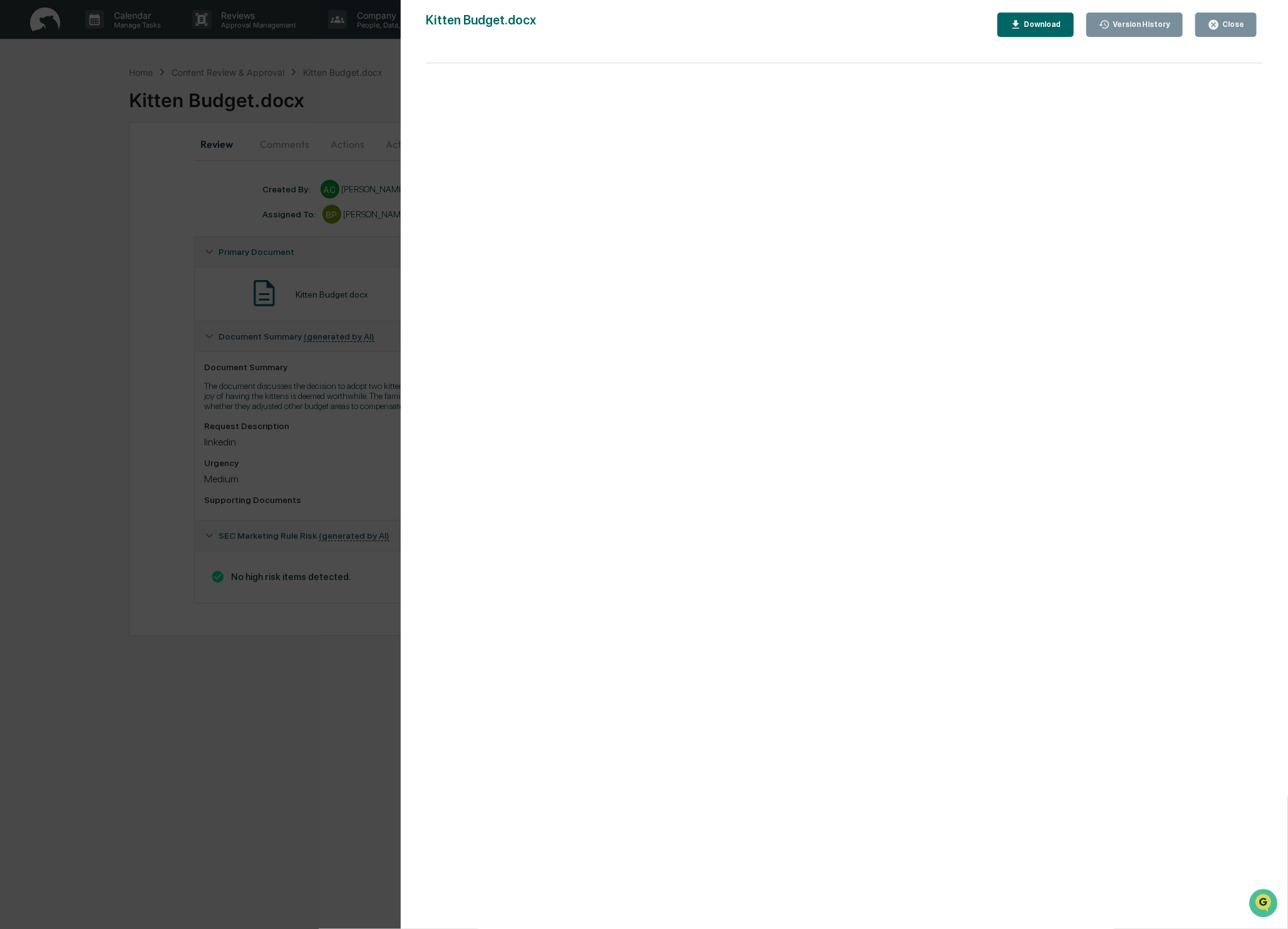
click at [1209, 26] on icon "button" at bounding box center [1214, 25] width 12 height 12
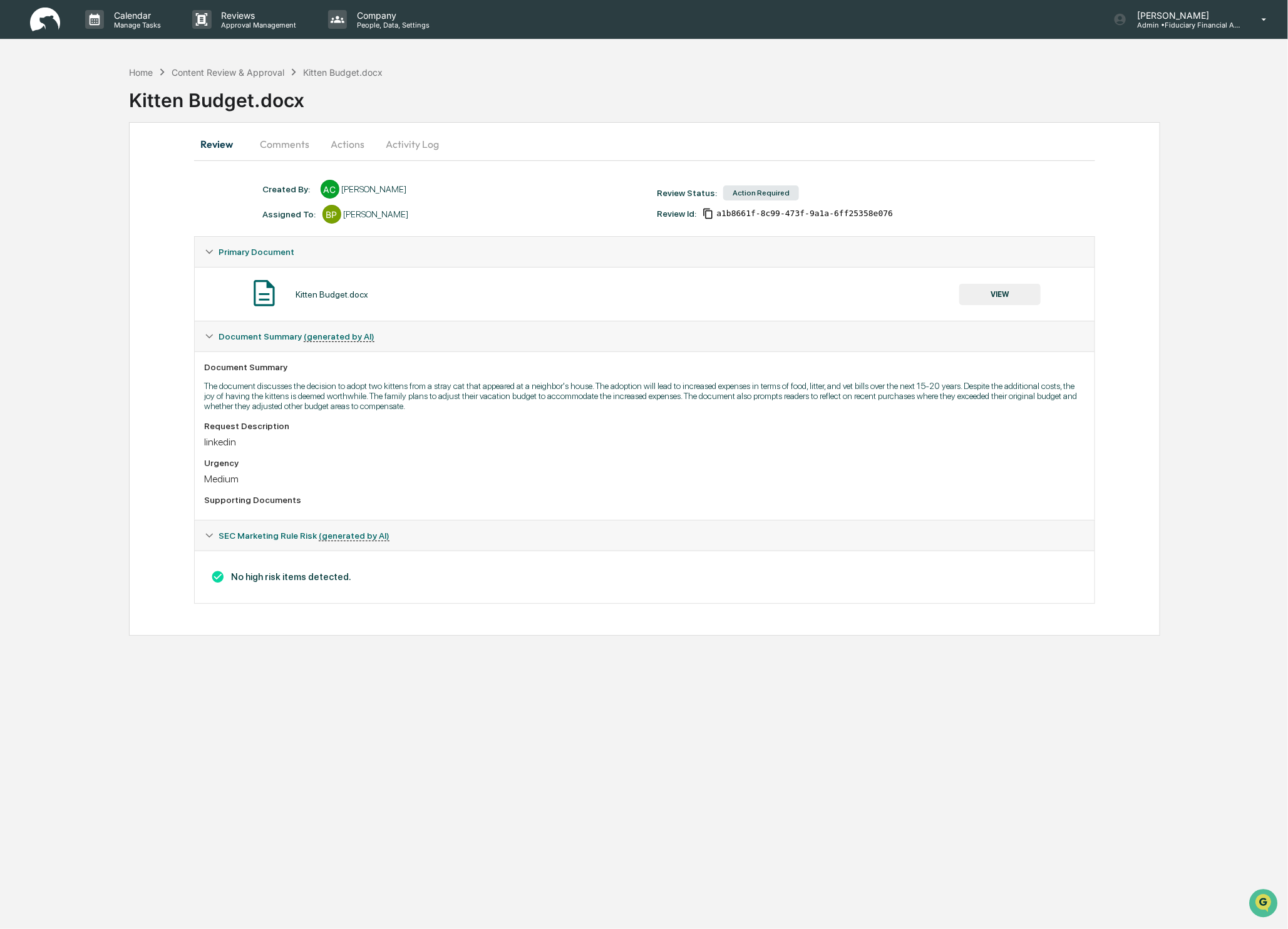
click at [301, 147] on button "Comments" at bounding box center [285, 144] width 69 height 30
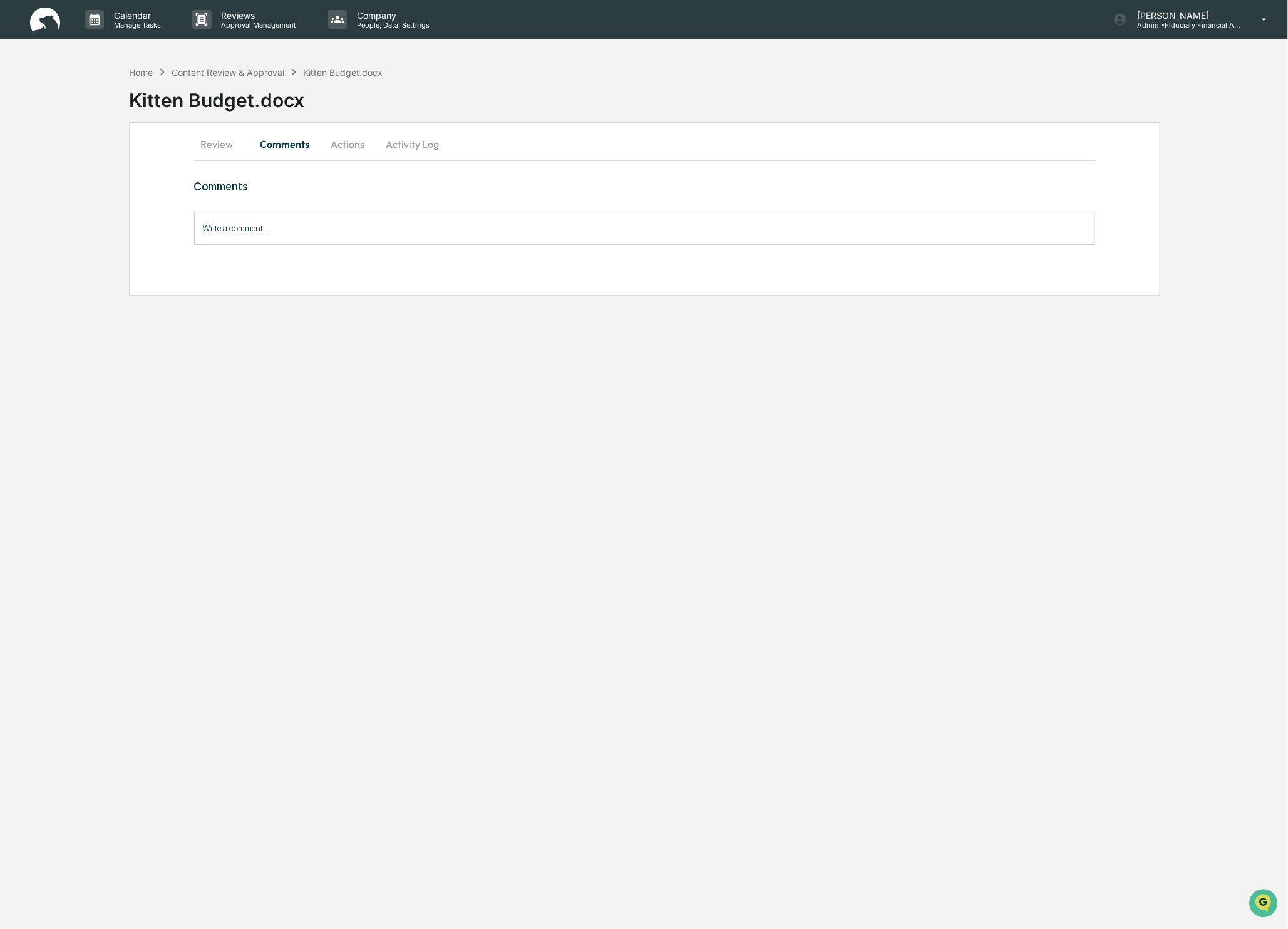
click at [259, 223] on input "Write a comment..." at bounding box center [645, 228] width 902 height 33
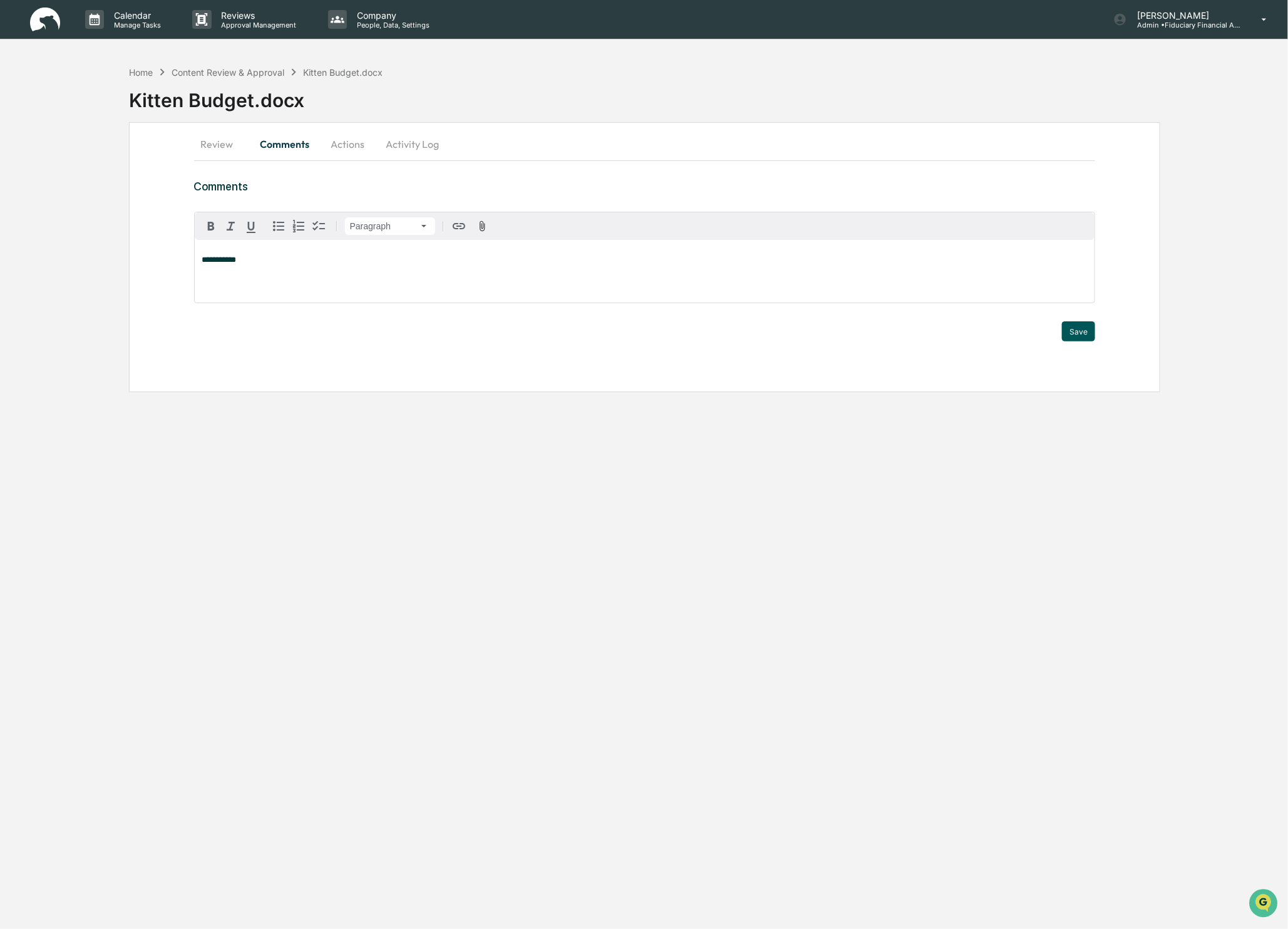
click at [1071, 328] on button "Save" at bounding box center [1078, 331] width 33 height 20
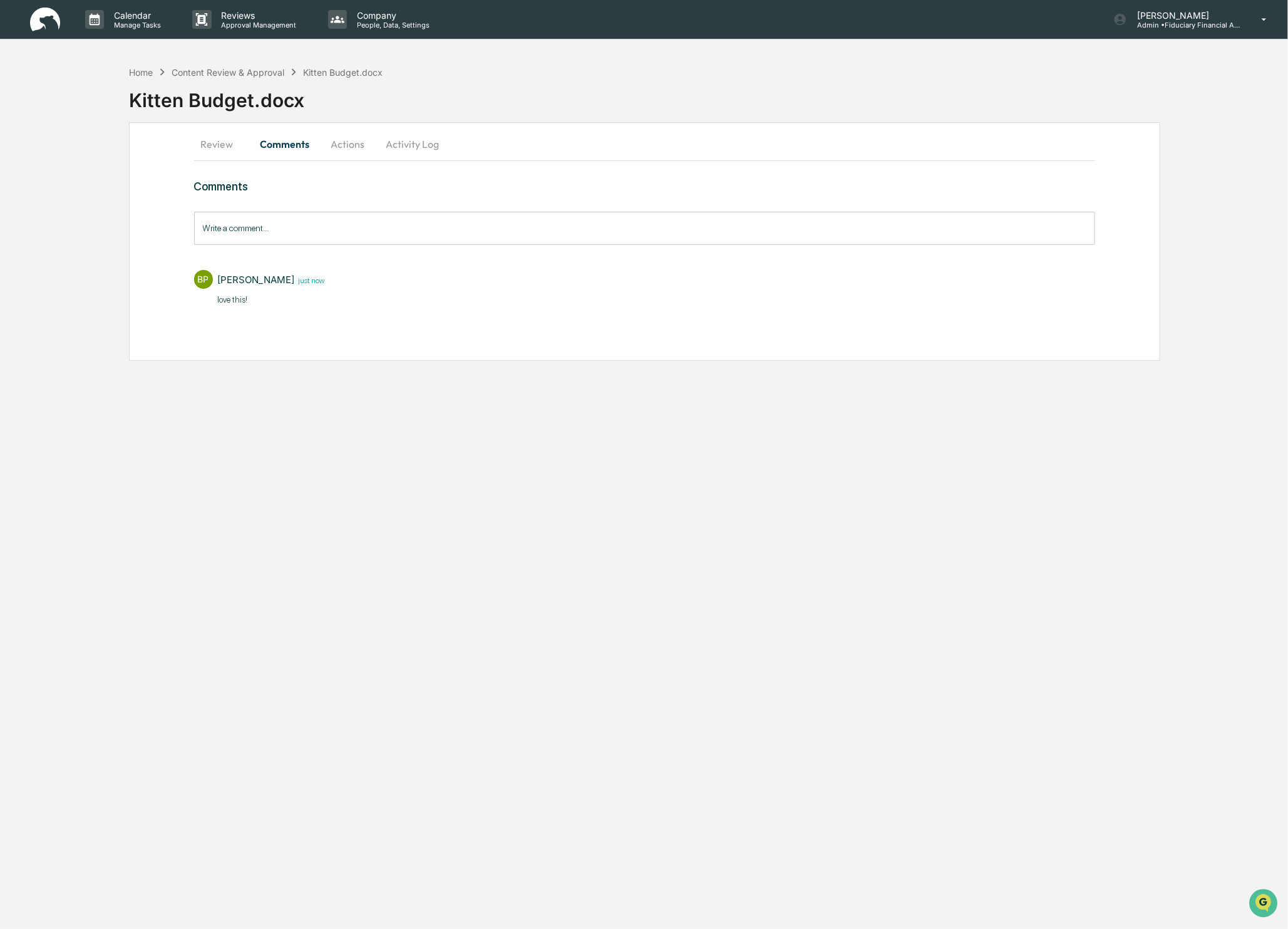
click at [337, 138] on button "Actions" at bounding box center [348, 144] width 57 height 30
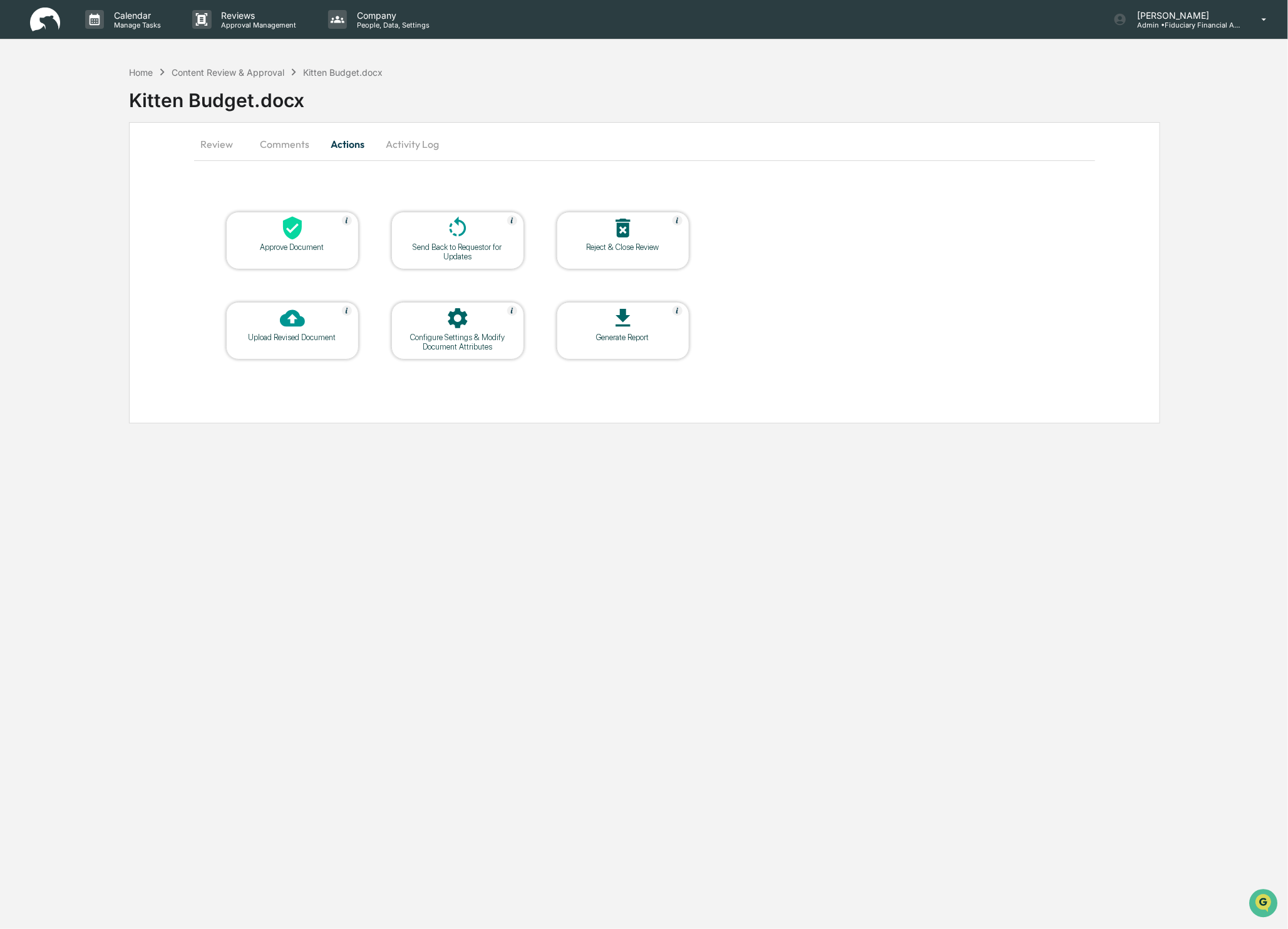
click at [337, 240] on div at bounding box center [292, 229] width 125 height 27
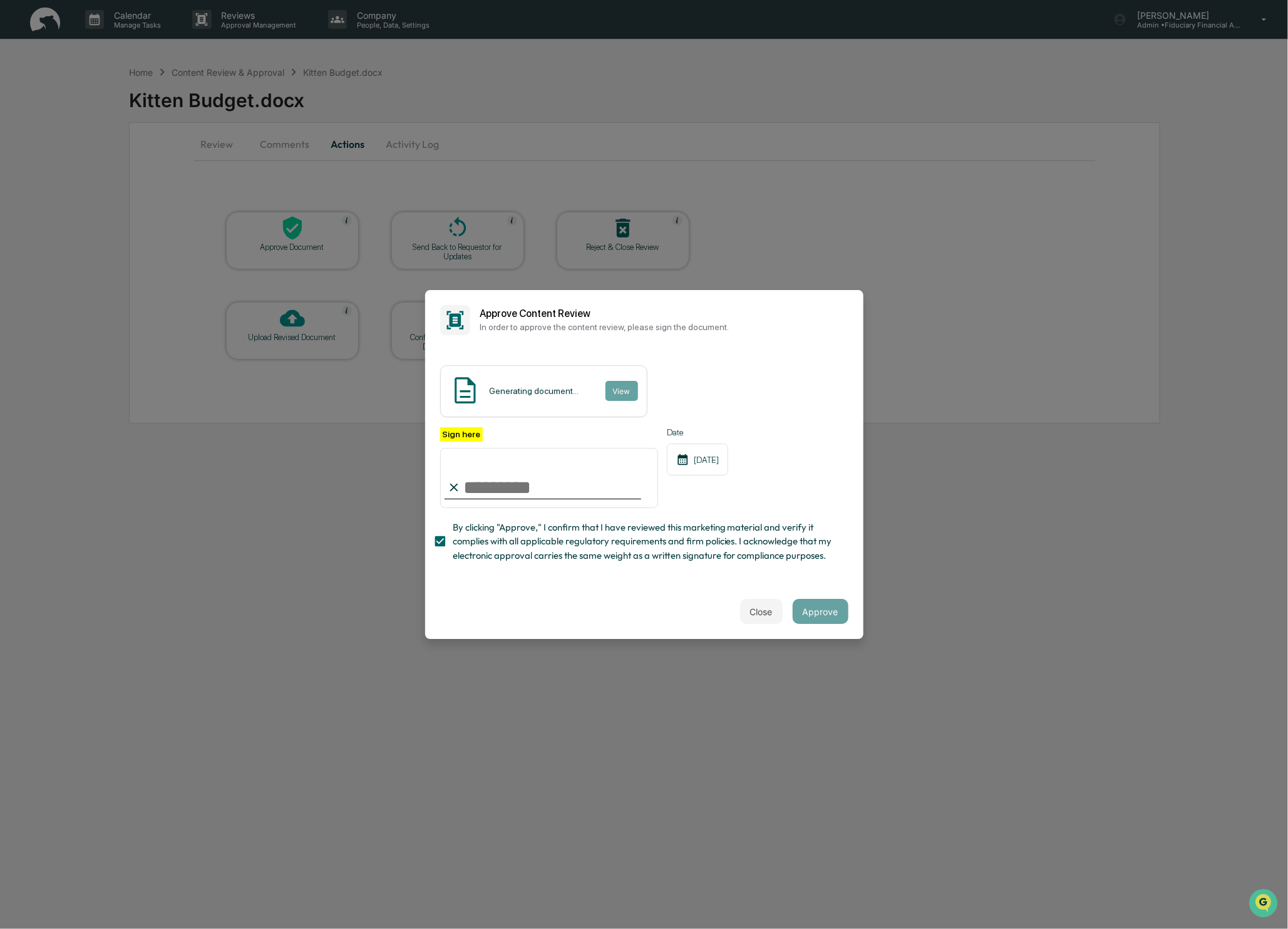
click at [520, 485] on input "Sign here" at bounding box center [550, 478] width 219 height 60
type input "**********"
click at [801, 604] on button "Approve" at bounding box center [820, 612] width 56 height 25
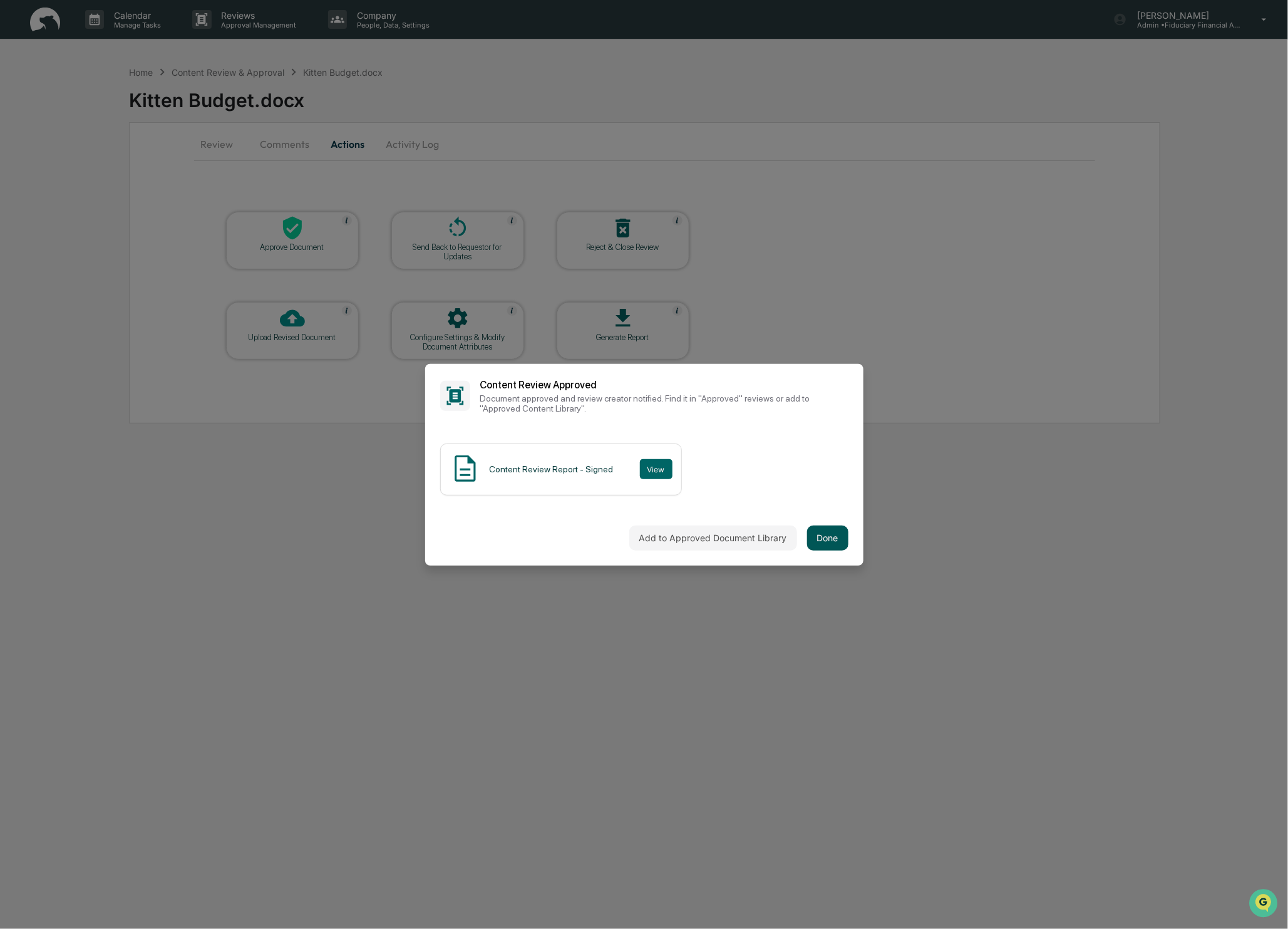
click at [835, 538] on button "Done" at bounding box center [828, 538] width 42 height 25
